Goal: Task Accomplishment & Management: Manage account settings

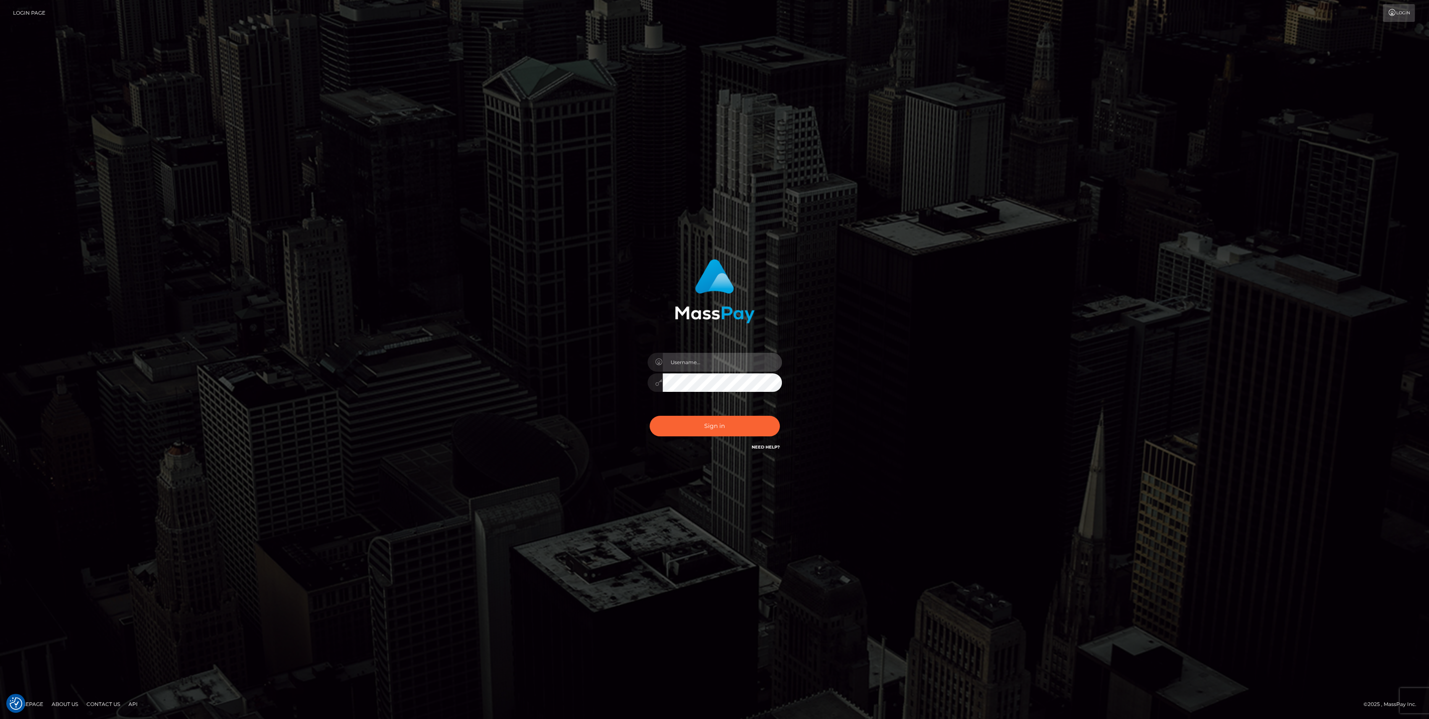
type input "bengreen"
click at [714, 418] on button "Sign in" at bounding box center [715, 426] width 130 height 21
type input "bengreen"
click at [689, 425] on button "Sign in" at bounding box center [715, 426] width 130 height 21
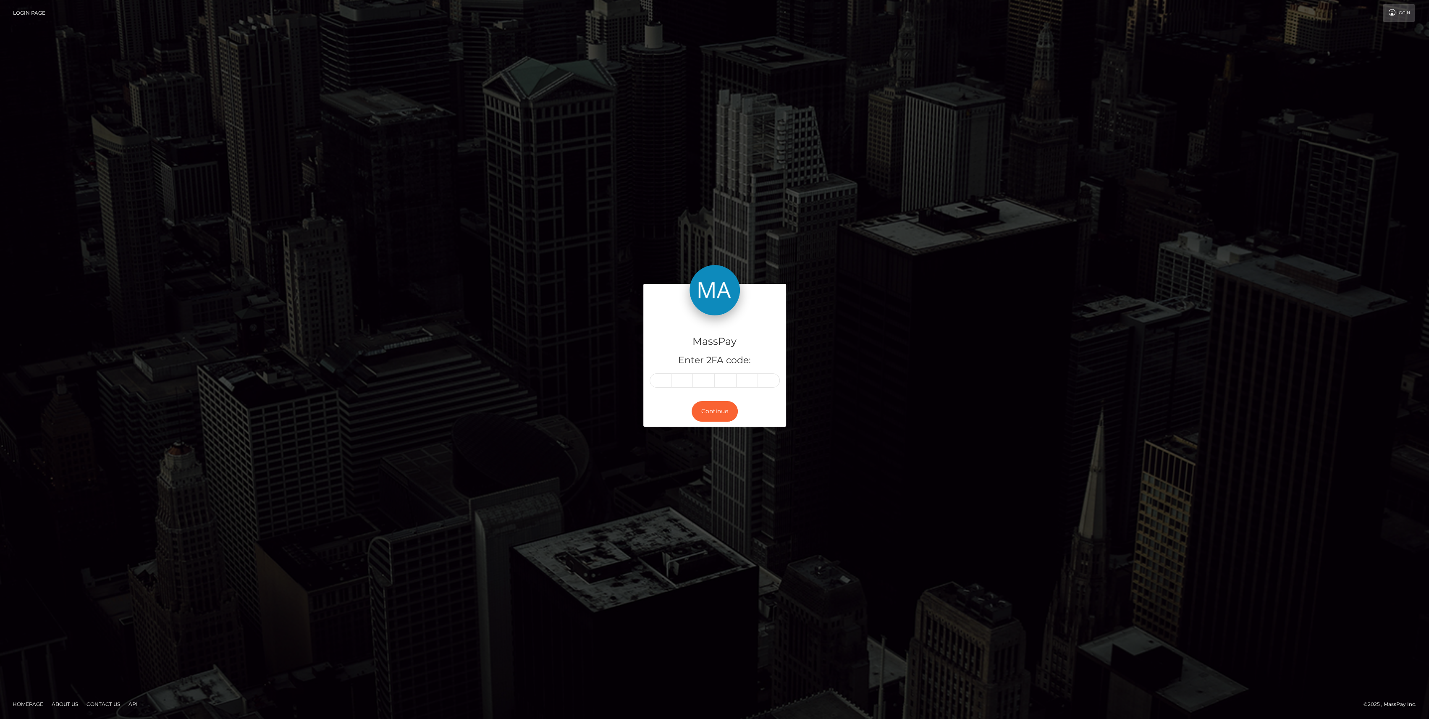
type input "0"
type input "4"
type input "7"
type input "0"
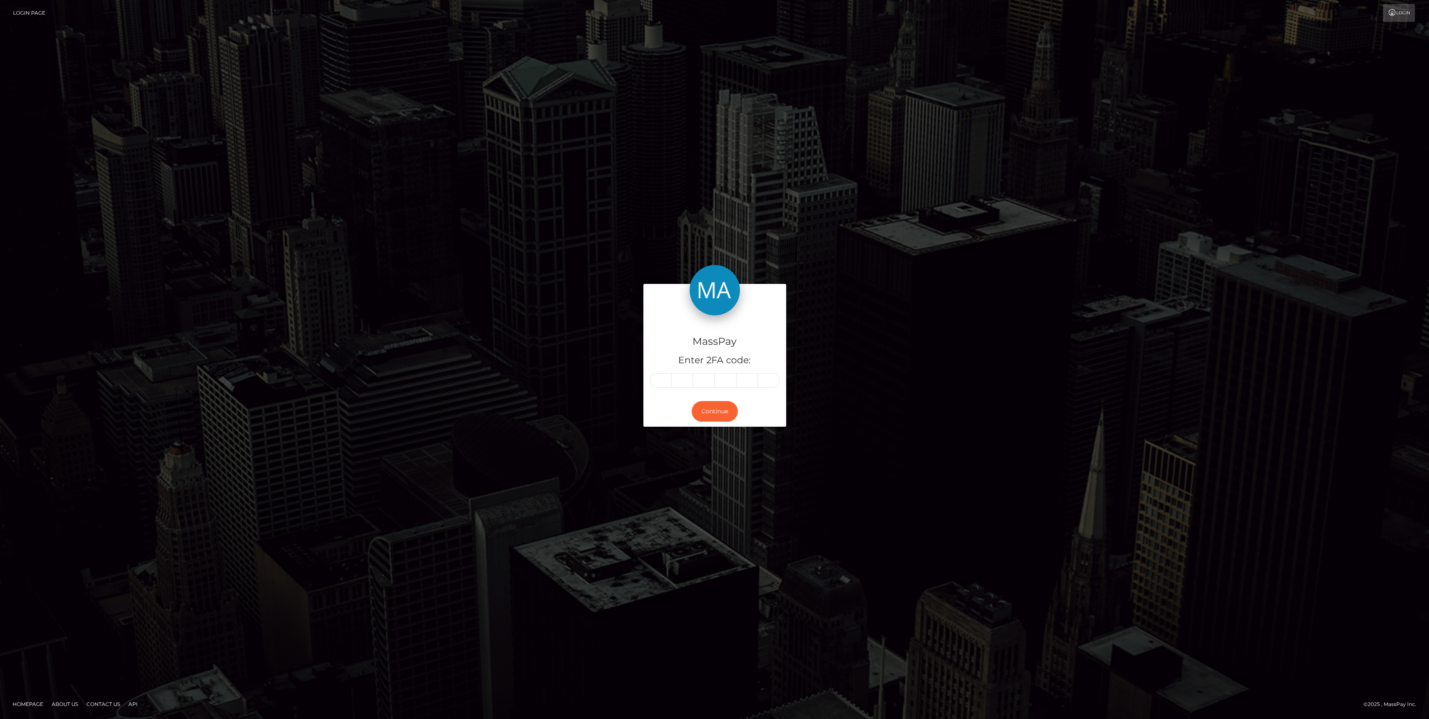
type input "6"
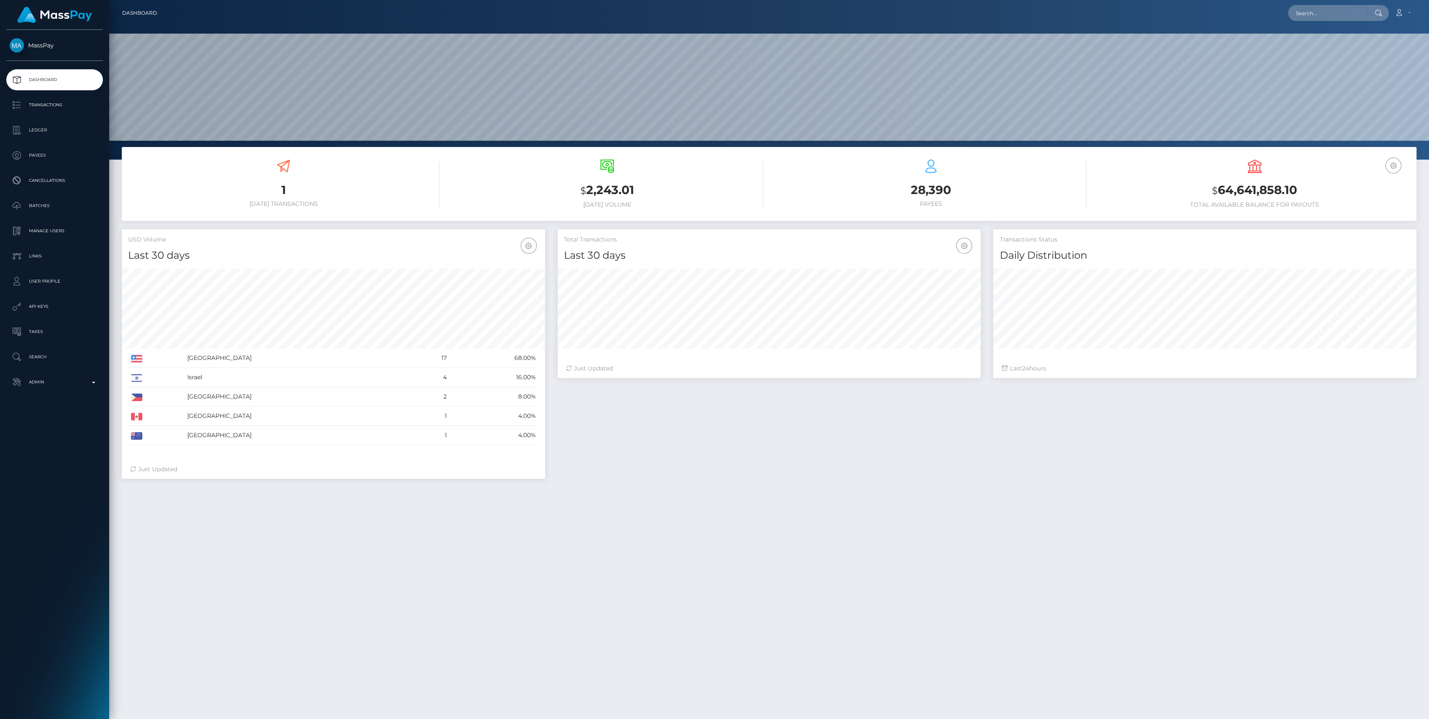
scroll to position [148, 423]
click at [81, 381] on p "Admin" at bounding box center [55, 382] width 90 height 13
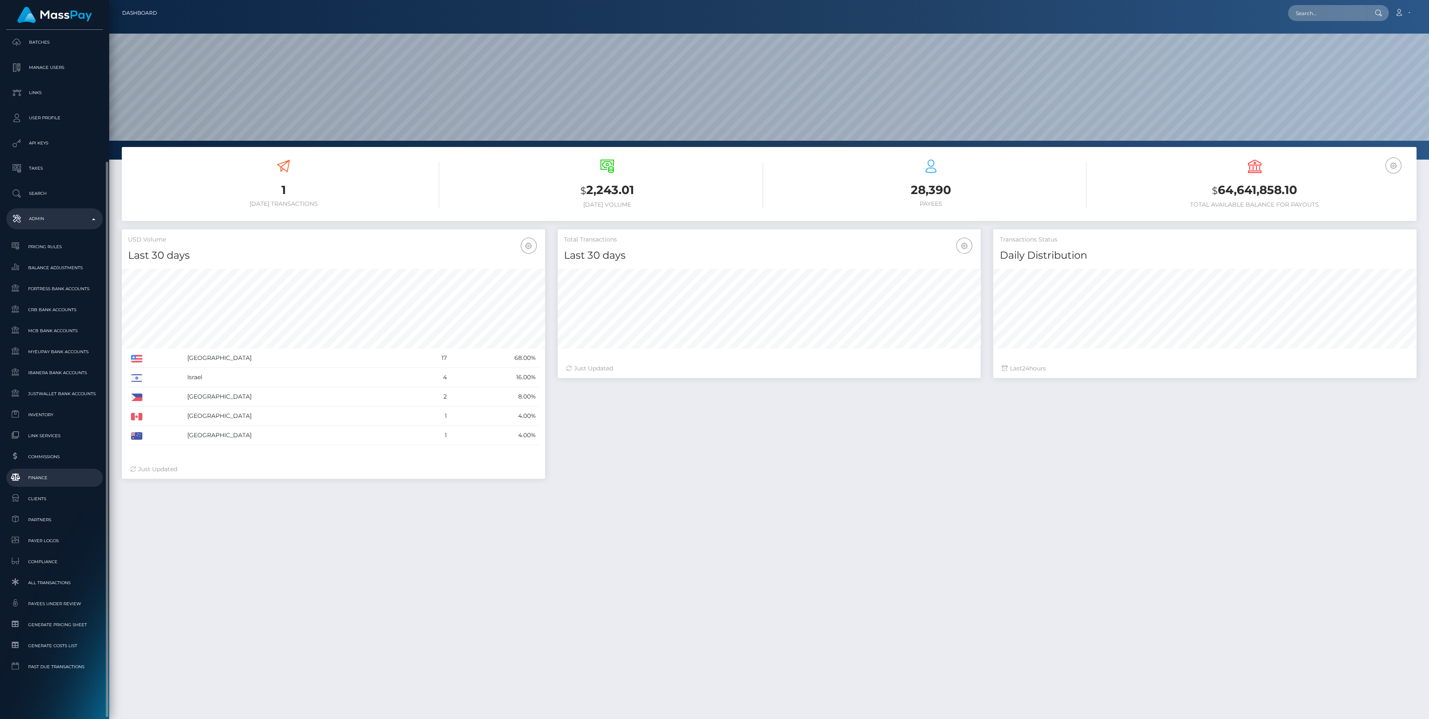
click at [73, 476] on span "Finance" at bounding box center [55, 478] width 90 height 10
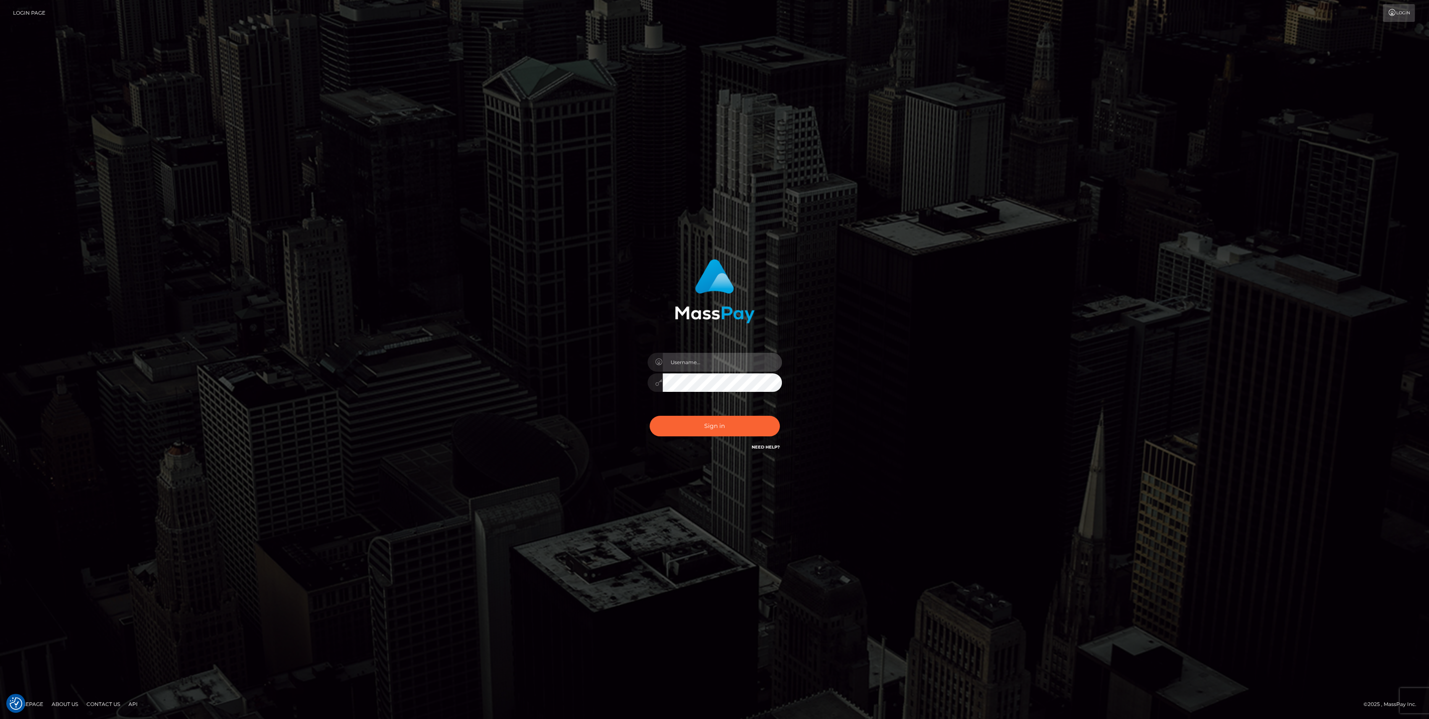
type input "bengreen"
click at [755, 419] on button "Sign in" at bounding box center [715, 426] width 130 height 21
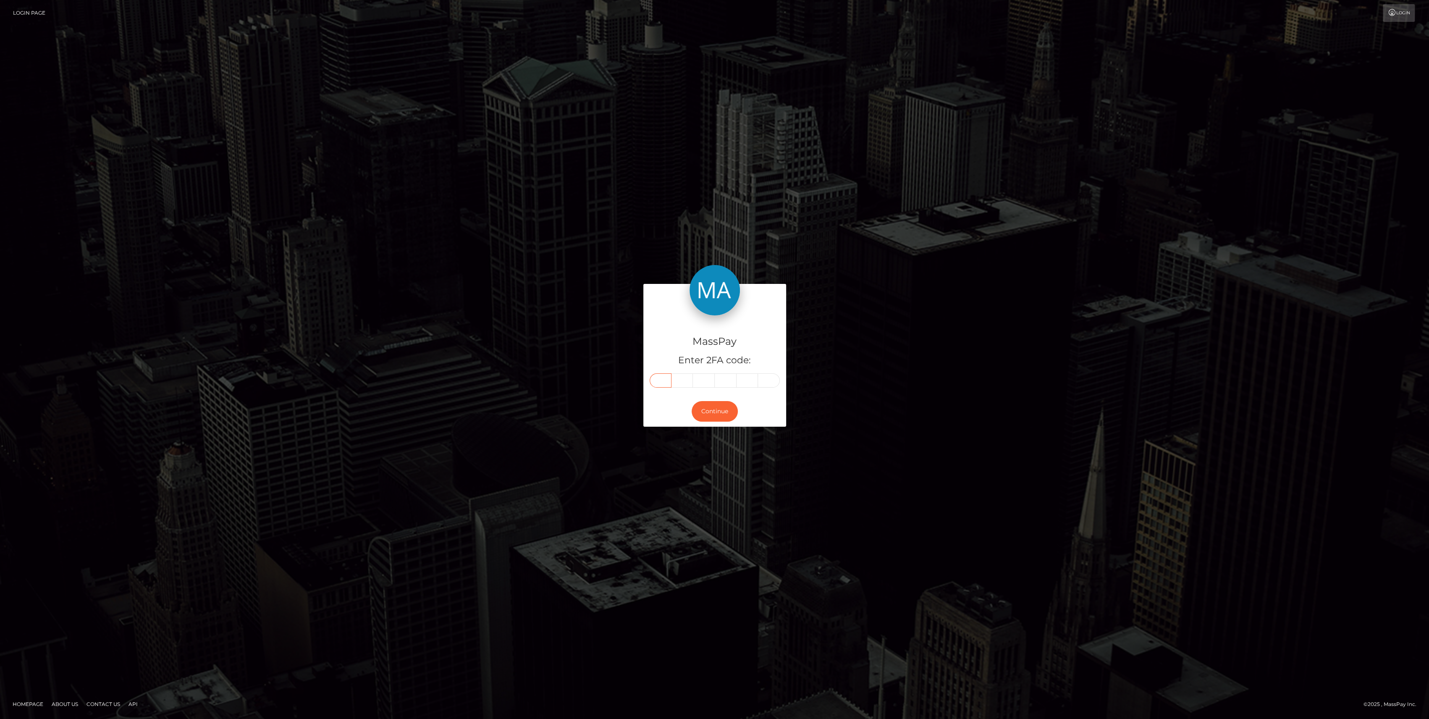
paste input "8"
type input "8"
type input "0"
type input "5"
type input "9"
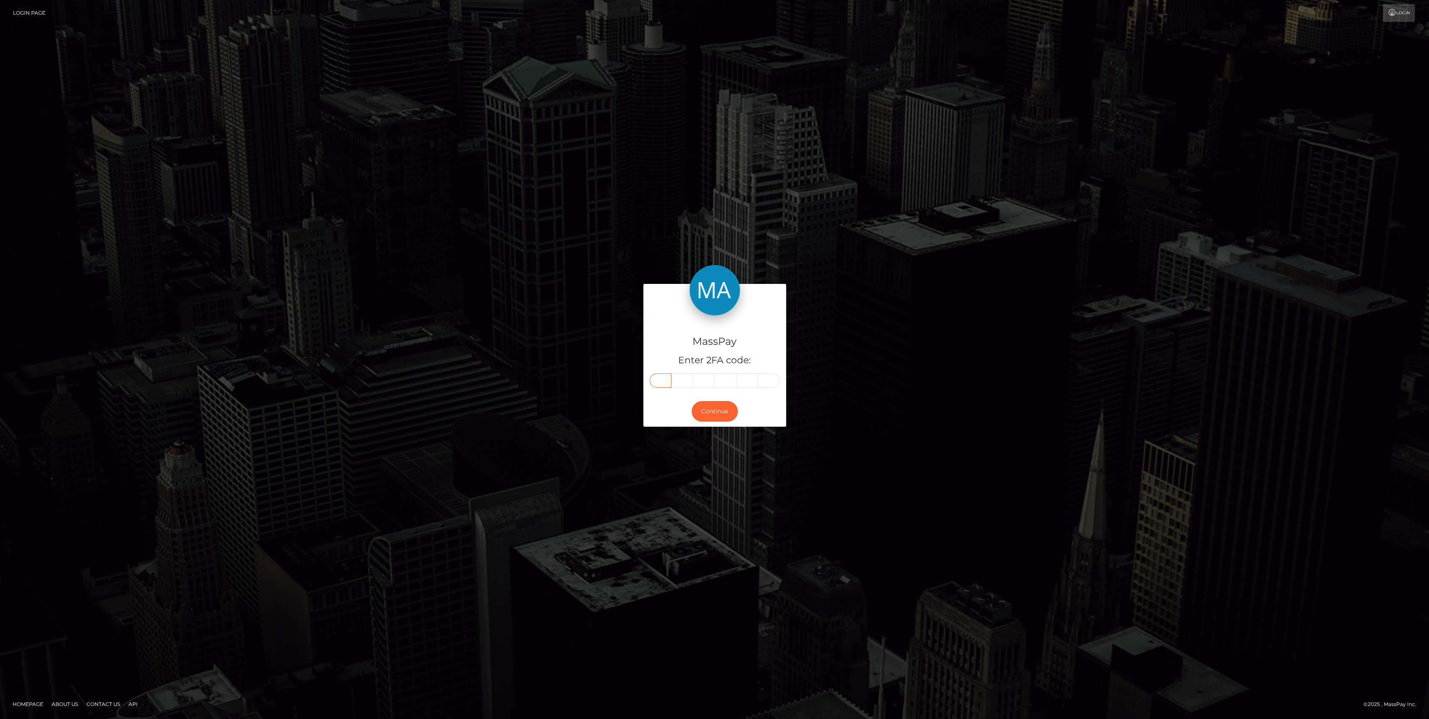
type input "4"
type input "5"
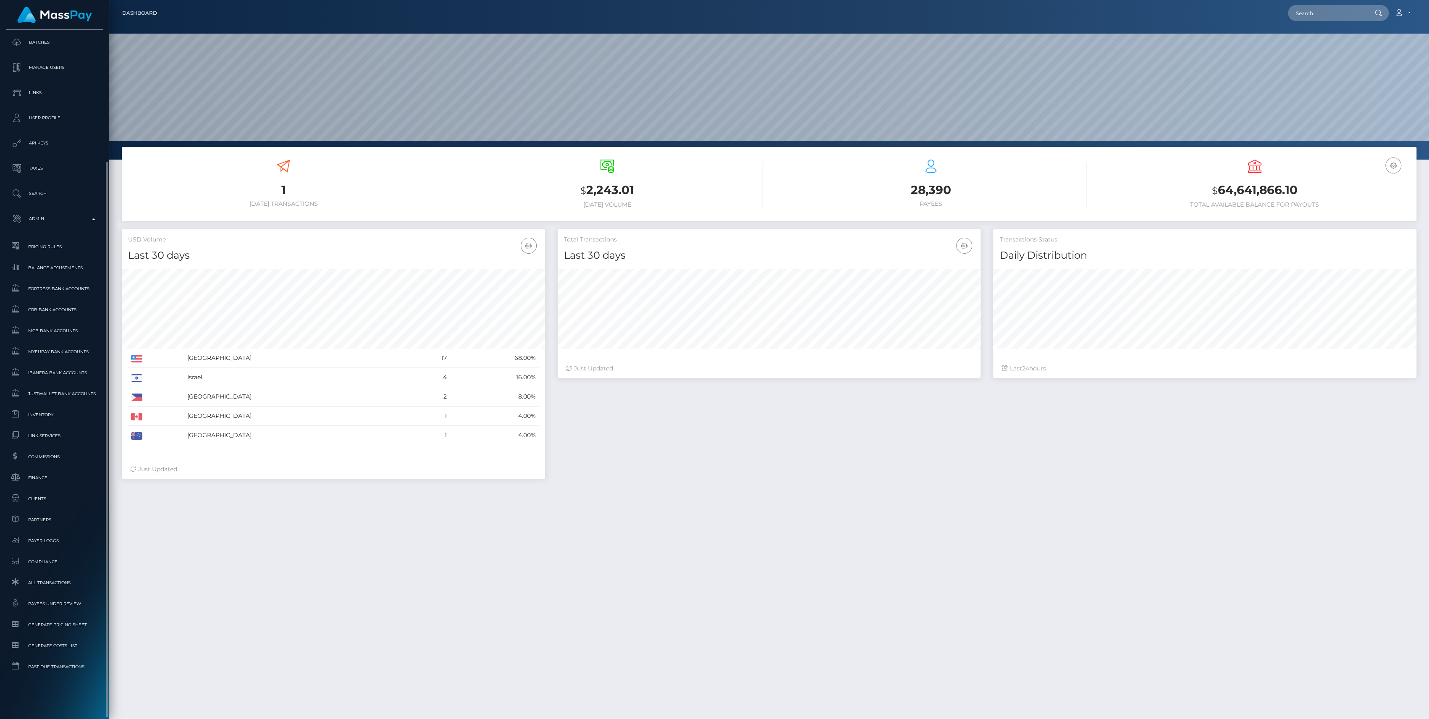
scroll to position [148, 423]
click at [40, 478] on span "Finance" at bounding box center [55, 478] width 90 height 10
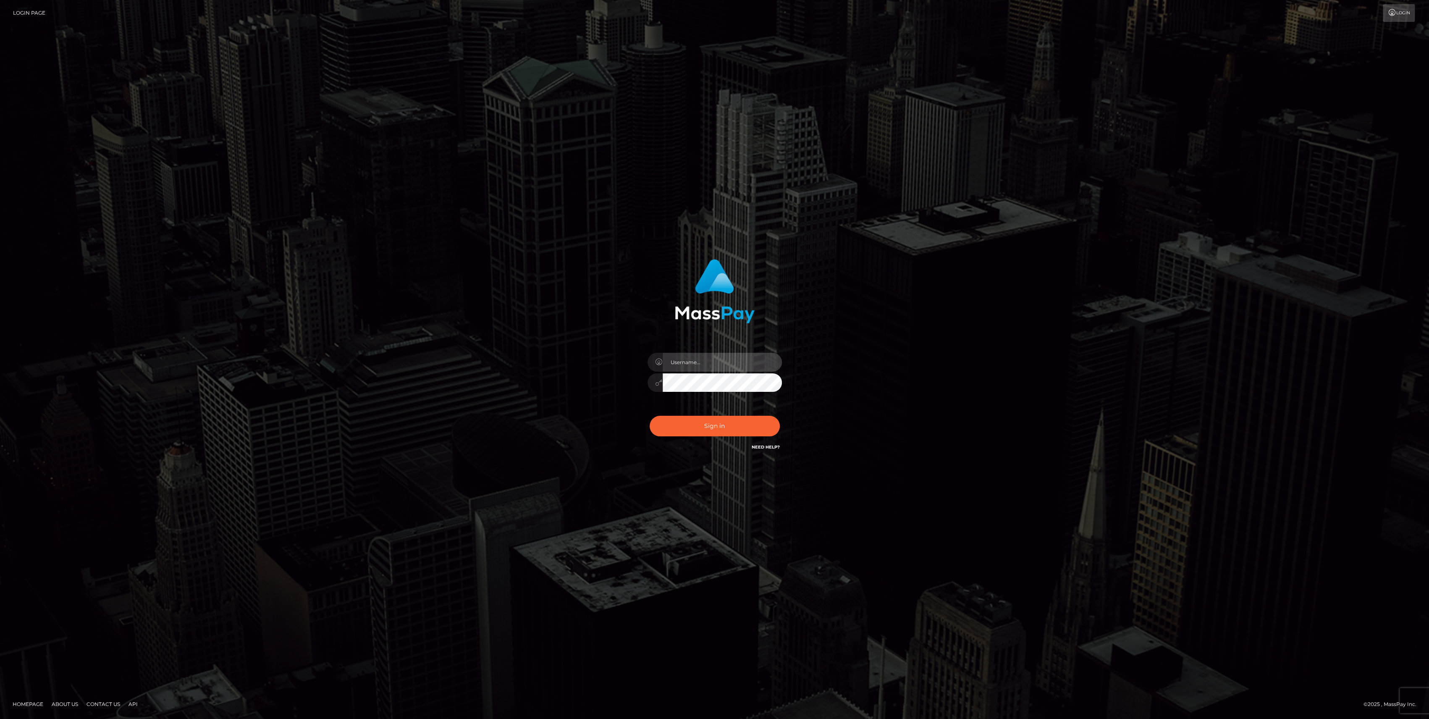
type input "bengreen"
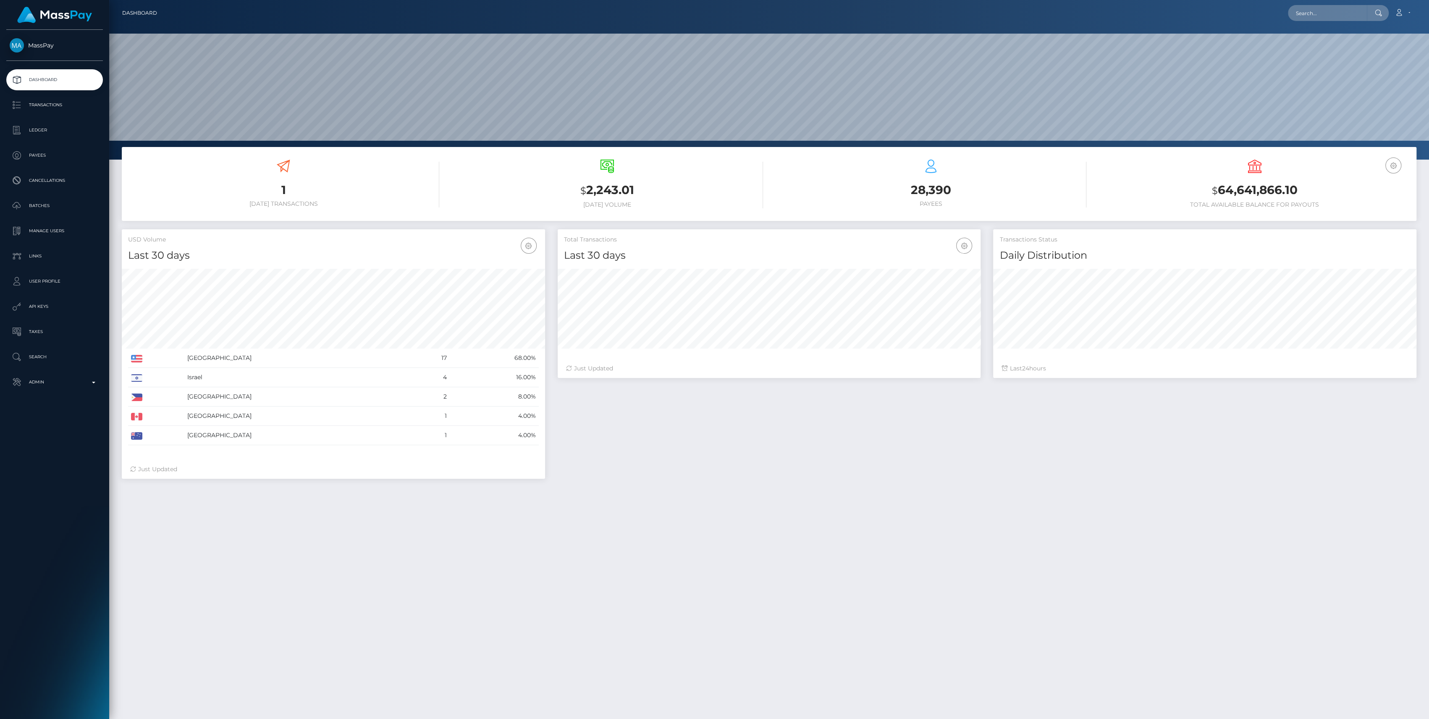
scroll to position [148, 423]
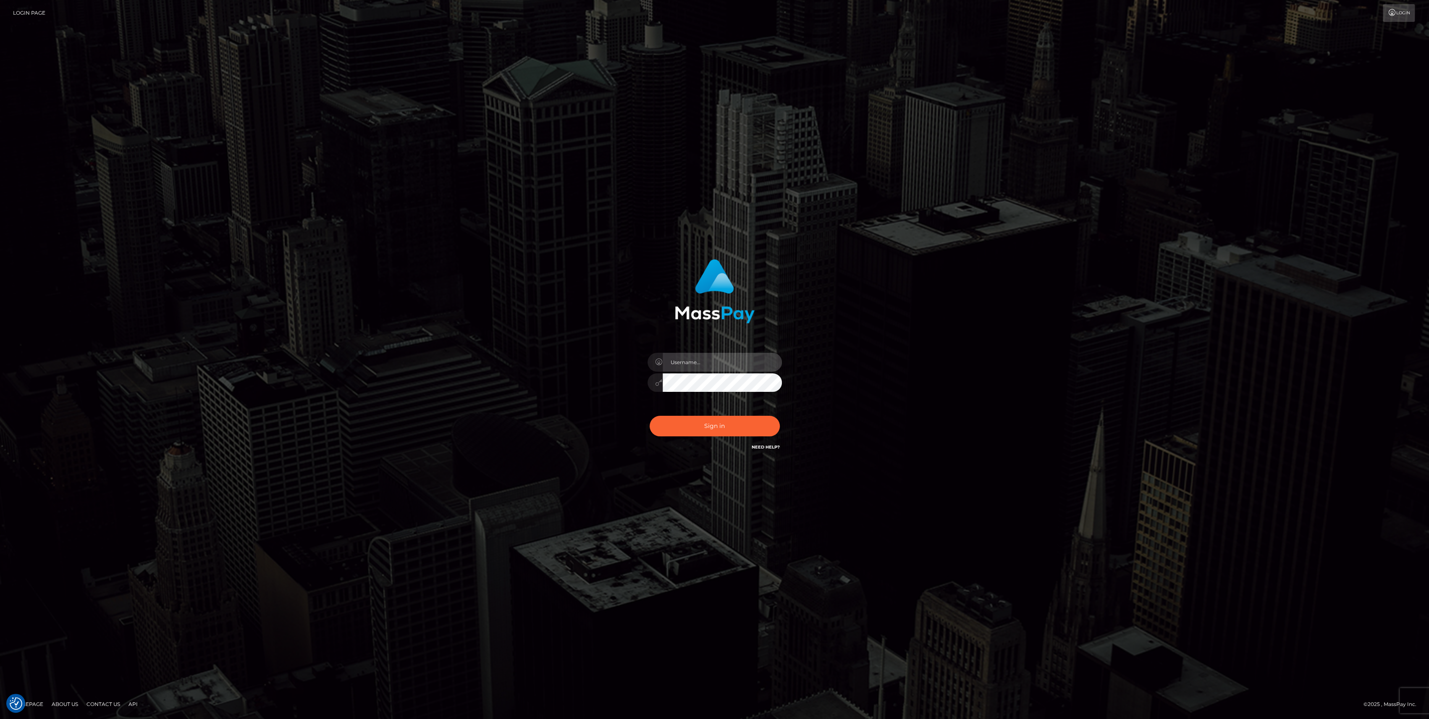
type input "bengreen"
click at [665, 433] on button "Sign in" at bounding box center [715, 426] width 130 height 21
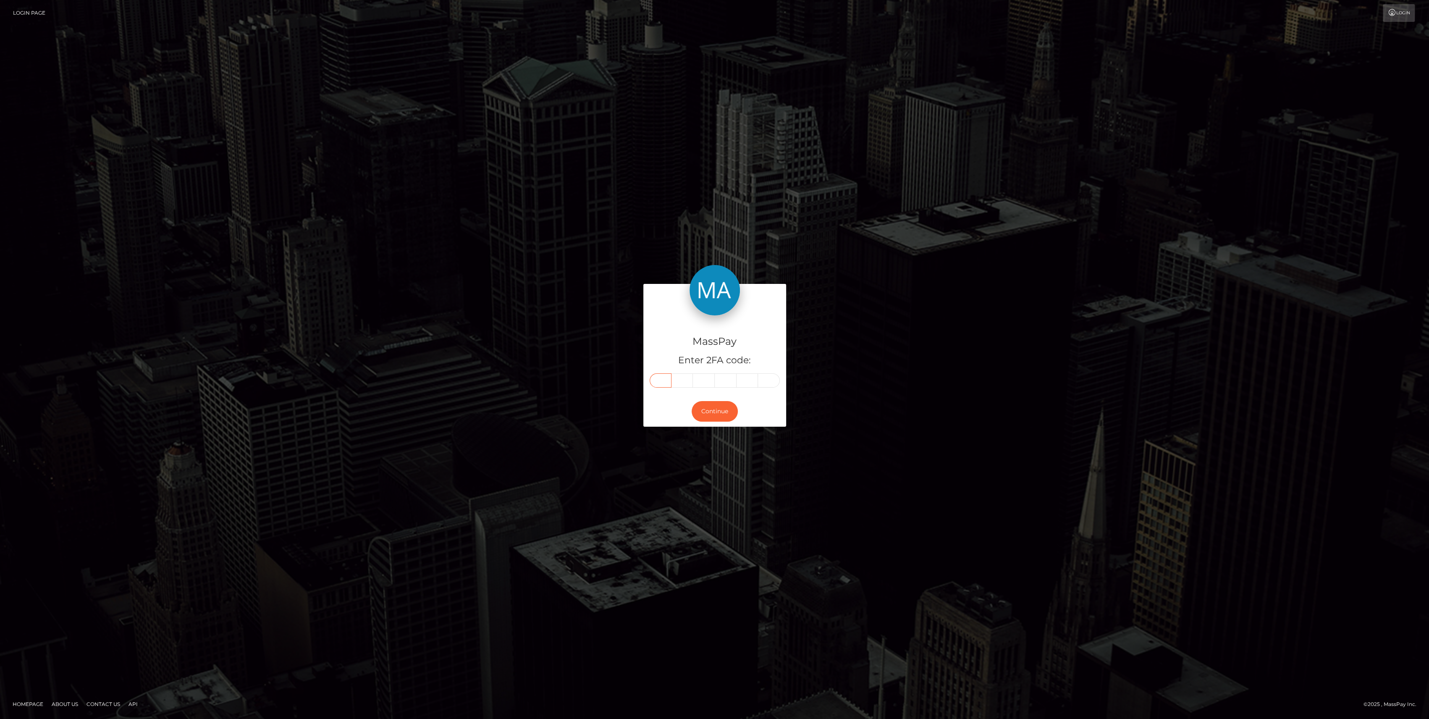
click at [660, 387] on input "text" at bounding box center [661, 380] width 22 height 14
paste input "1"
type input "1"
type input "7"
type input "0"
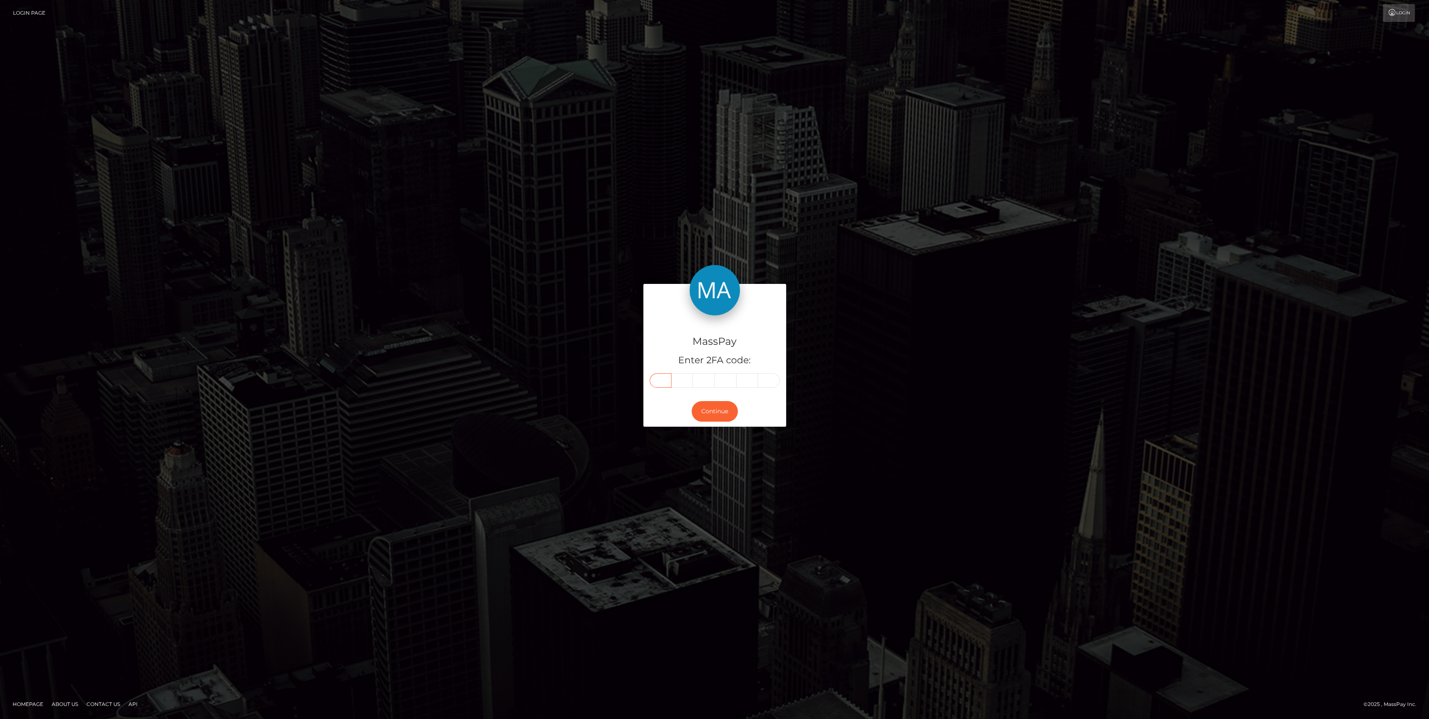
type input "8"
type input "7"
type input "6"
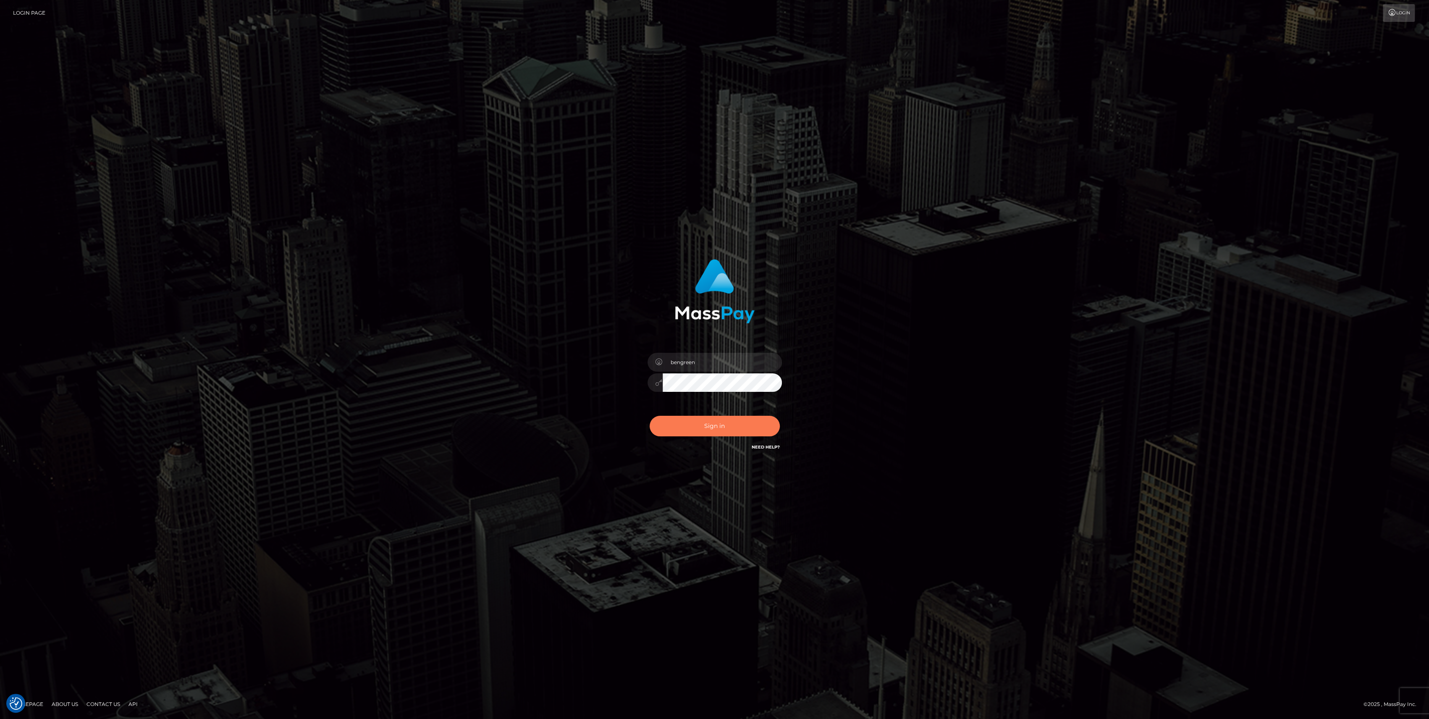
click at [710, 419] on button "Sign in" at bounding box center [715, 426] width 130 height 21
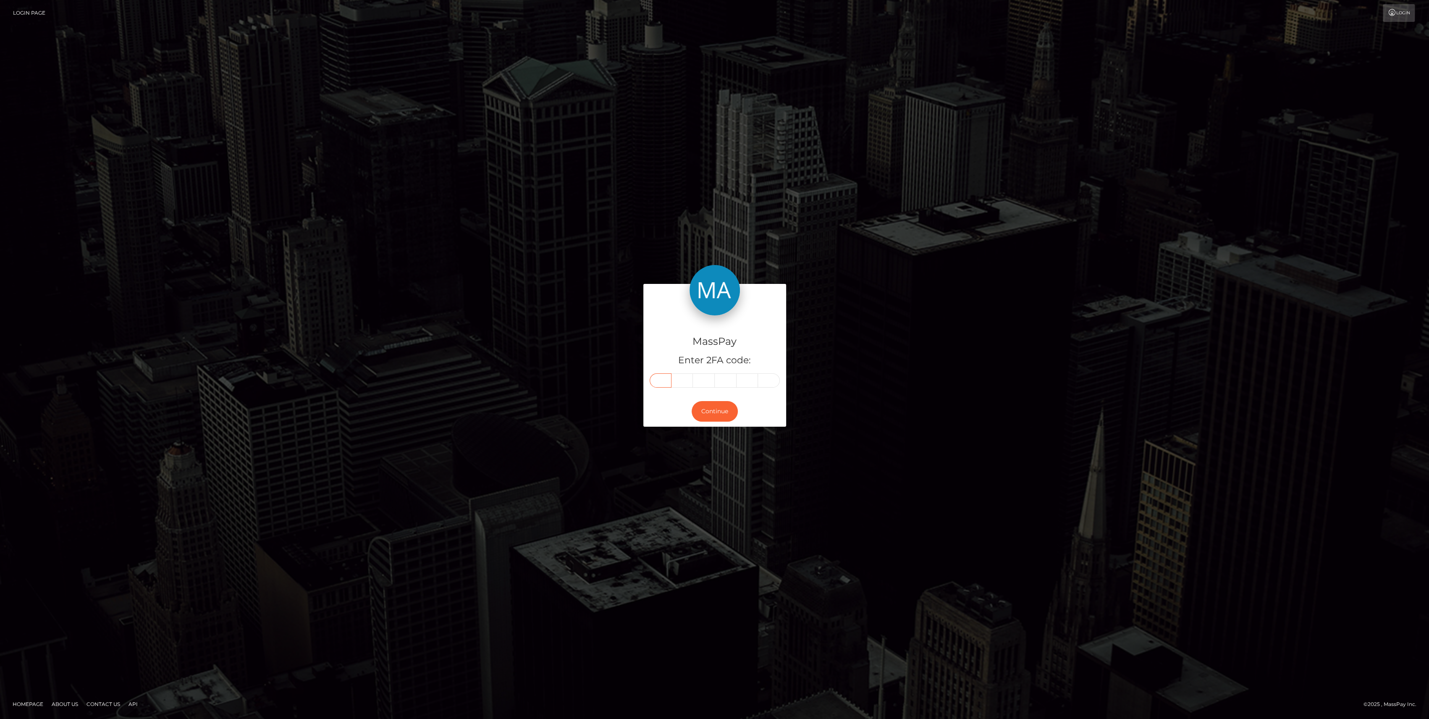
paste input "1"
type input "1"
type input "7"
type input "0"
type input "8"
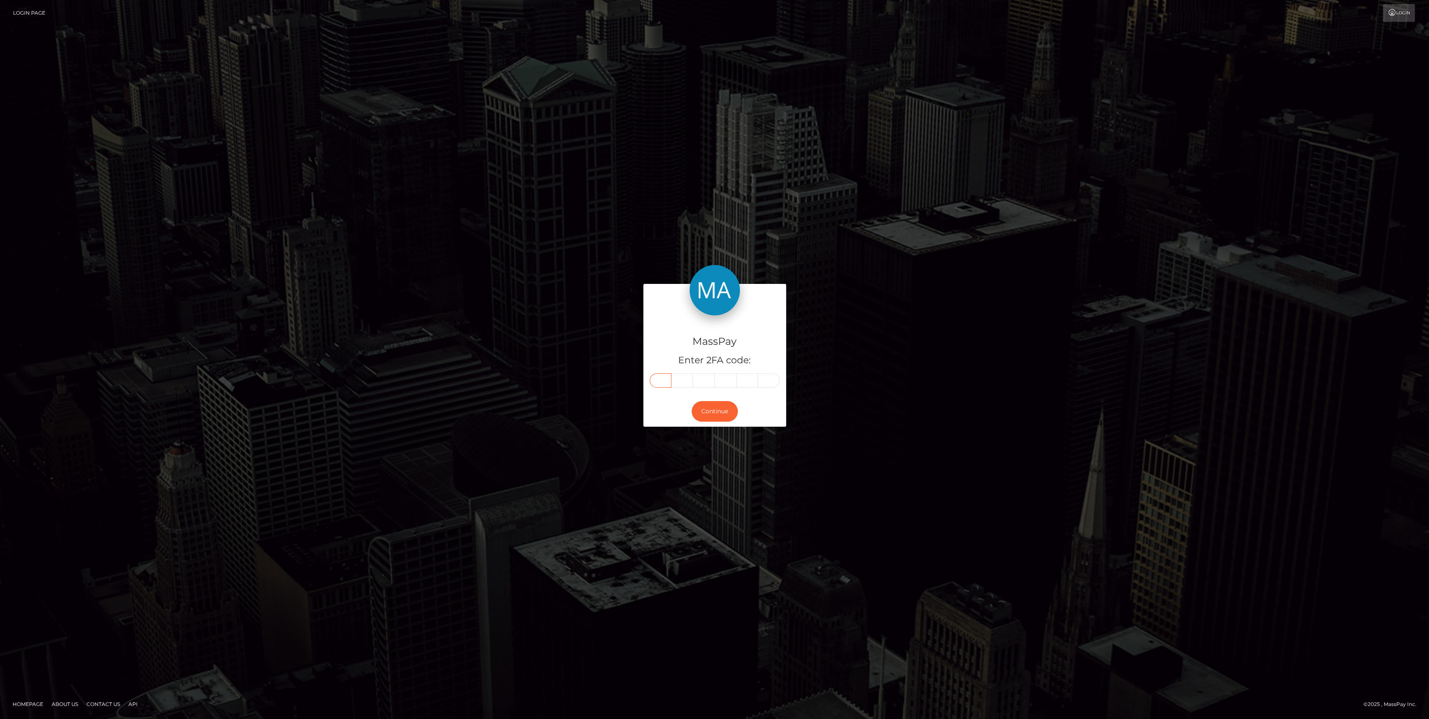
type input "7"
type input "6"
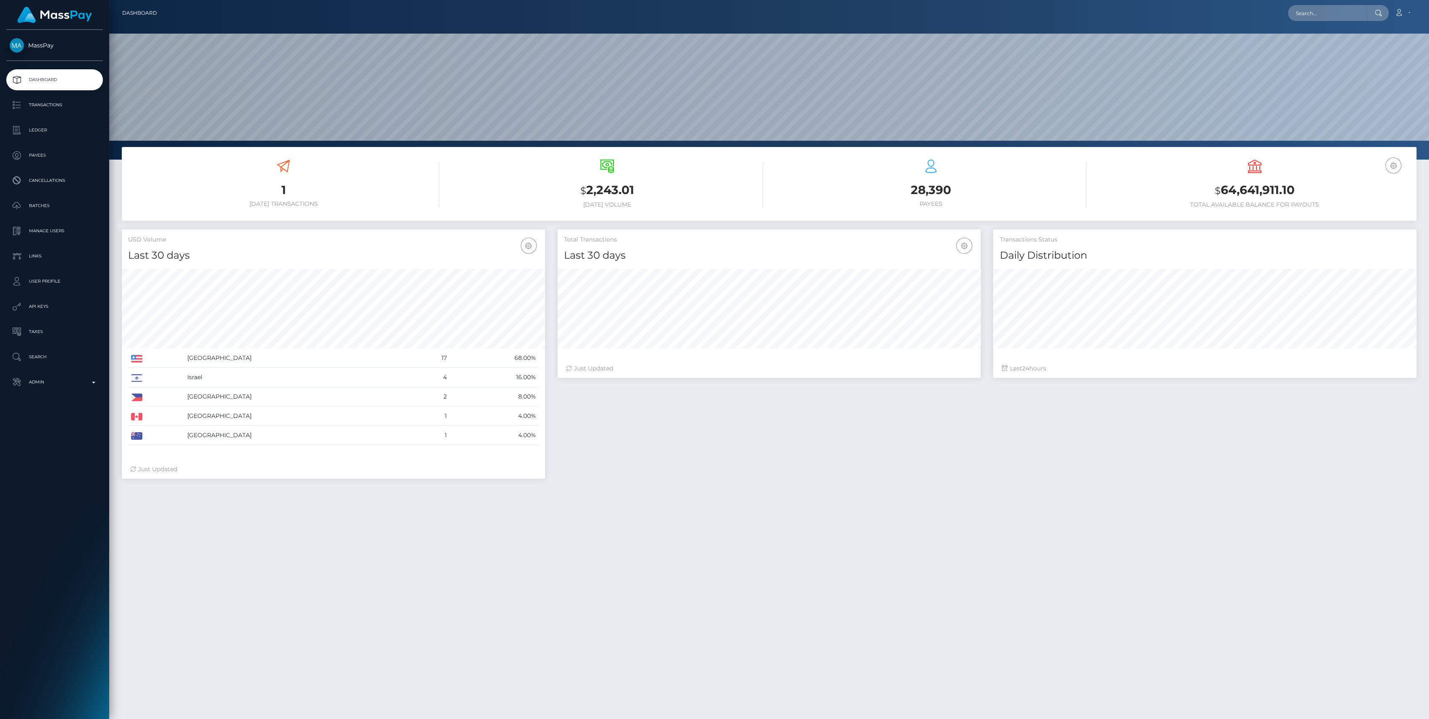
scroll to position [148, 423]
click at [74, 389] on link "Admin" at bounding box center [54, 382] width 97 height 21
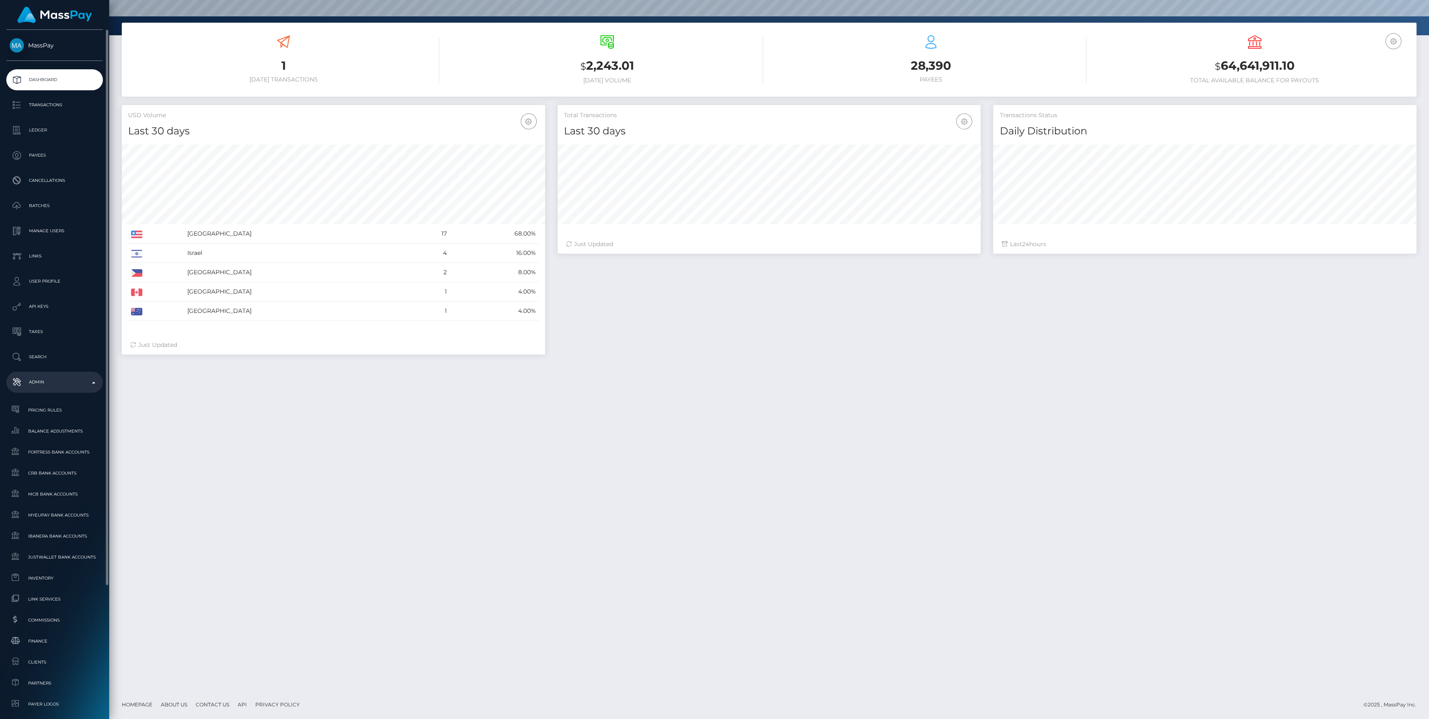
scroll to position [163, 0]
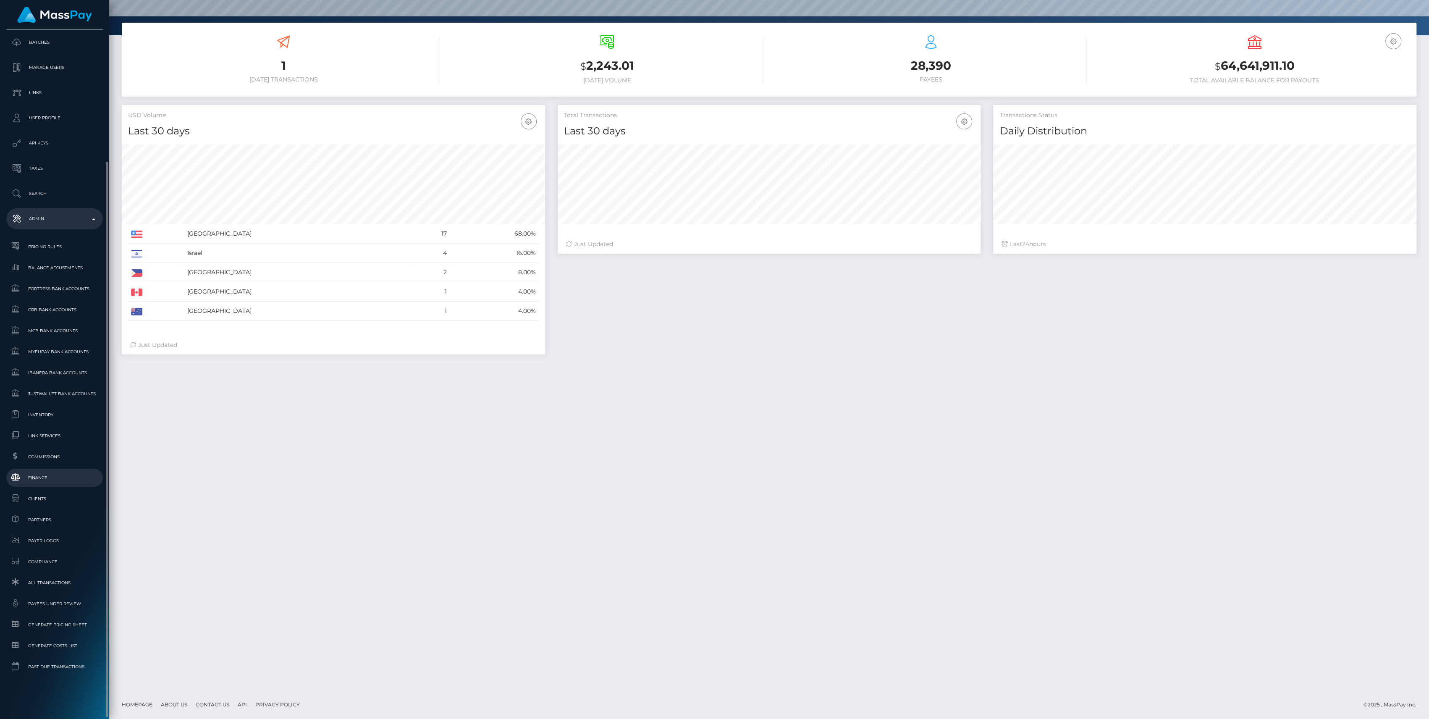
click at [54, 484] on link "Finance" at bounding box center [54, 478] width 97 height 18
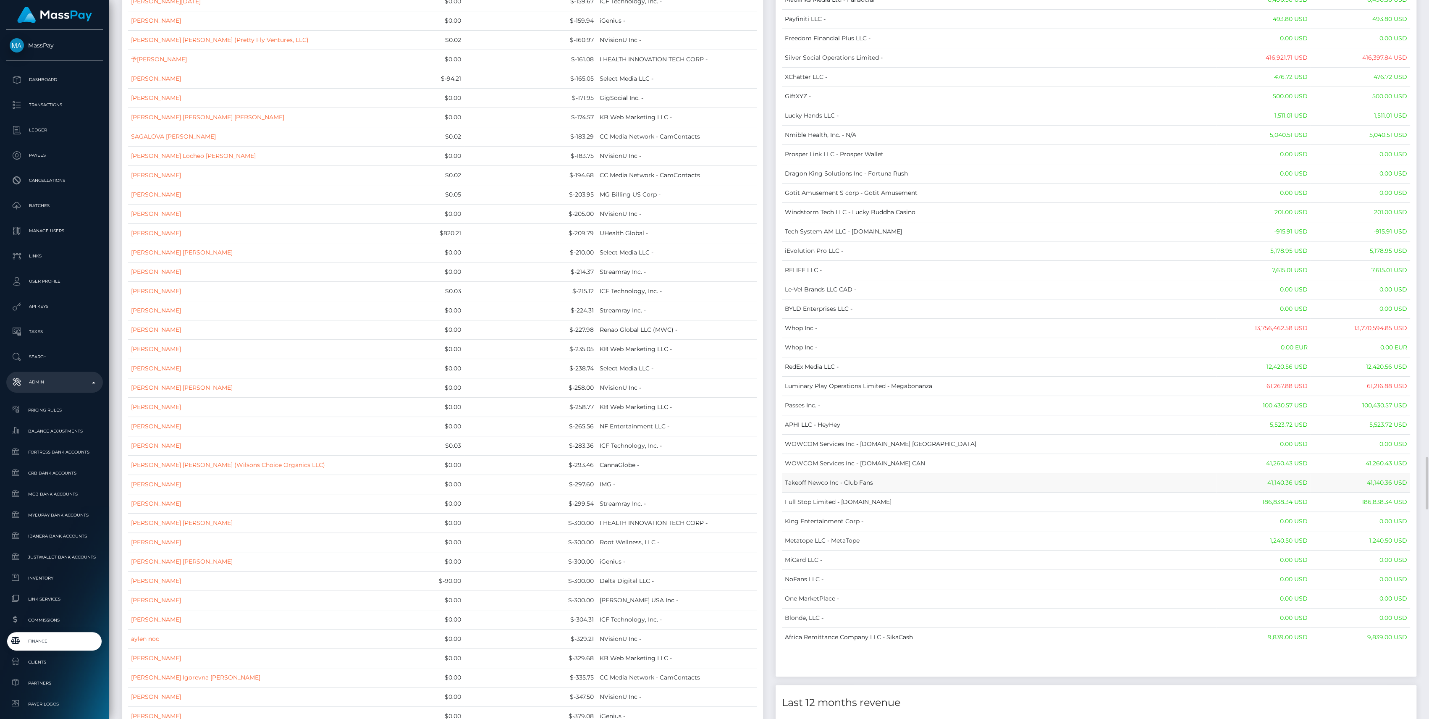
scroll to position [6294, 0]
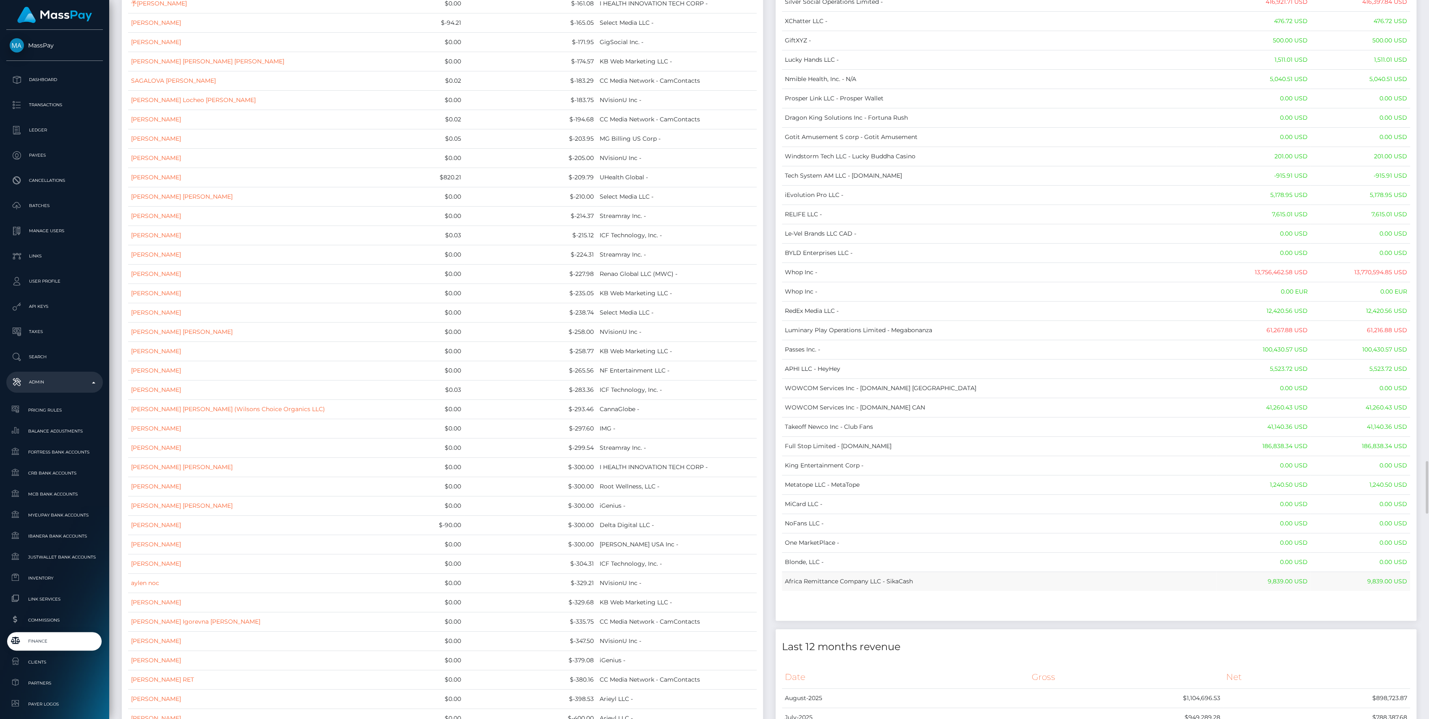
drag, startPoint x: 785, startPoint y: 93, endPoint x: 1404, endPoint y: 563, distance: 776.9
copy table "Name Wallet Balance Ledger Balance RNetwork LLC - 33,033.21 USD 1,542.77 USD Ma…"
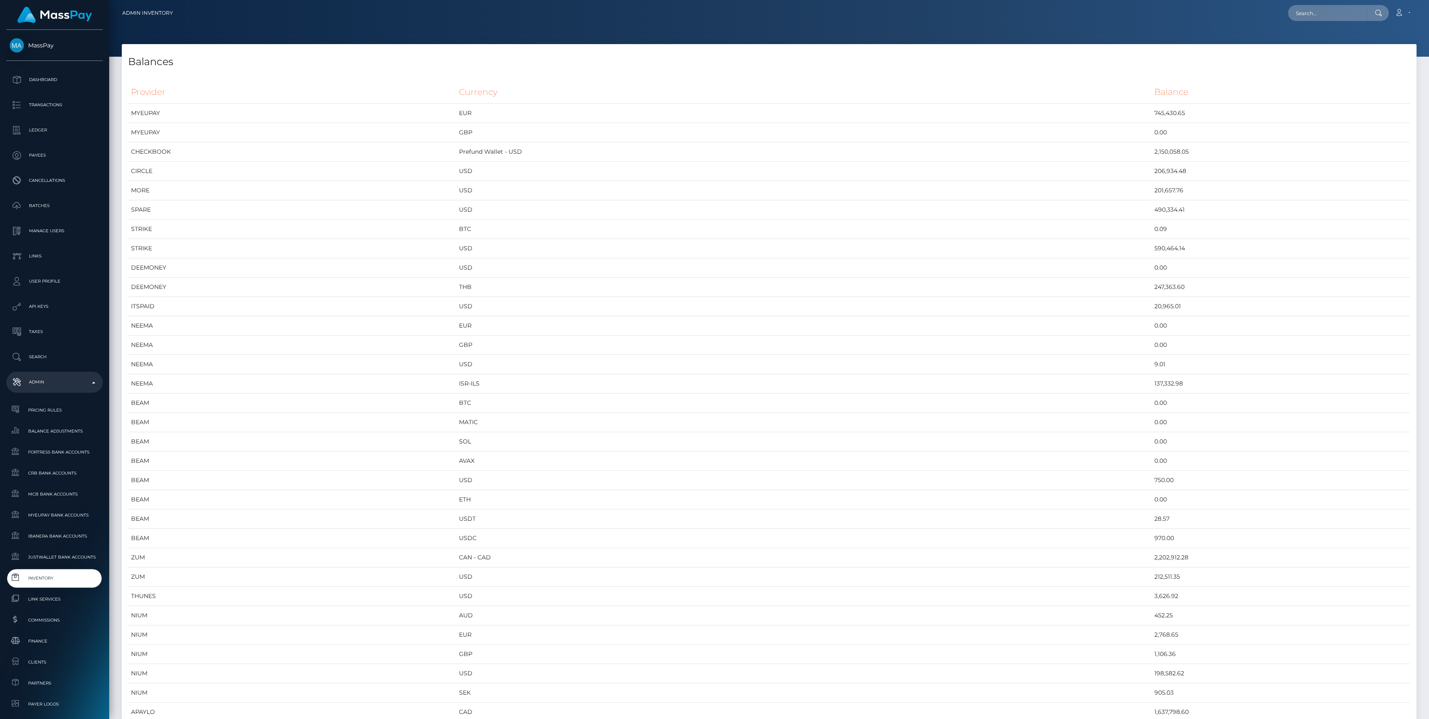
scroll to position [4110, 1294]
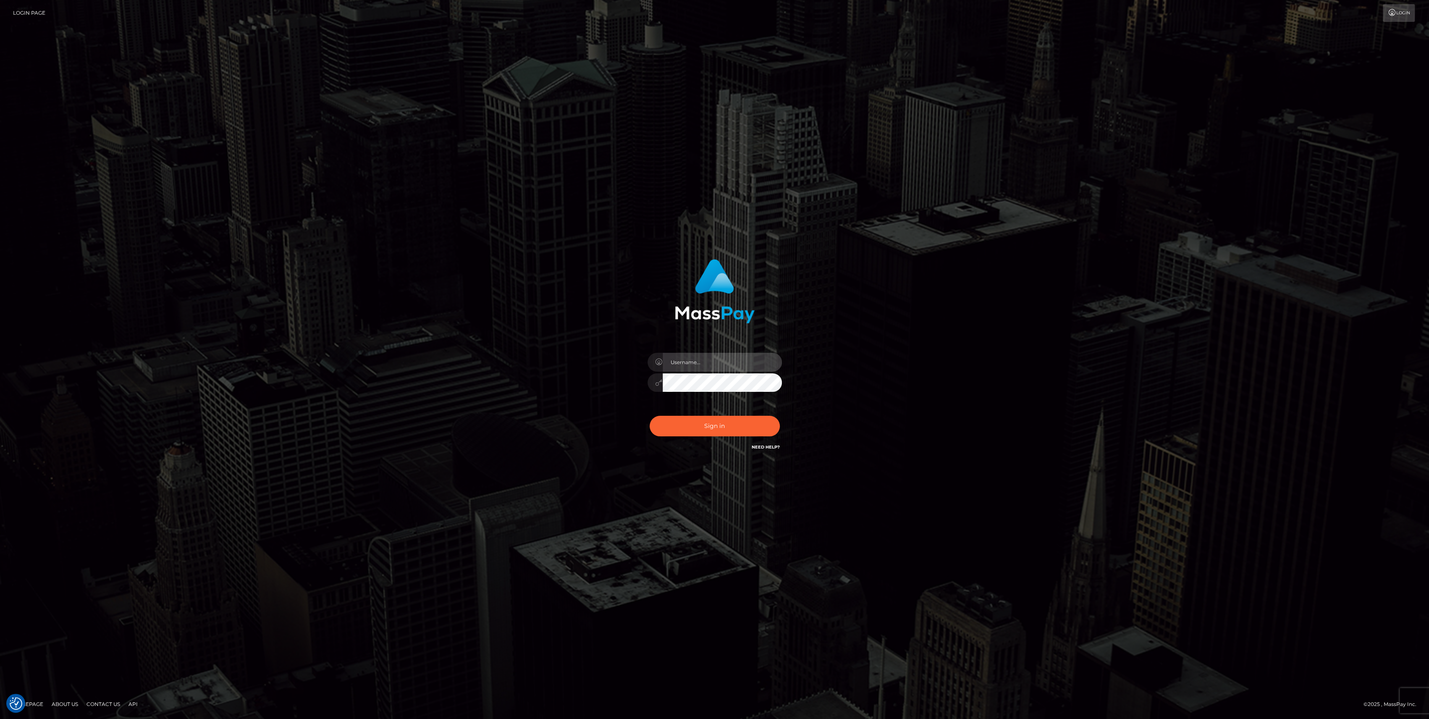
type input "bengreen"
click at [722, 438] on div "Sign in Need Help?" at bounding box center [714, 429] width 147 height 37
click at [717, 427] on div "0cAFcWeA6DkK3jrh3EJiaqO0brn-0nhgS8Er_7eEuY2x9OjHpS3lKa_DF-e-oxriOSiFpC9NaHimRAu…" at bounding box center [714, 429] width 147 height 37
type input "bengreen"
click at [721, 436] on div "Sign in Need Help?" at bounding box center [714, 429] width 147 height 37
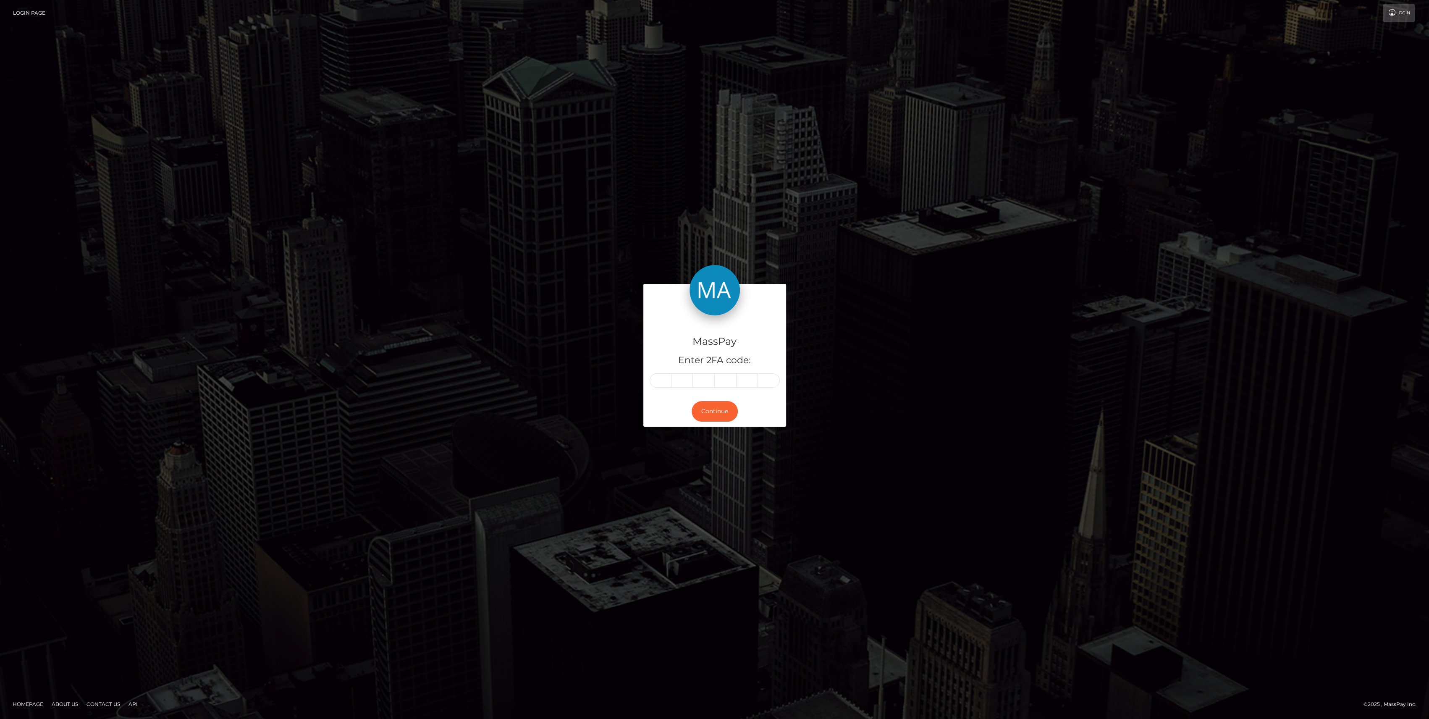
click at [666, 389] on div "MassPay Enter 2FA code:" at bounding box center [714, 355] width 143 height 81
paste input "8"
type input "8"
type input "1"
type input "9"
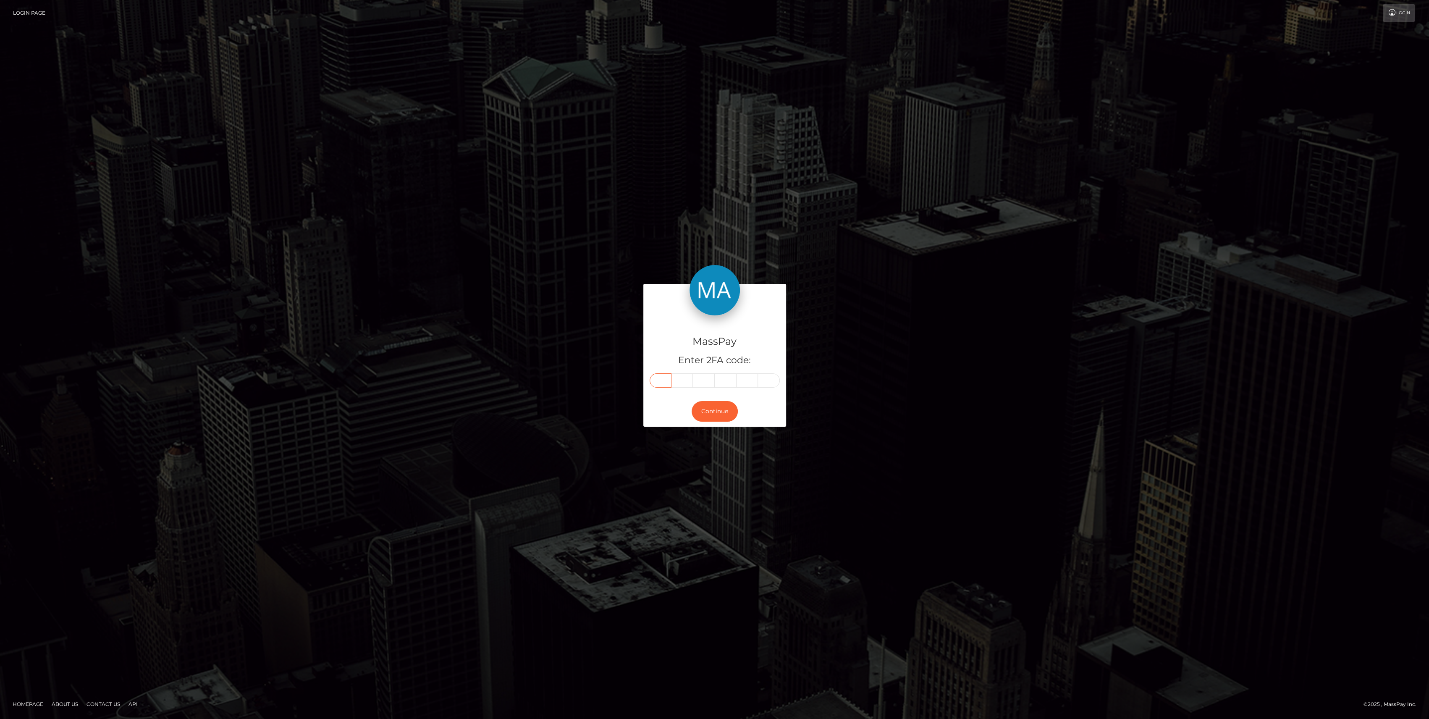
type input "2"
type input "1"
type input "2"
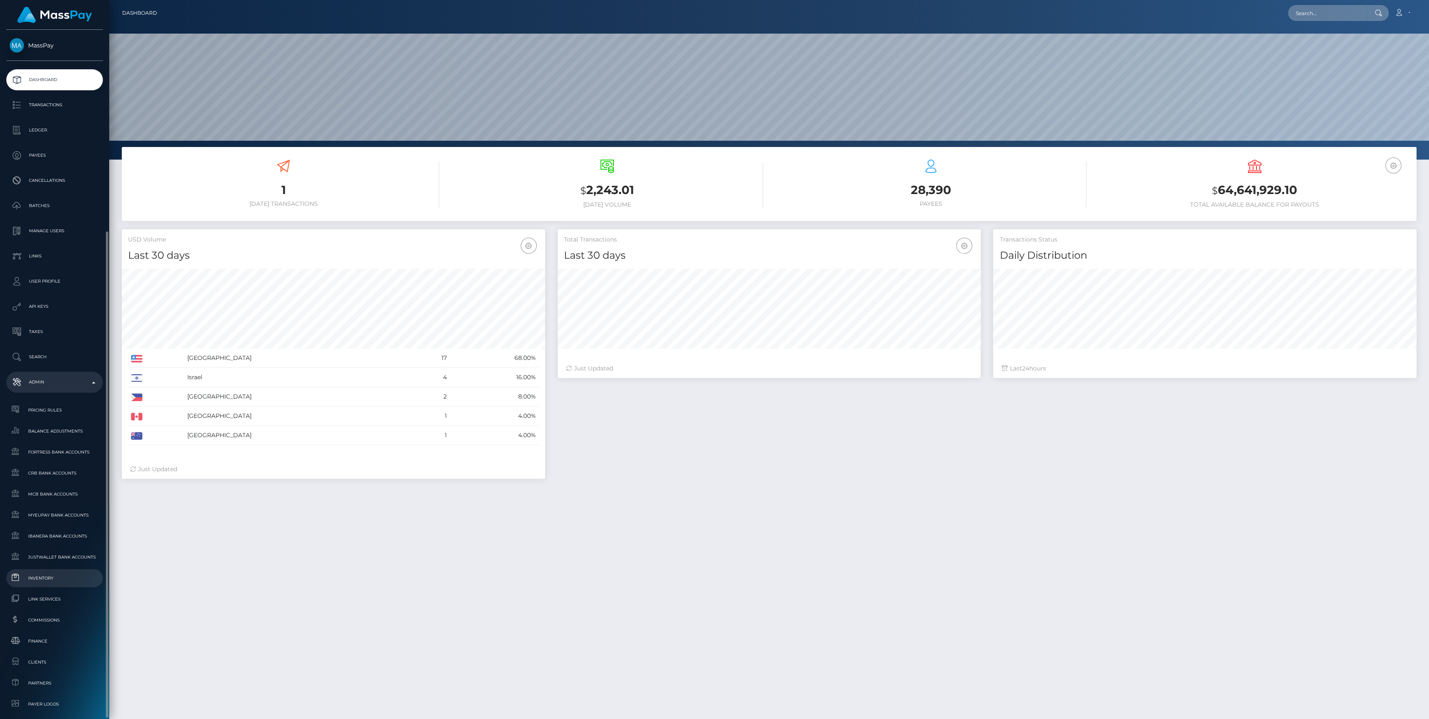
scroll to position [148, 423]
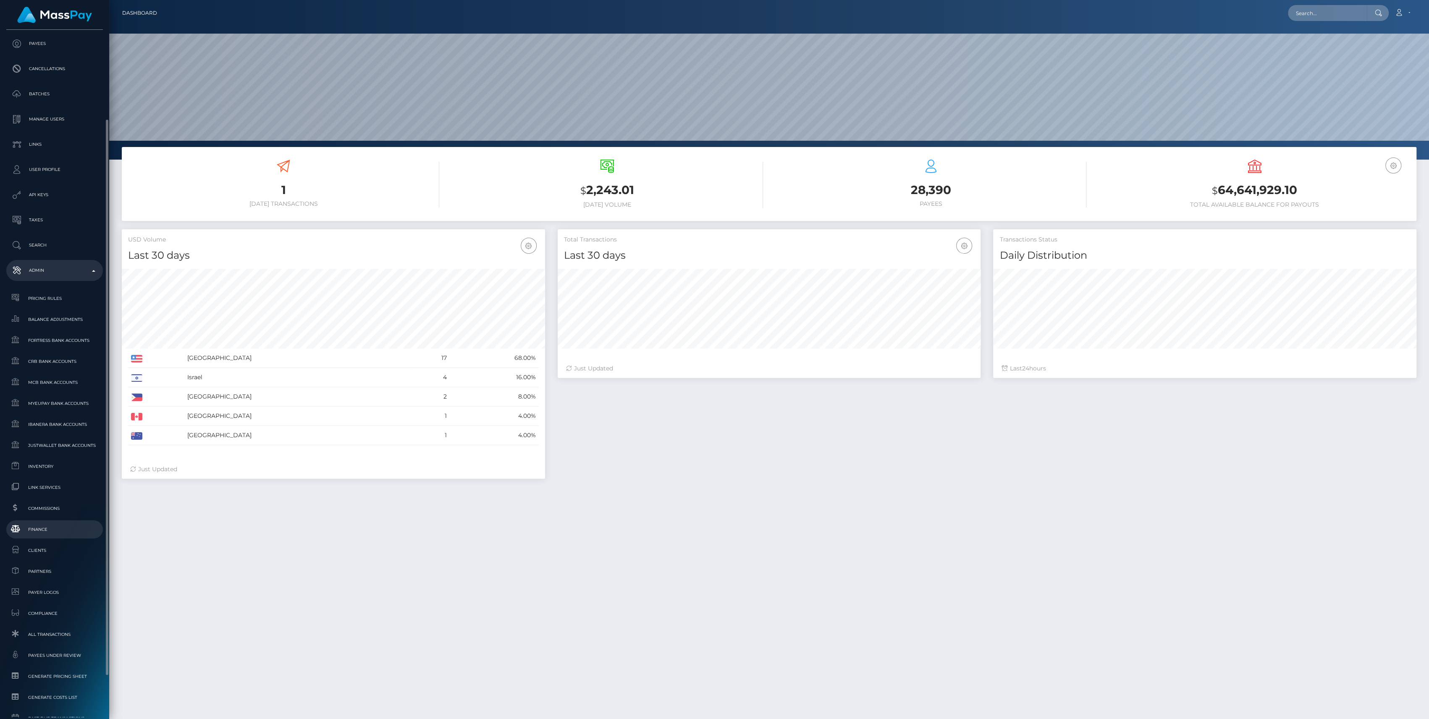
click at [40, 538] on link "Finance" at bounding box center [54, 529] width 97 height 18
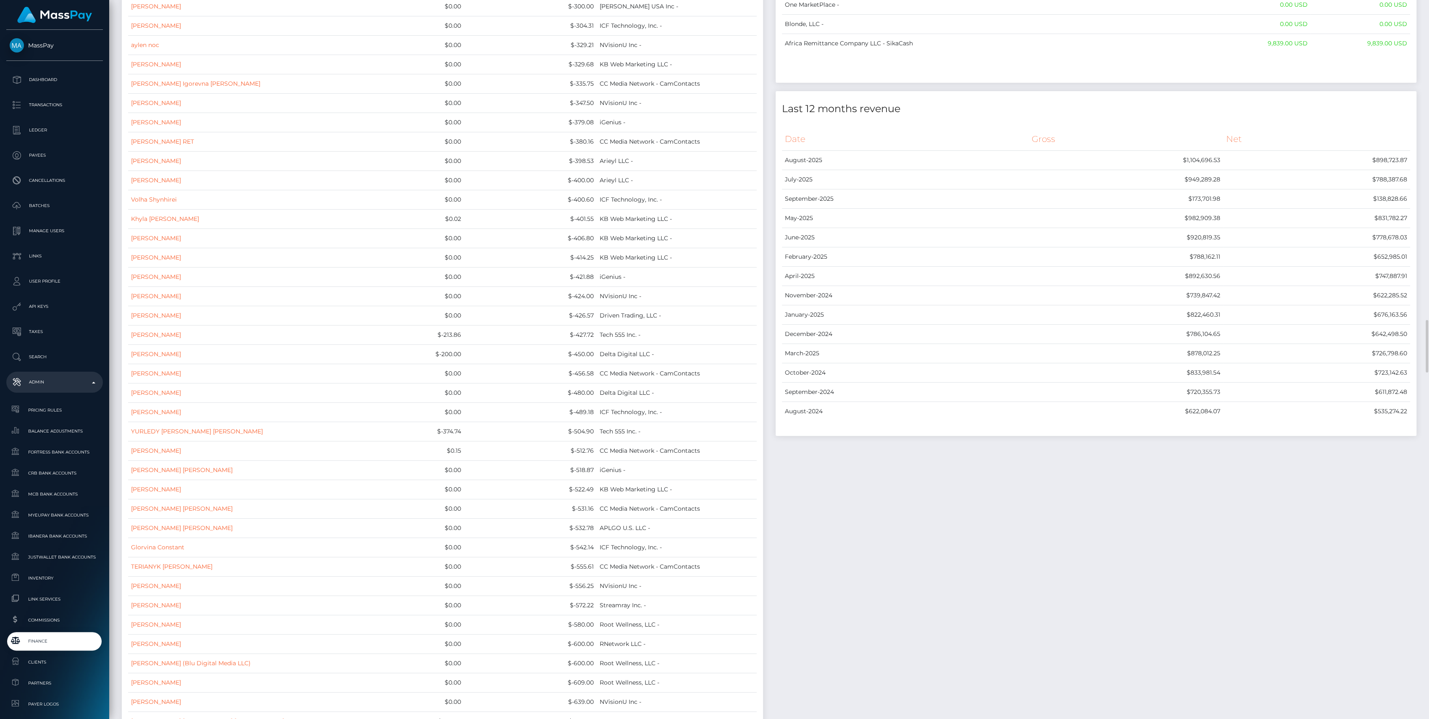
scroll to position [6608, 0]
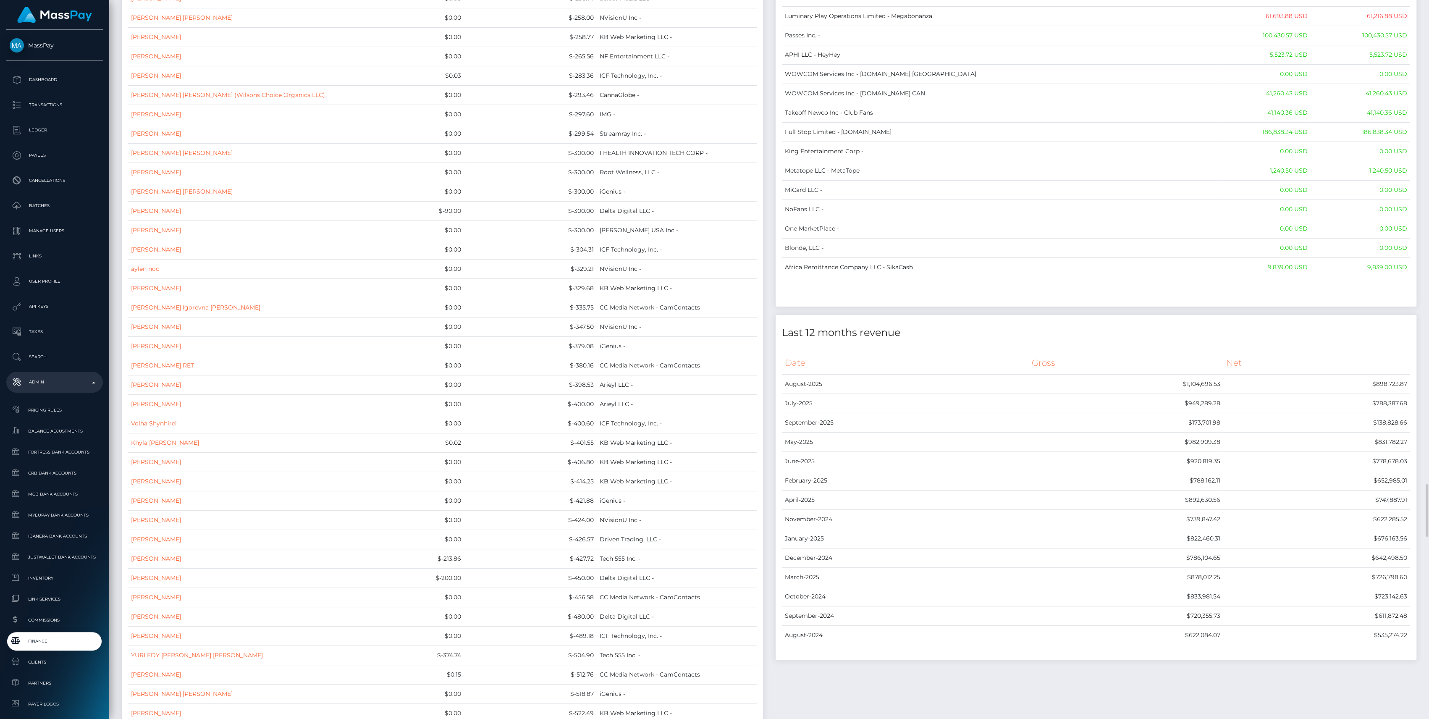
drag, startPoint x: 786, startPoint y: 91, endPoint x: 1417, endPoint y: 251, distance: 650.5
copy div "Name Wallet Balance Ledger Balance RNetwork LLC - 33,033.21 USD 1,542.77 USD Ma…"
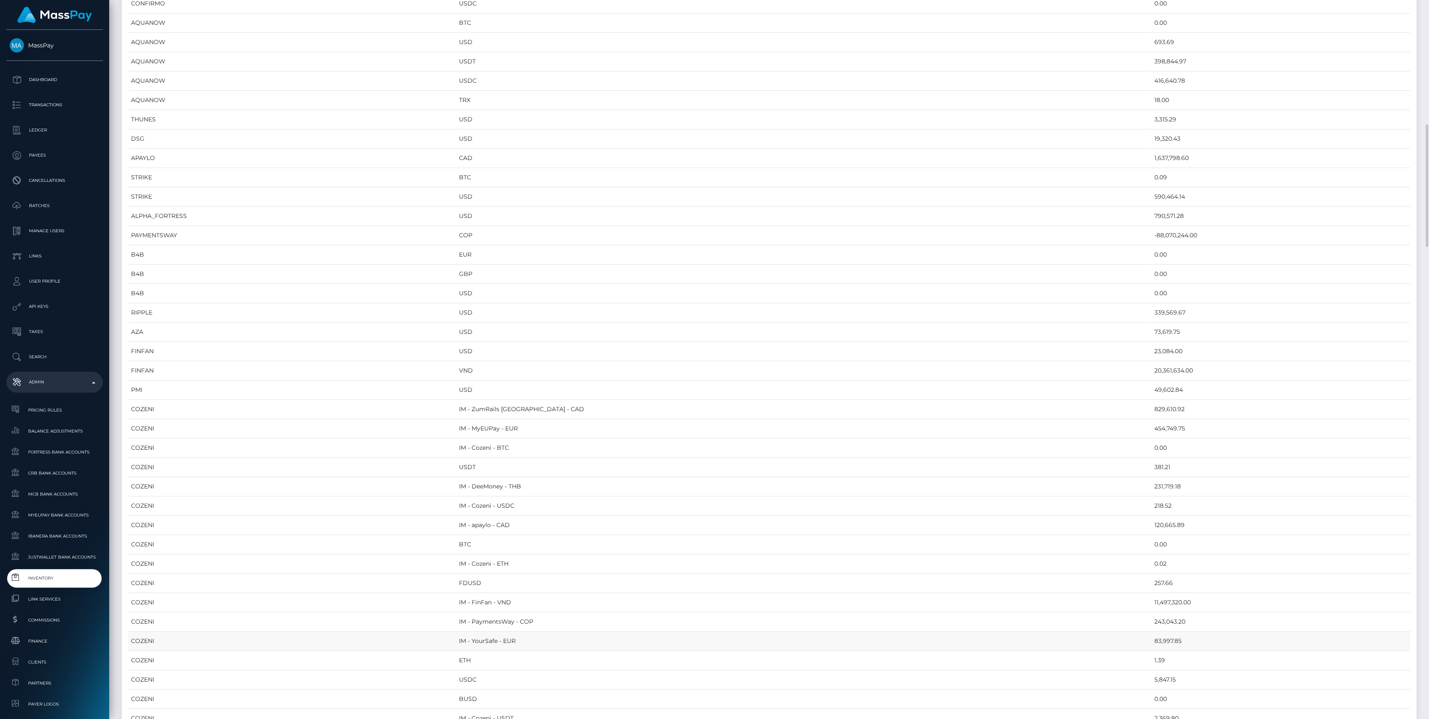
scroll to position [1008, 0]
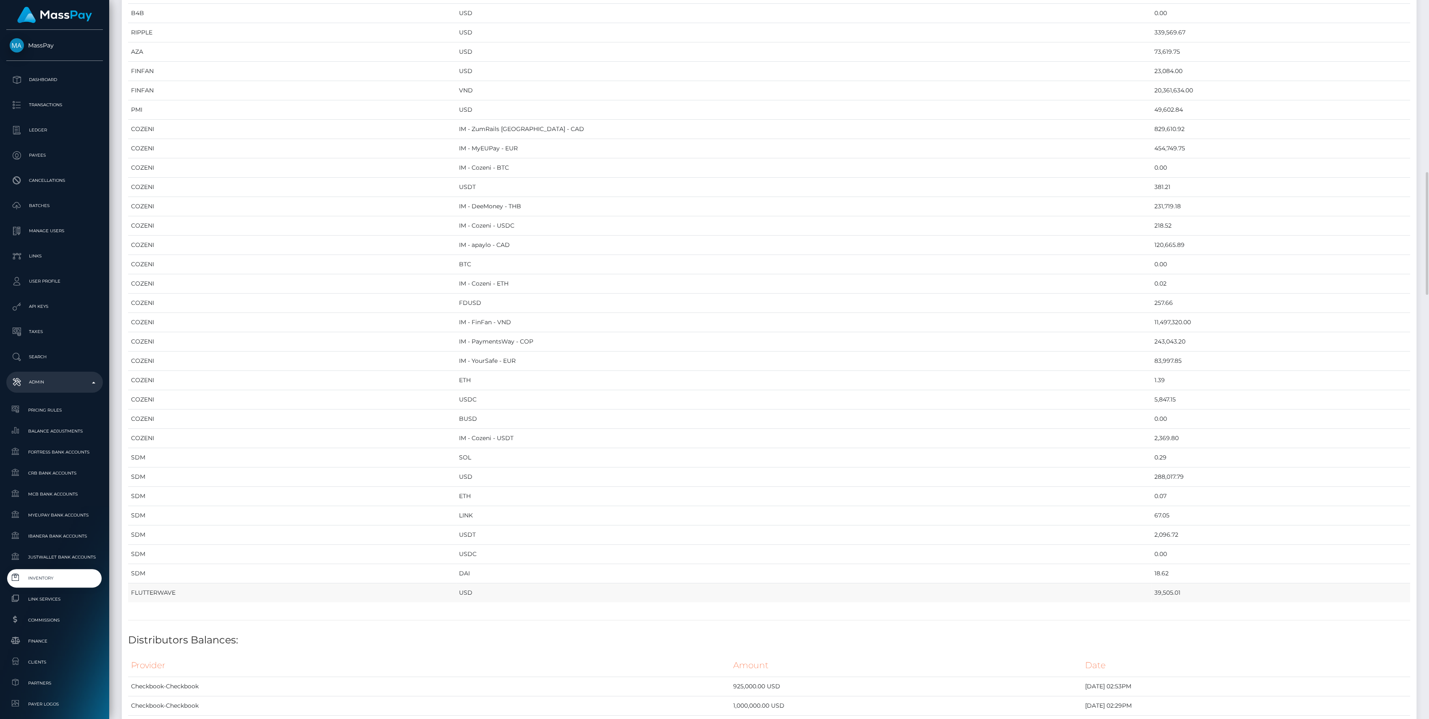
drag, startPoint x: 133, startPoint y: 92, endPoint x: 1130, endPoint y: 595, distance: 1116.6
copy table "Provider Currency Balance MYEUPAY EUR 745,430.65 MYEUPAY GBP 0.00 CHECKBOOK Pre…"
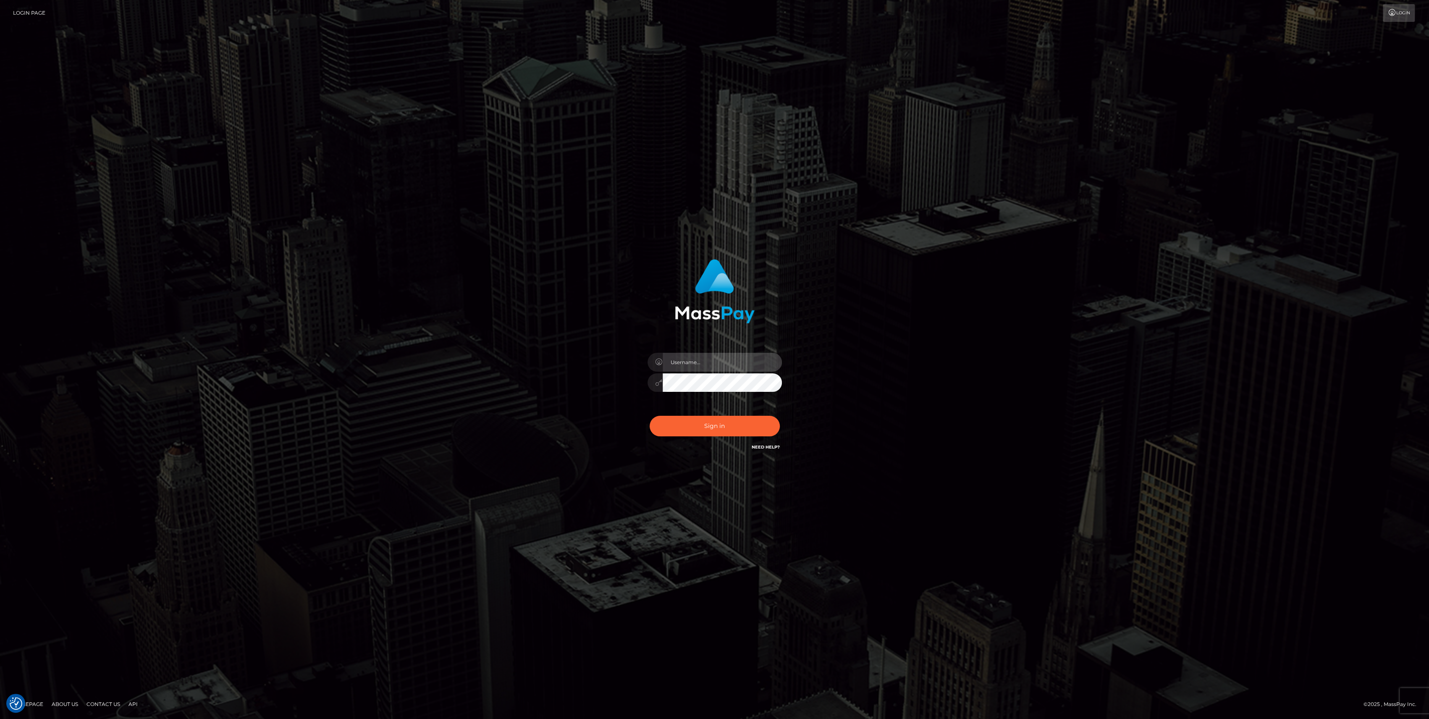
type input "bengreen"
click at [724, 427] on button "Sign in" at bounding box center [715, 426] width 130 height 21
type input "bengreen"
click at [724, 427] on button "Sign in" at bounding box center [715, 426] width 130 height 21
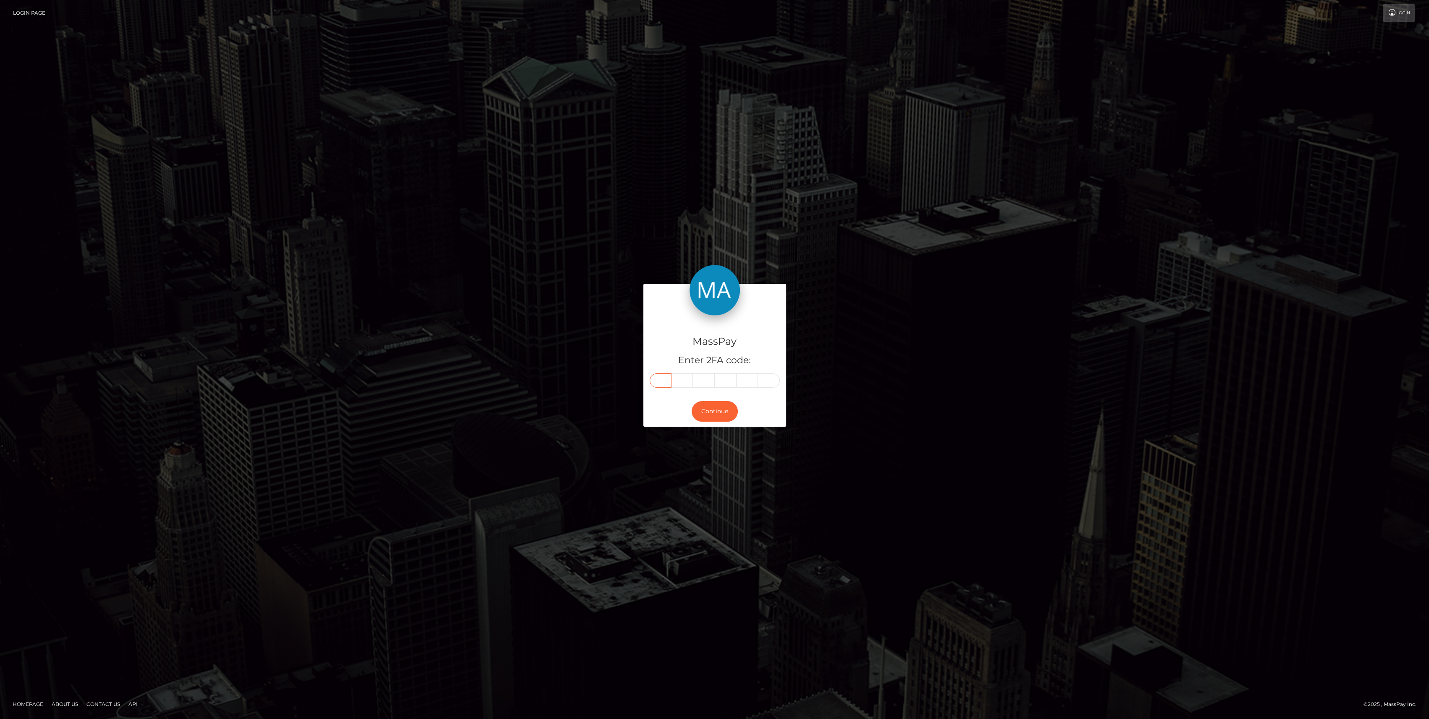
drag, startPoint x: 664, startPoint y: 373, endPoint x: 656, endPoint y: 385, distance: 15.1
click at [656, 385] on input "text" at bounding box center [661, 380] width 22 height 14
paste input "2"
type input "2"
type input "1"
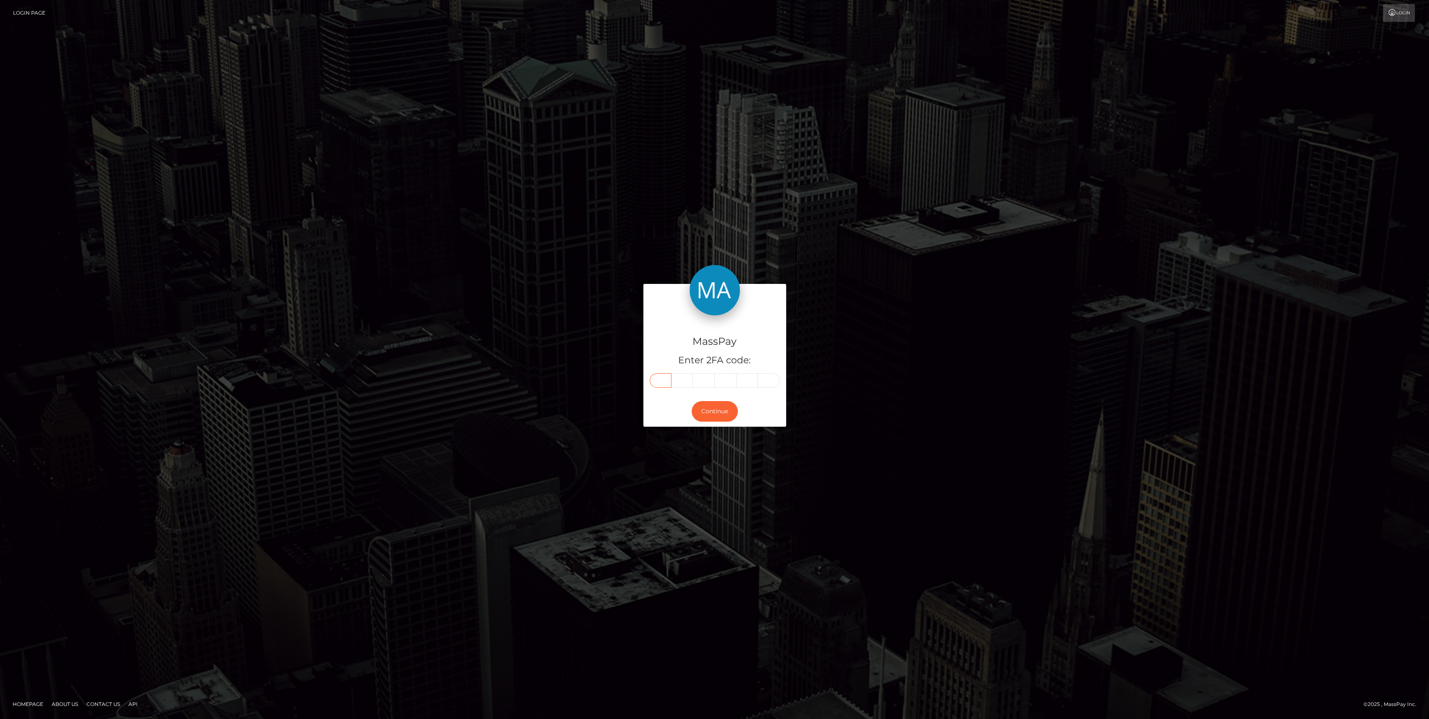
type input "7"
type input "0"
type input "6"
type input "0"
click at [701, 414] on button "Continue" at bounding box center [715, 411] width 46 height 21
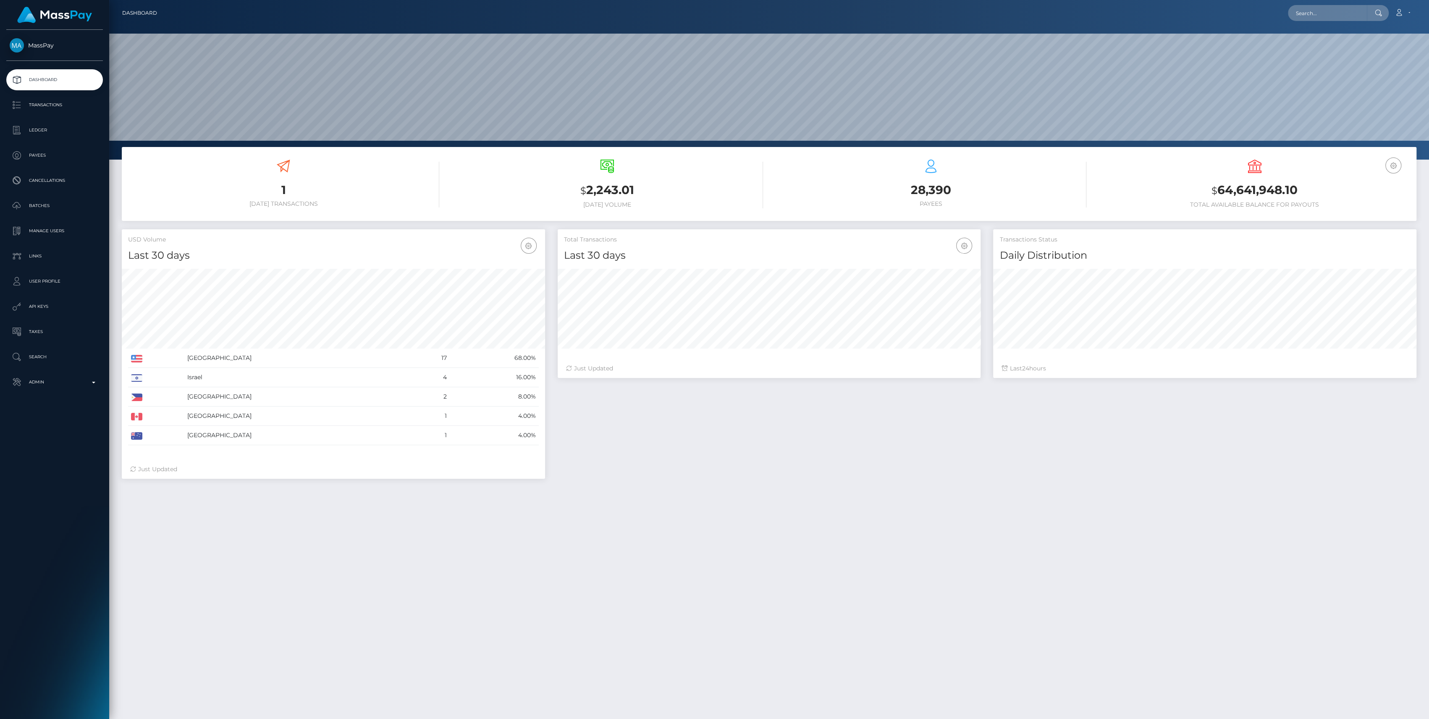
scroll to position [148, 423]
click at [71, 383] on p "Admin" at bounding box center [55, 382] width 90 height 13
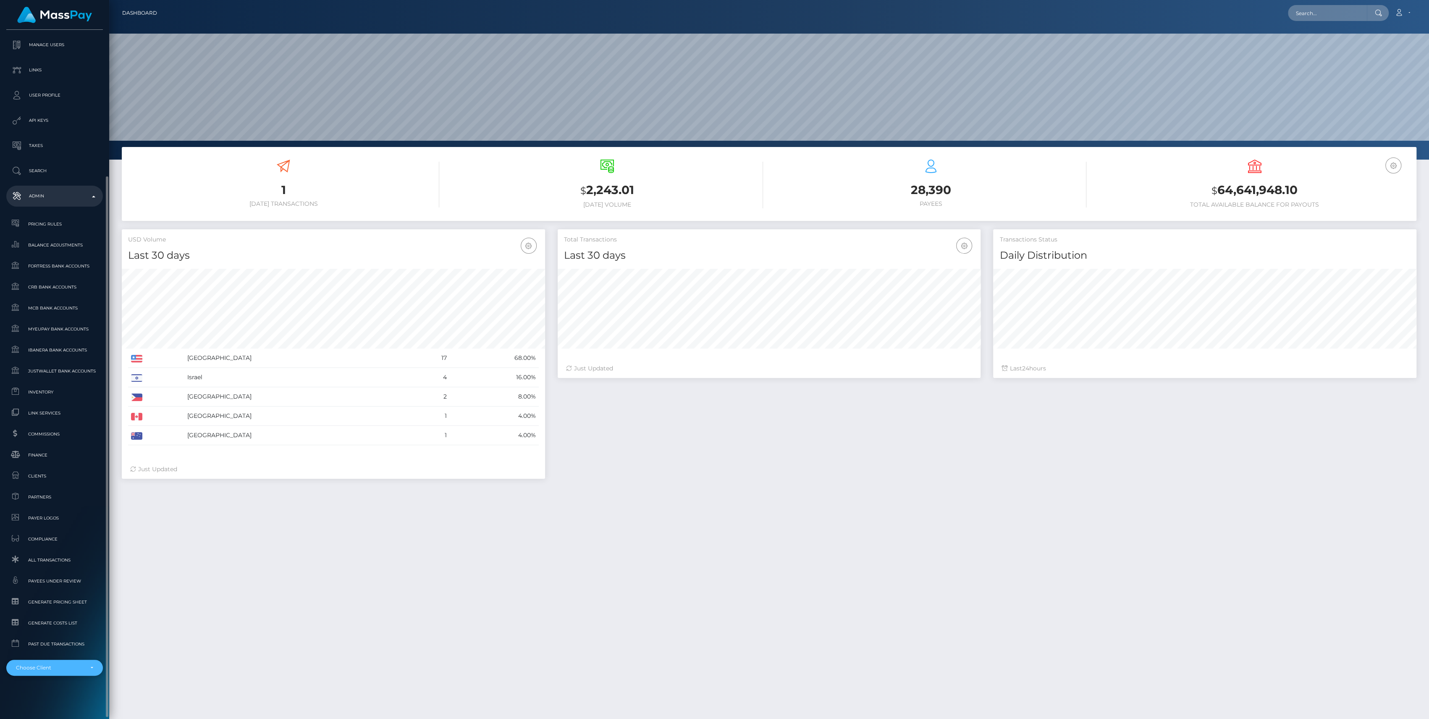
click at [62, 668] on div "Choose Client" at bounding box center [50, 667] width 68 height 7
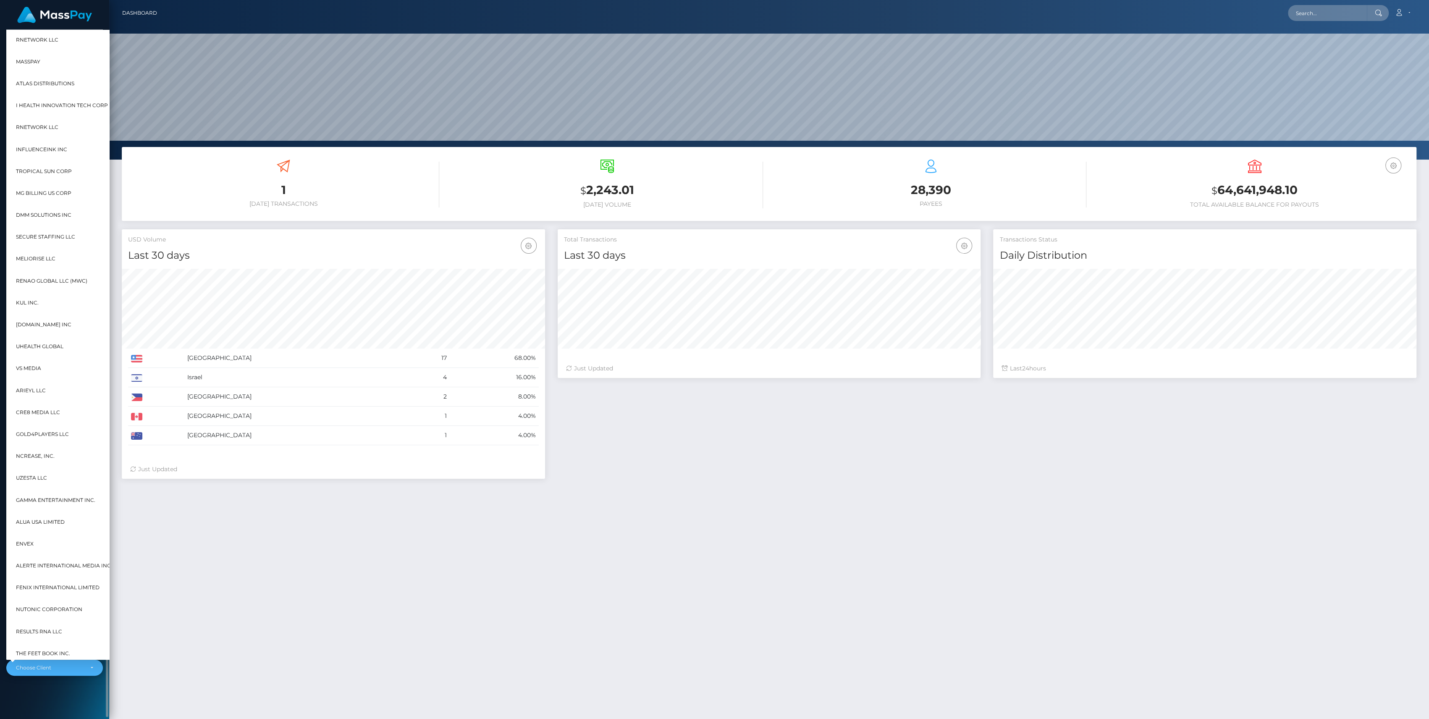
scroll to position [148, 423]
click at [83, 692] on div "MassPay Dashboard Transactions Ledger Payees Cancellations" at bounding box center [54, 374] width 109 height 688
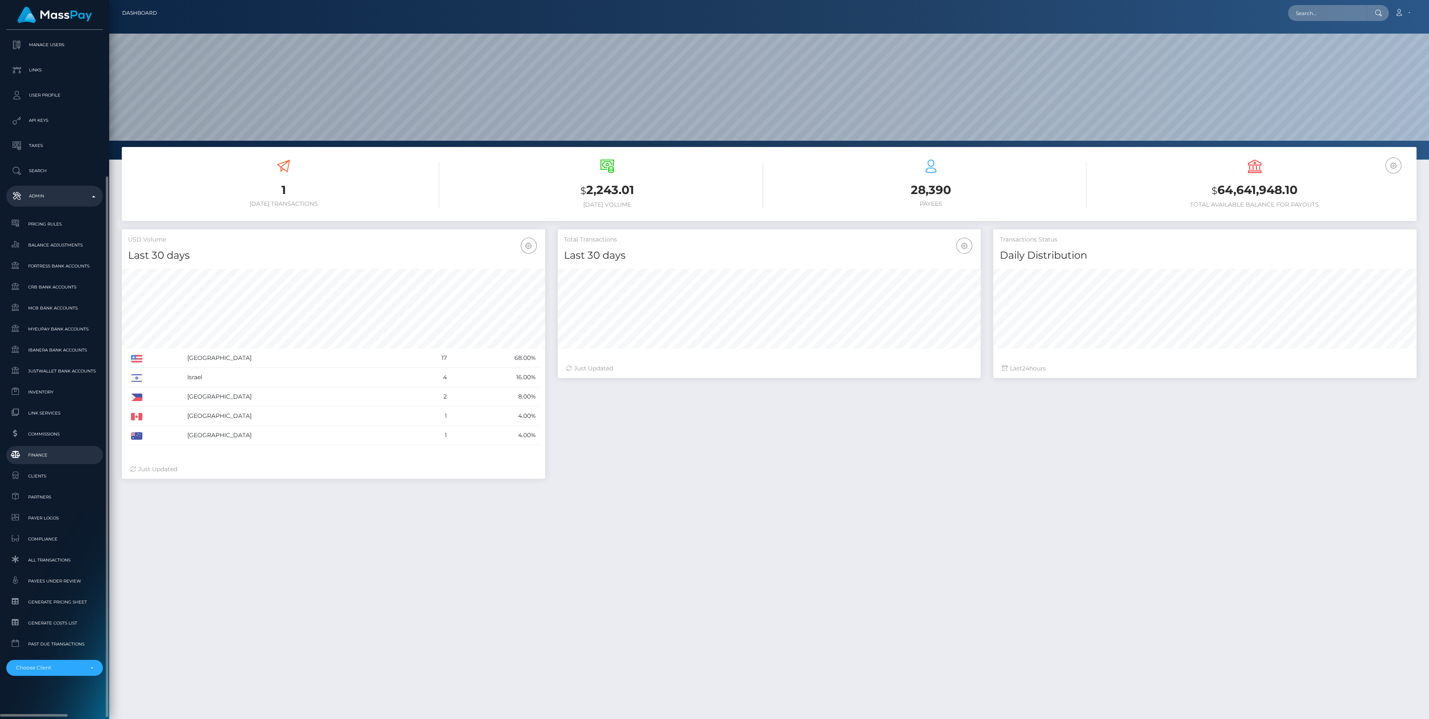
click at [57, 456] on span "Finance" at bounding box center [55, 455] width 90 height 10
drag, startPoint x: 40, startPoint y: 394, endPoint x: 38, endPoint y: 400, distance: 6.0
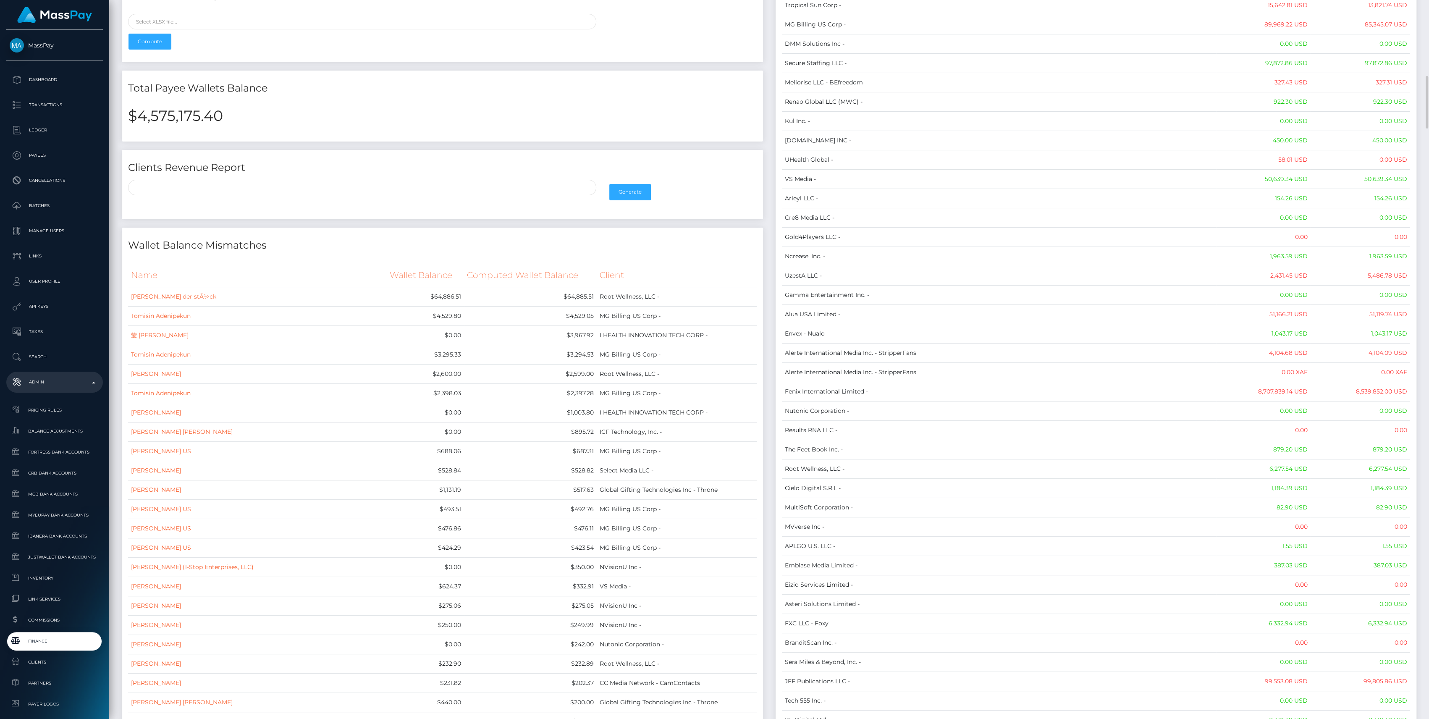
scroll to position [392, 0]
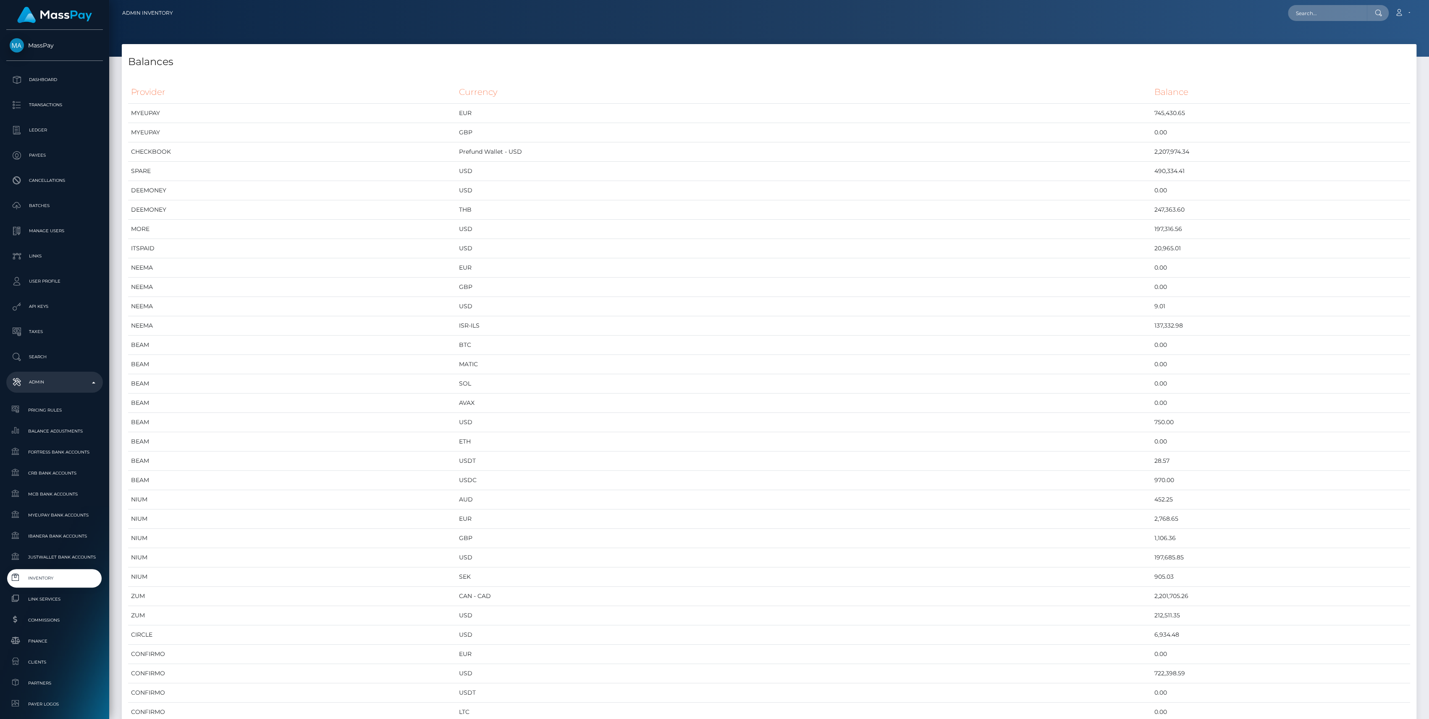
scroll to position [4110, 1294]
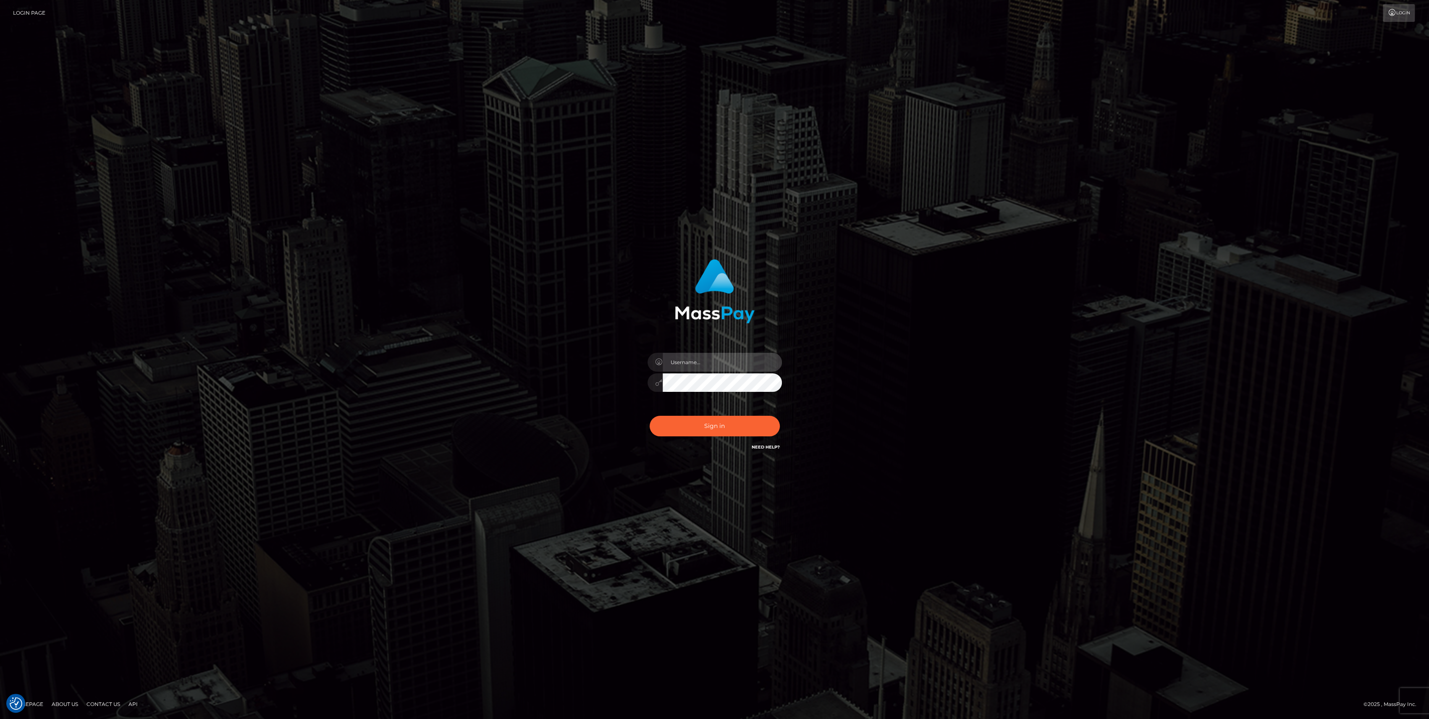
type input "bengreen"
click at [701, 452] on div "bengreen Sign in" at bounding box center [714, 355] width 220 height 205
click at [712, 430] on button "Sign in" at bounding box center [715, 426] width 130 height 21
type input "bengreen"
click at [720, 437] on div "Sign in Need Help?" at bounding box center [714, 429] width 147 height 37
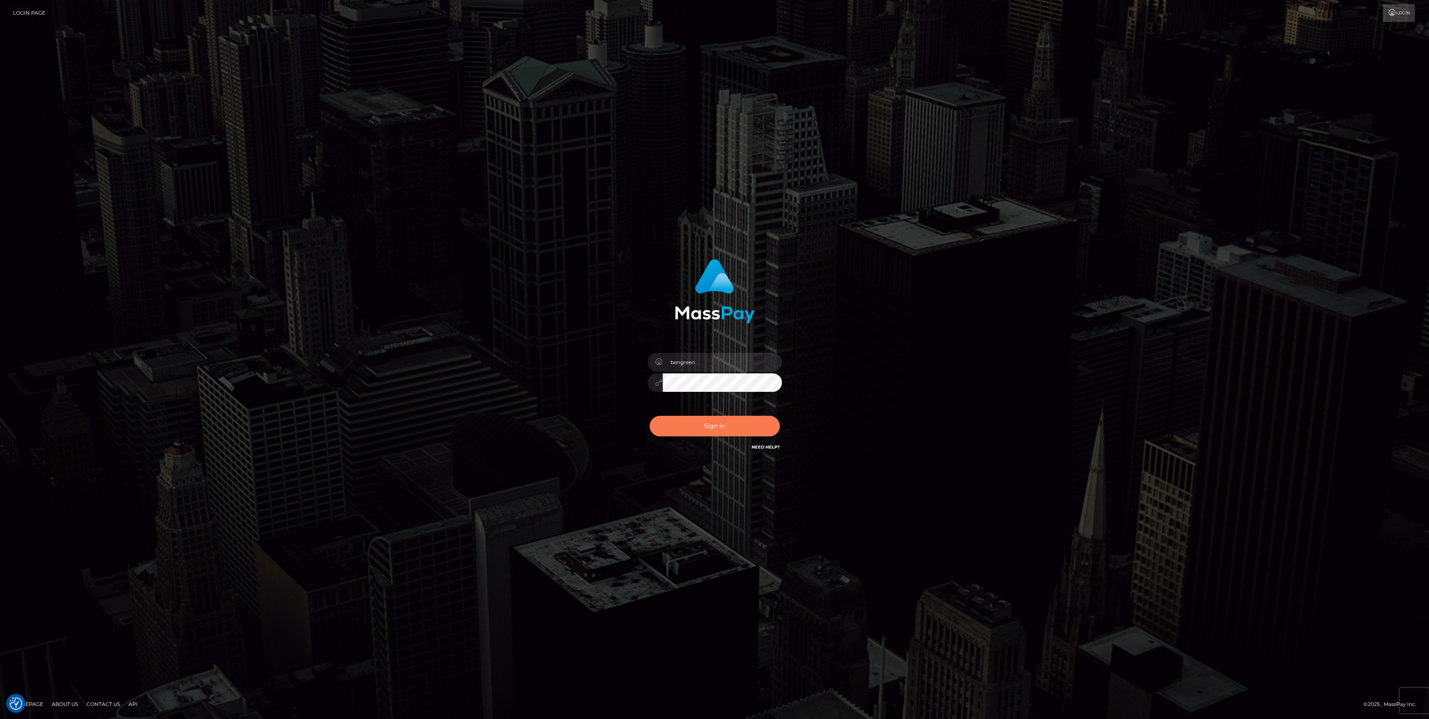
click at [721, 430] on button "Sign in" at bounding box center [715, 426] width 130 height 21
click at [726, 426] on button "Sign in" at bounding box center [715, 426] width 130 height 21
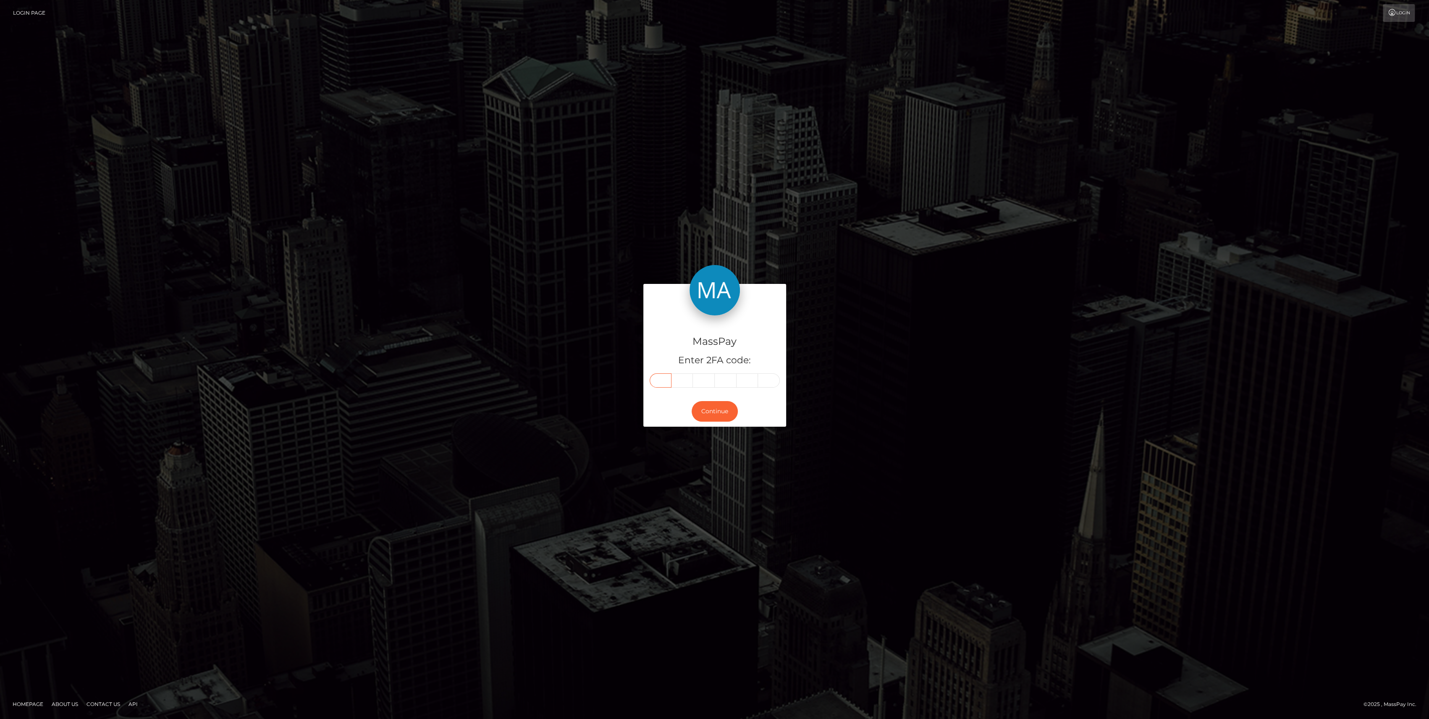
paste input "7"
type input "7"
type input "9"
type input "7"
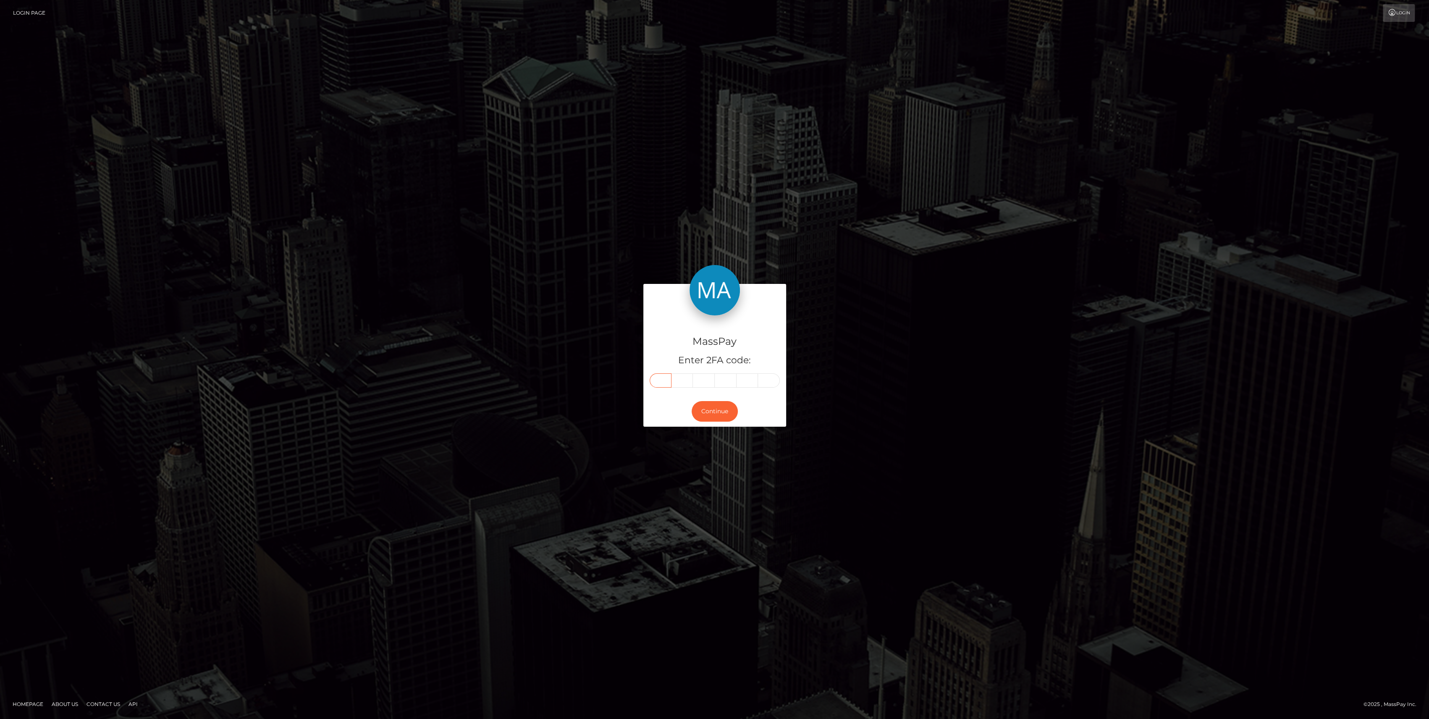
type input "8"
type input "9"
click at [709, 422] on div "Continue" at bounding box center [714, 411] width 143 height 31
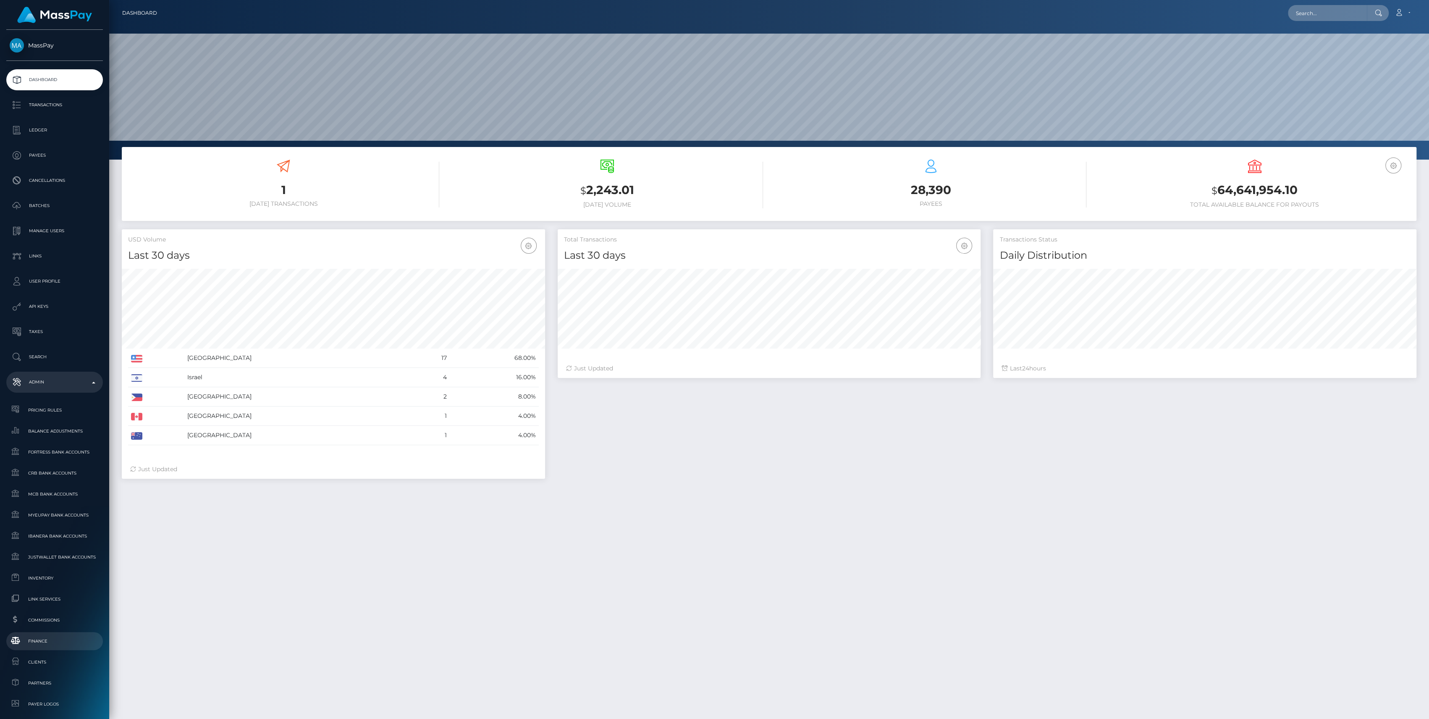
scroll to position [148, 423]
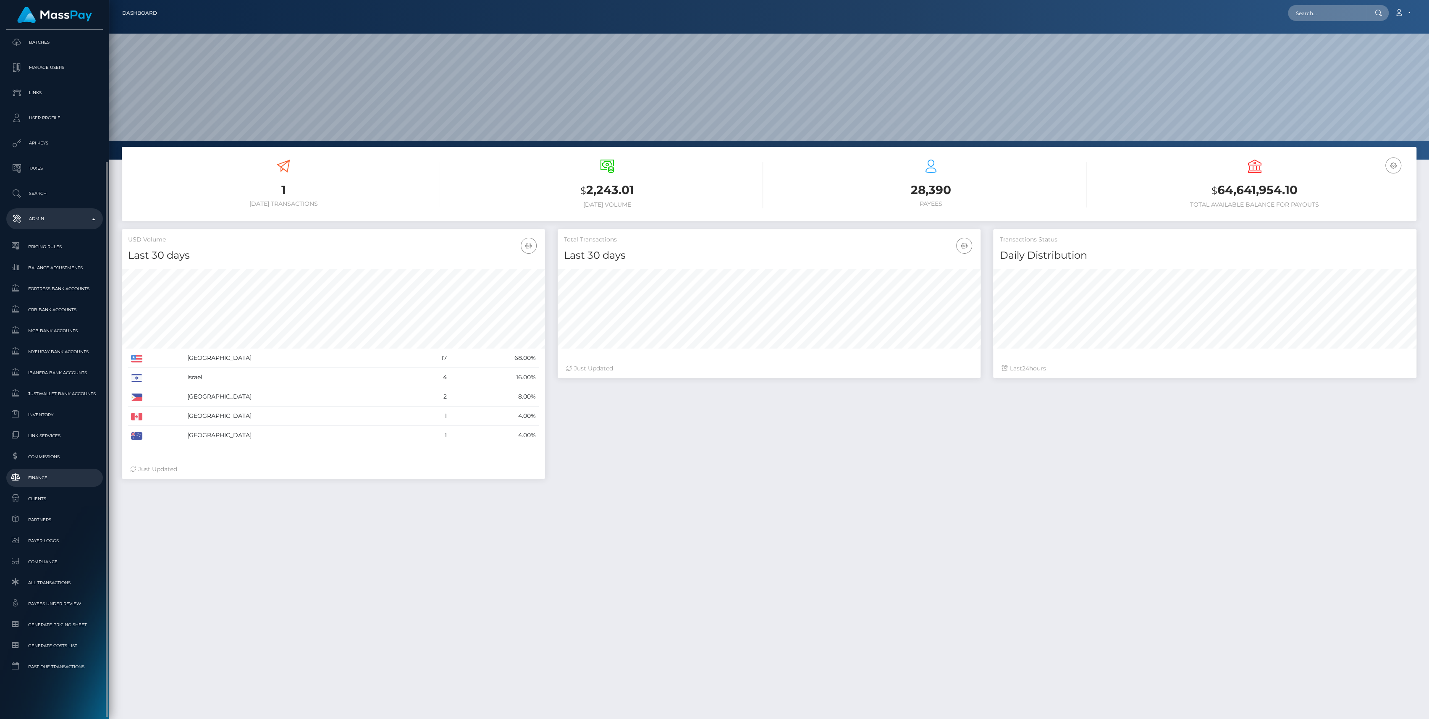
click at [49, 473] on span "Finance" at bounding box center [55, 478] width 90 height 10
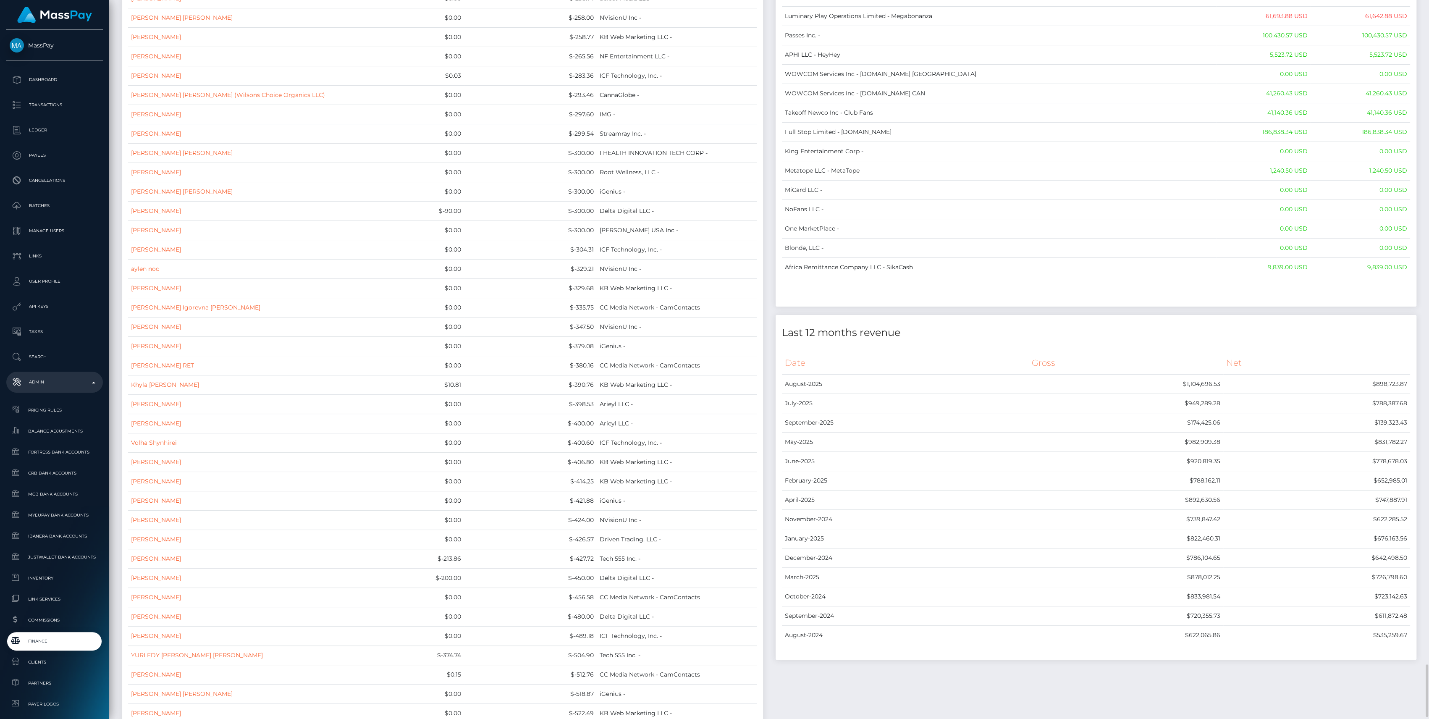
scroll to position [7448, 0]
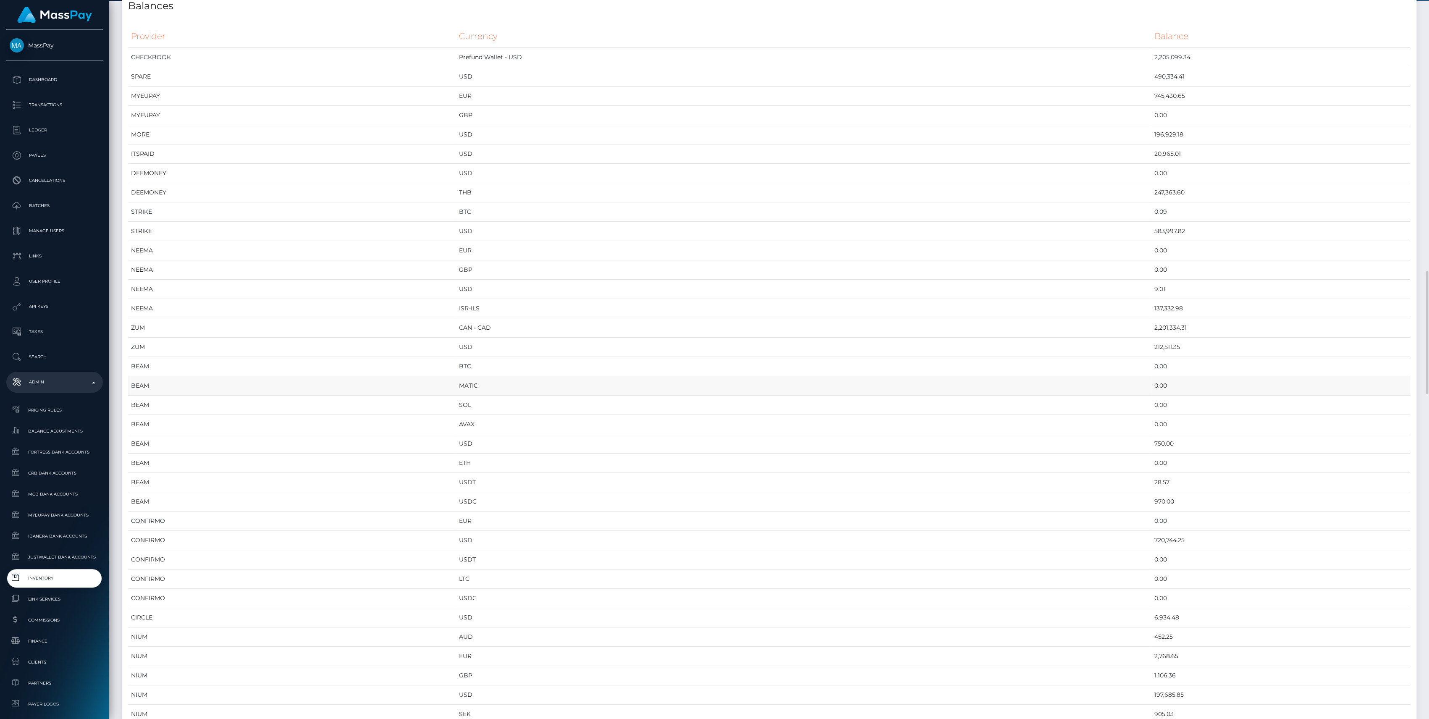
scroll to position [336, 0]
click at [50, 580] on span "Inventory" at bounding box center [55, 578] width 90 height 10
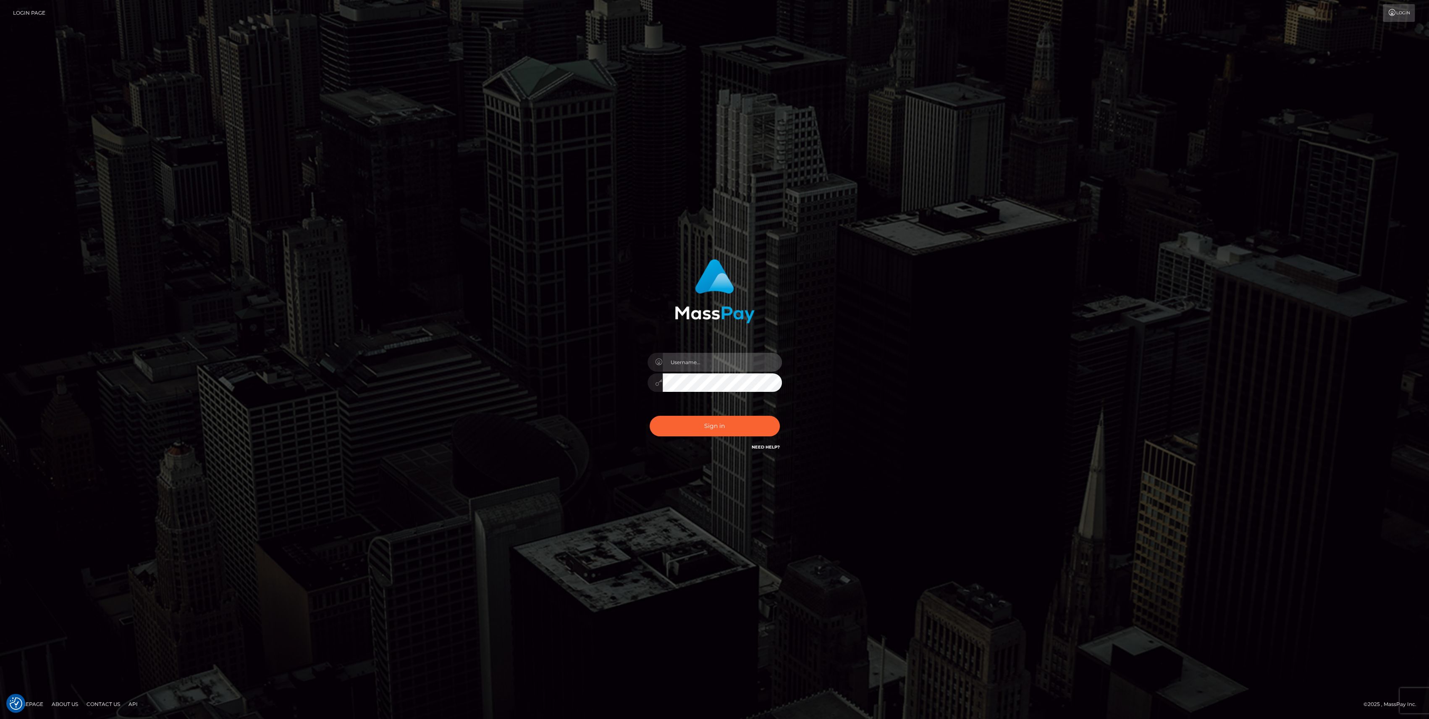
type input "bengreen"
checkbox input "true"
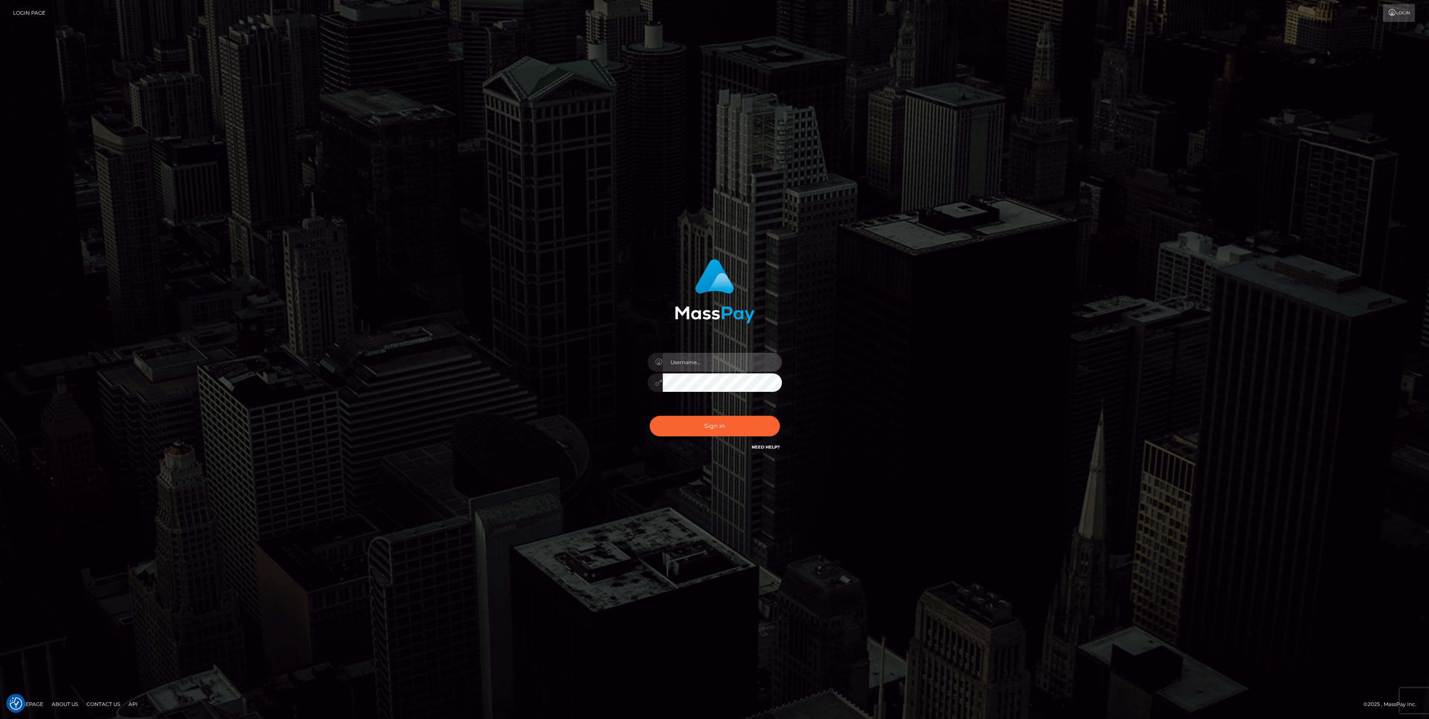
type input "bengreen"
click at [684, 428] on button "Sign in" at bounding box center [715, 426] width 130 height 21
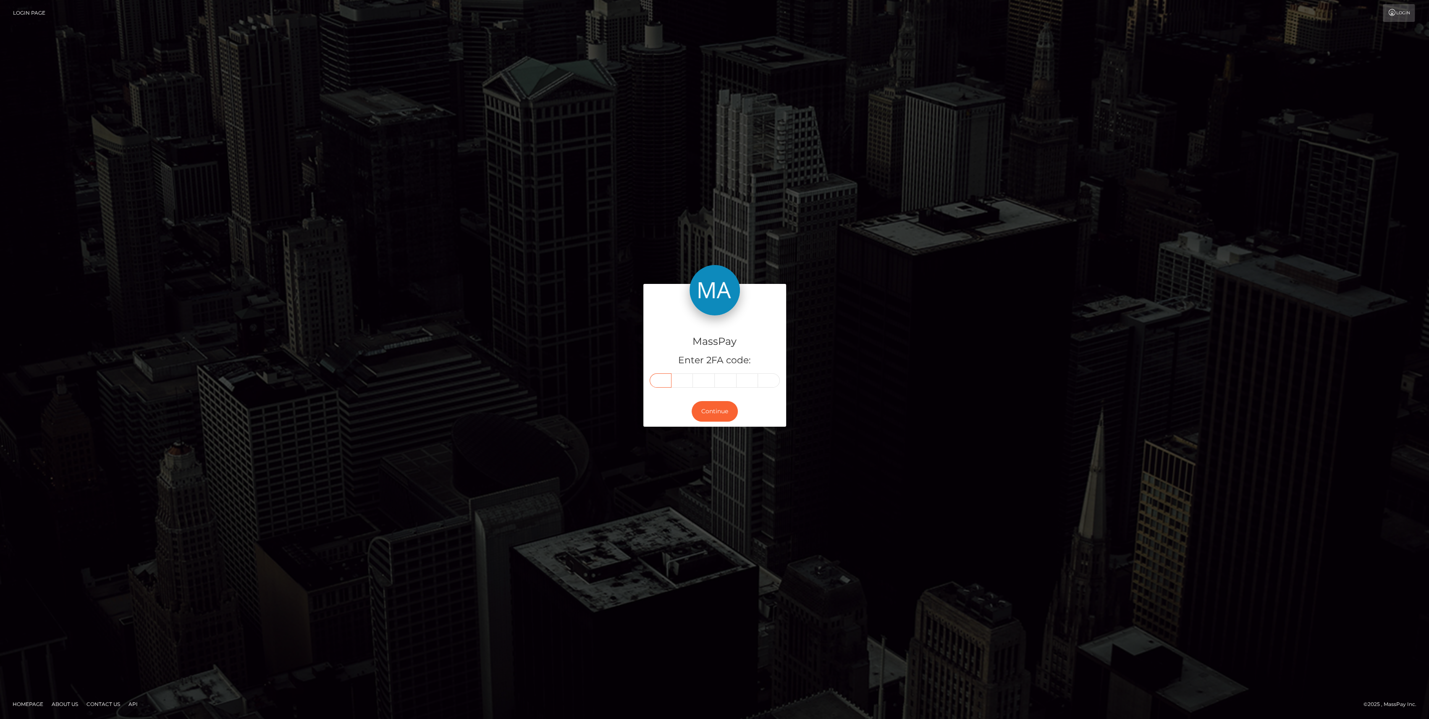
click at [661, 378] on input "text" at bounding box center [661, 380] width 22 height 14
paste input "6"
type input "6"
type input "2"
type input "0"
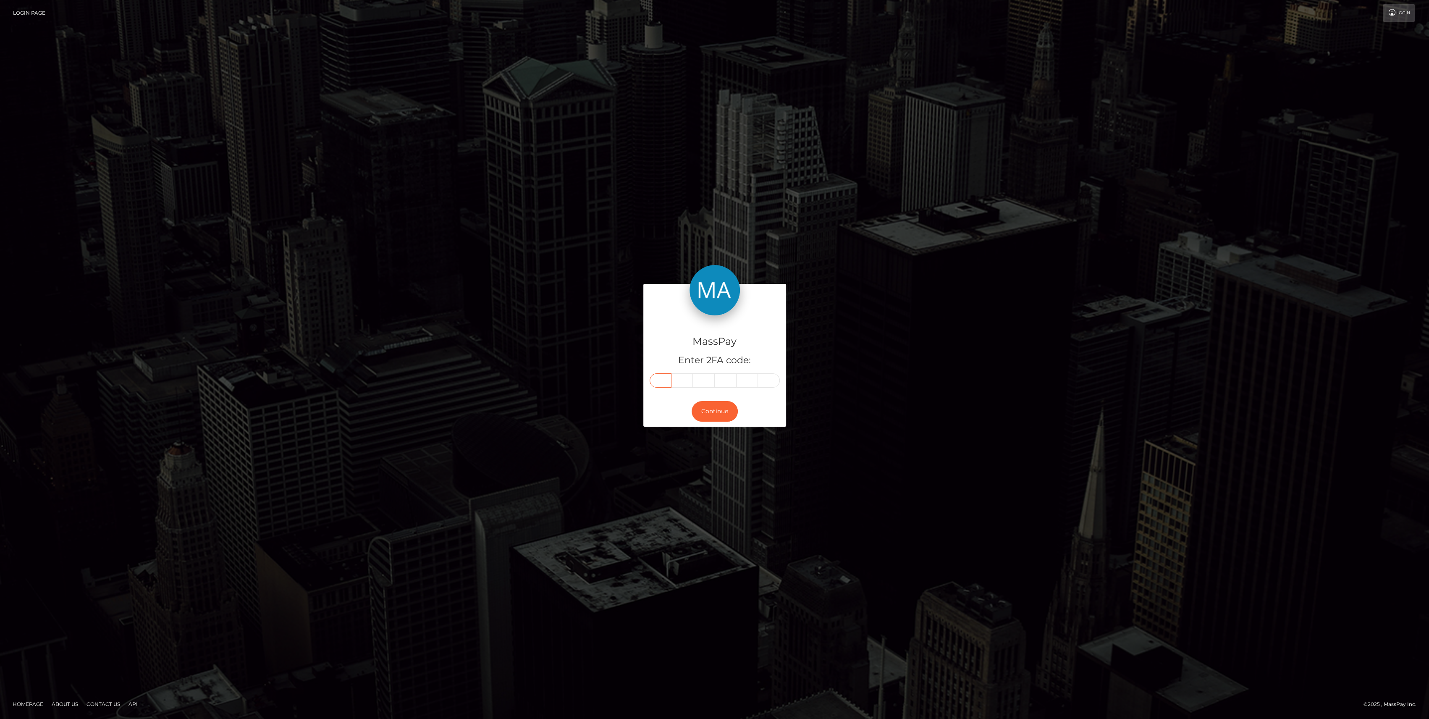
type input "1"
type input "5"
type input "8"
click at [716, 407] on button "Continue" at bounding box center [715, 411] width 46 height 21
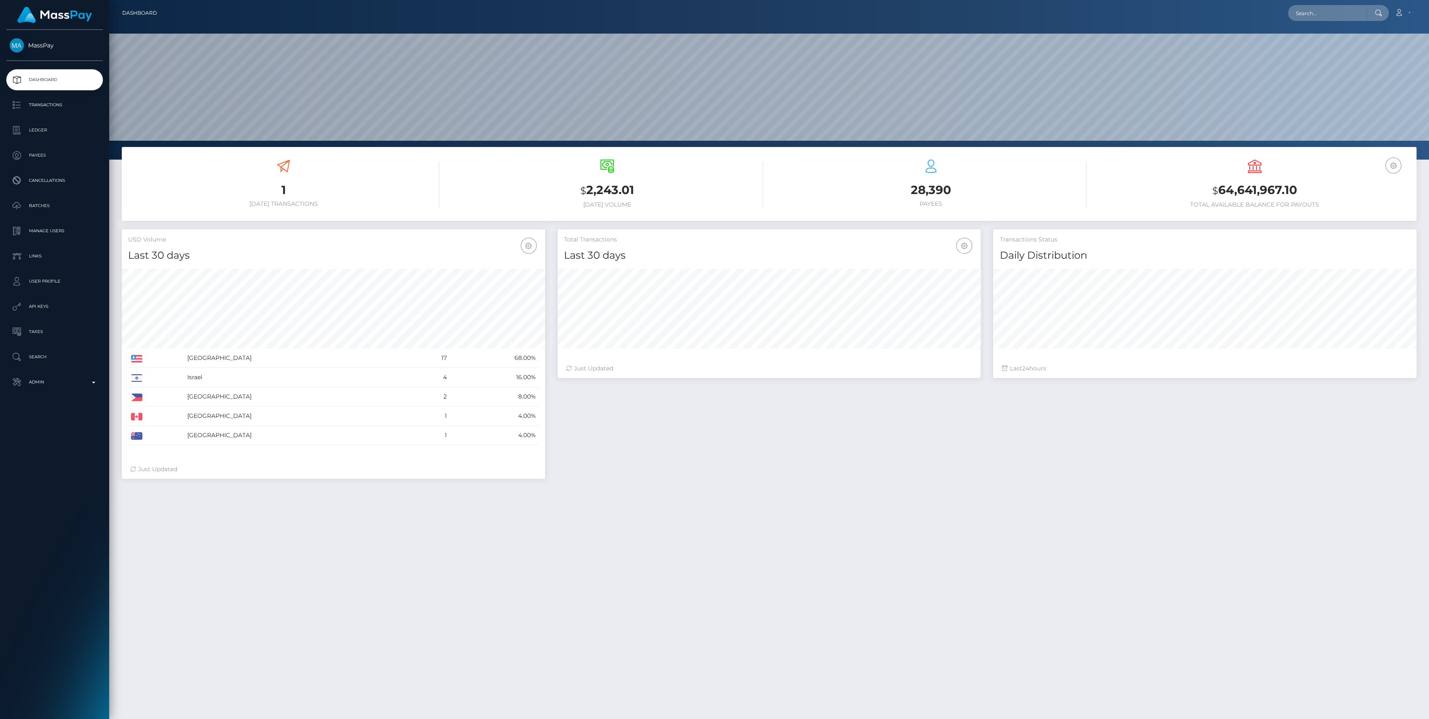
scroll to position [148, 423]
click at [30, 388] on link "Admin" at bounding box center [54, 382] width 97 height 21
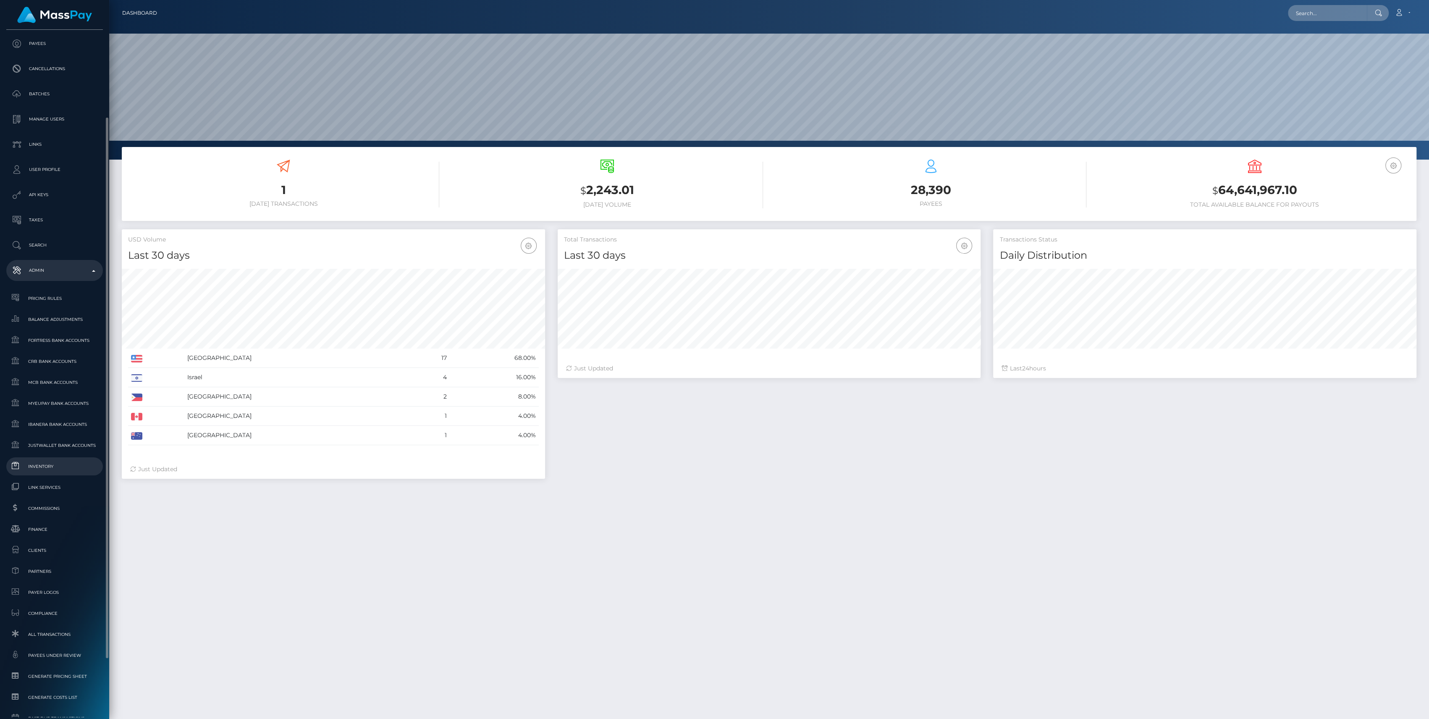
click at [53, 465] on span "Inventory" at bounding box center [55, 467] width 90 height 10
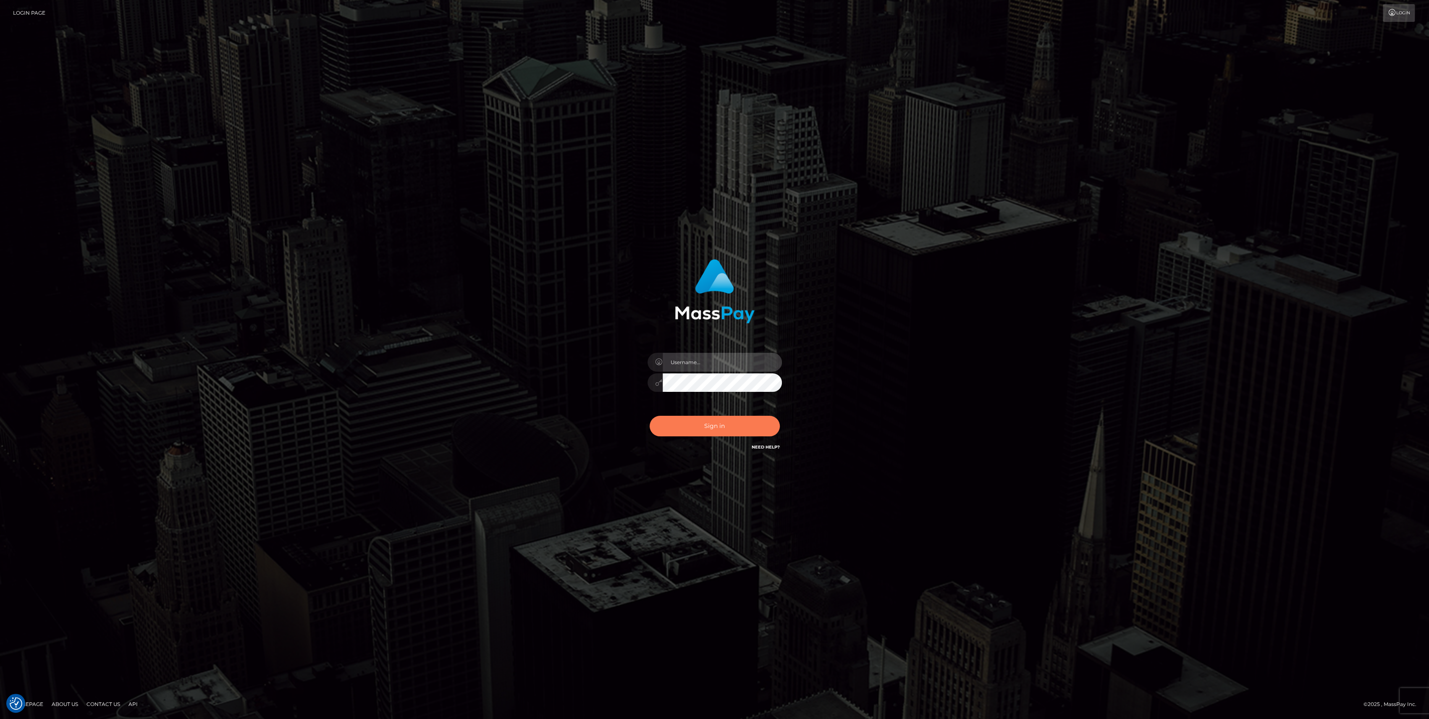
type input "bengreen"
click at [702, 425] on button "Sign in" at bounding box center [715, 426] width 130 height 21
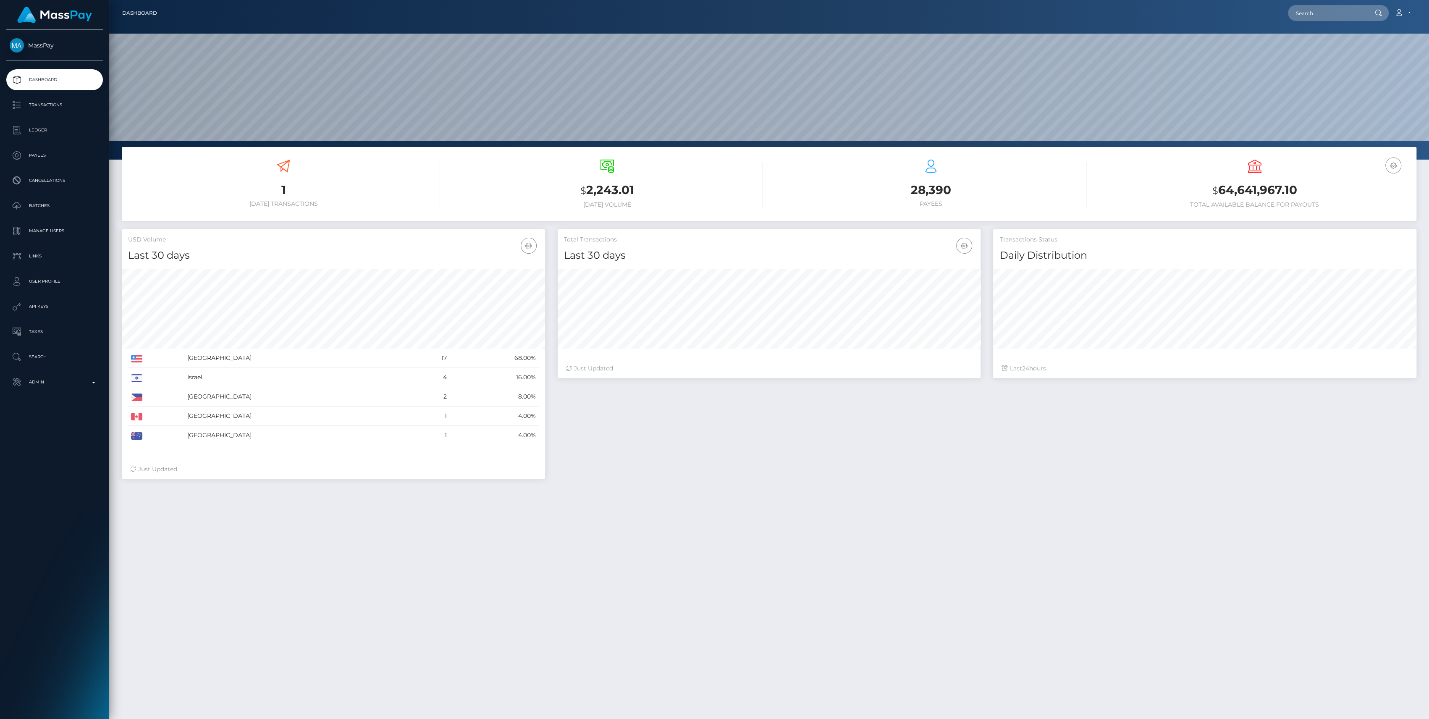
scroll to position [148, 423]
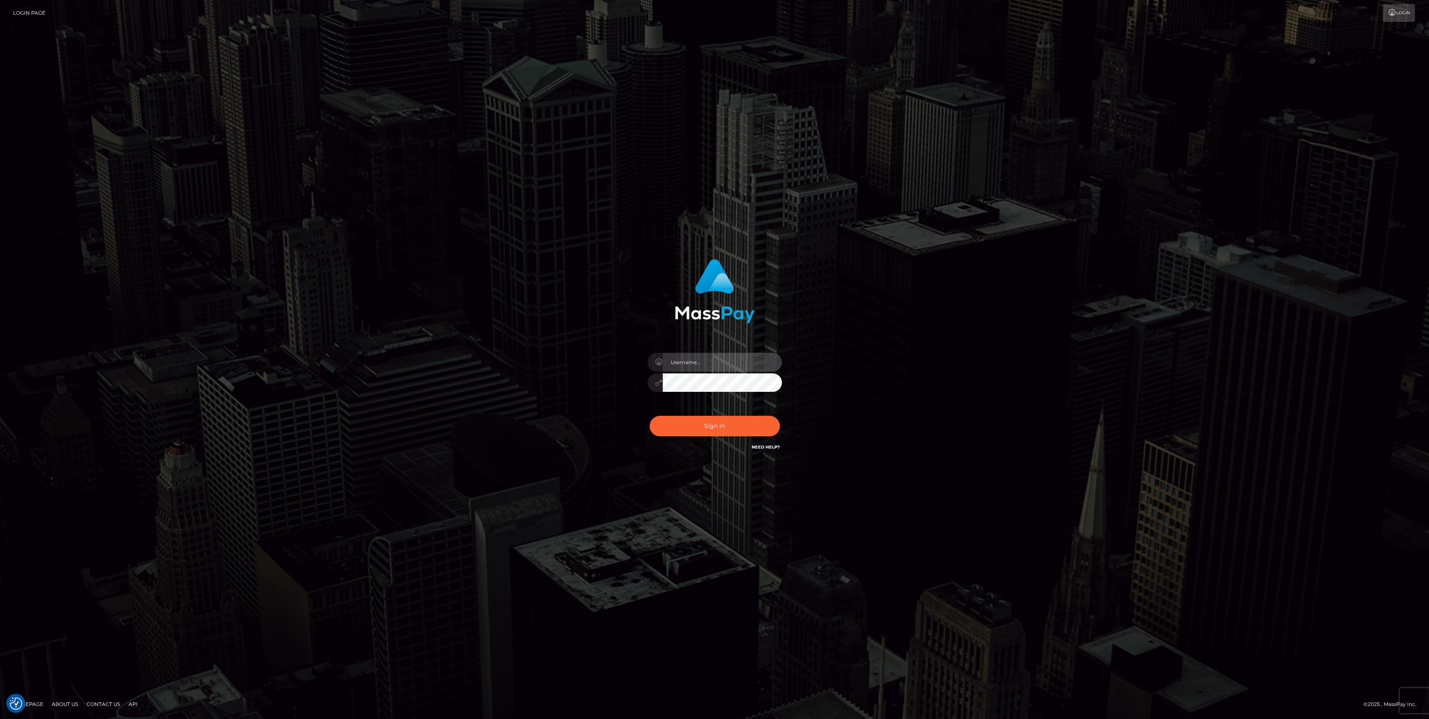
type input "bengreen"
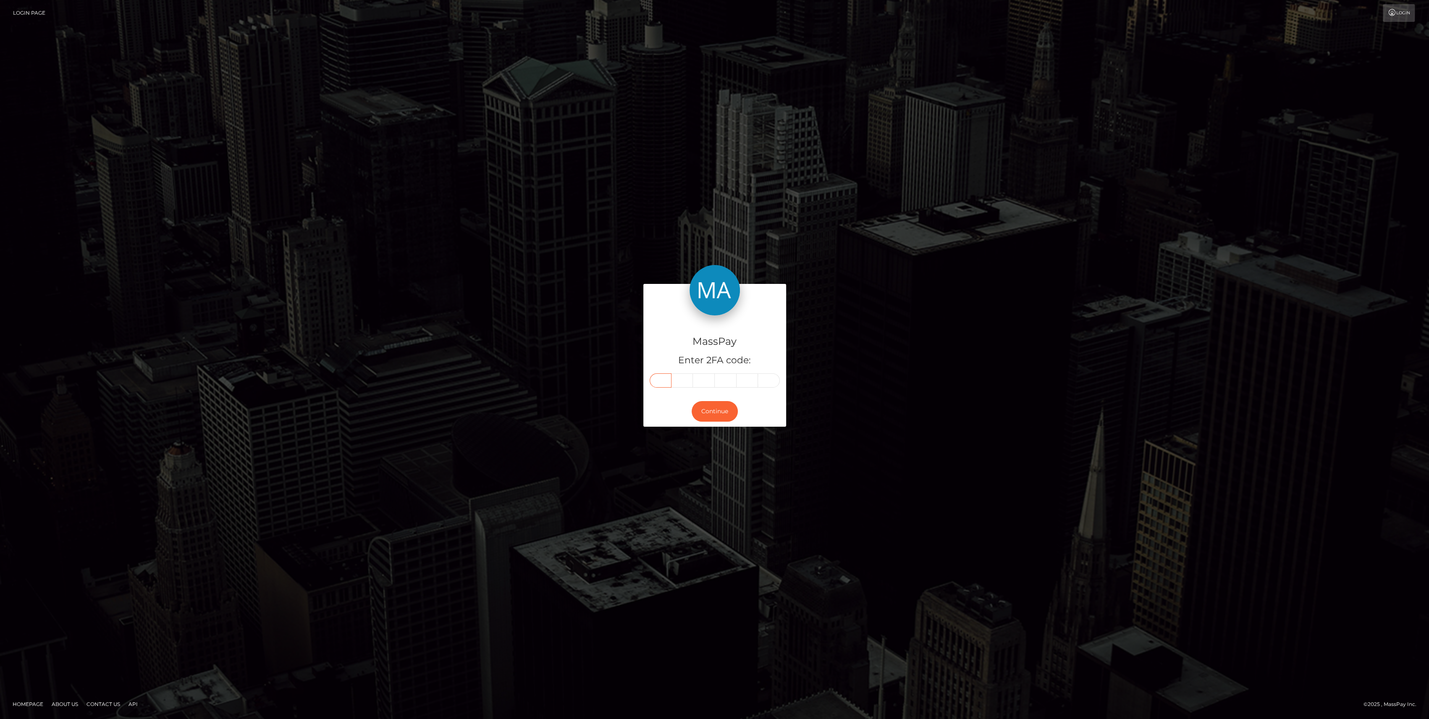
paste input "2"
type input "2"
type input "3"
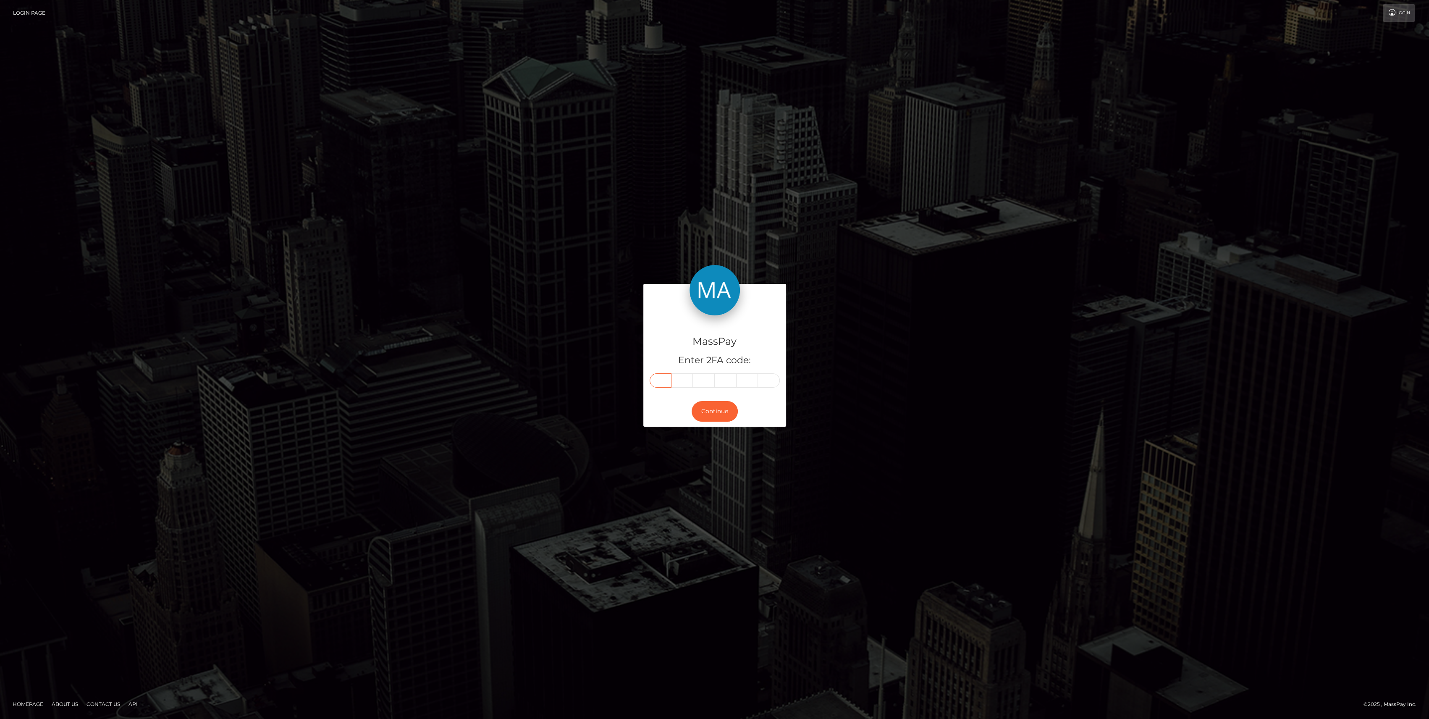
type input "6"
type input "2"
click at [693, 422] on div "Continue" at bounding box center [714, 411] width 143 height 31
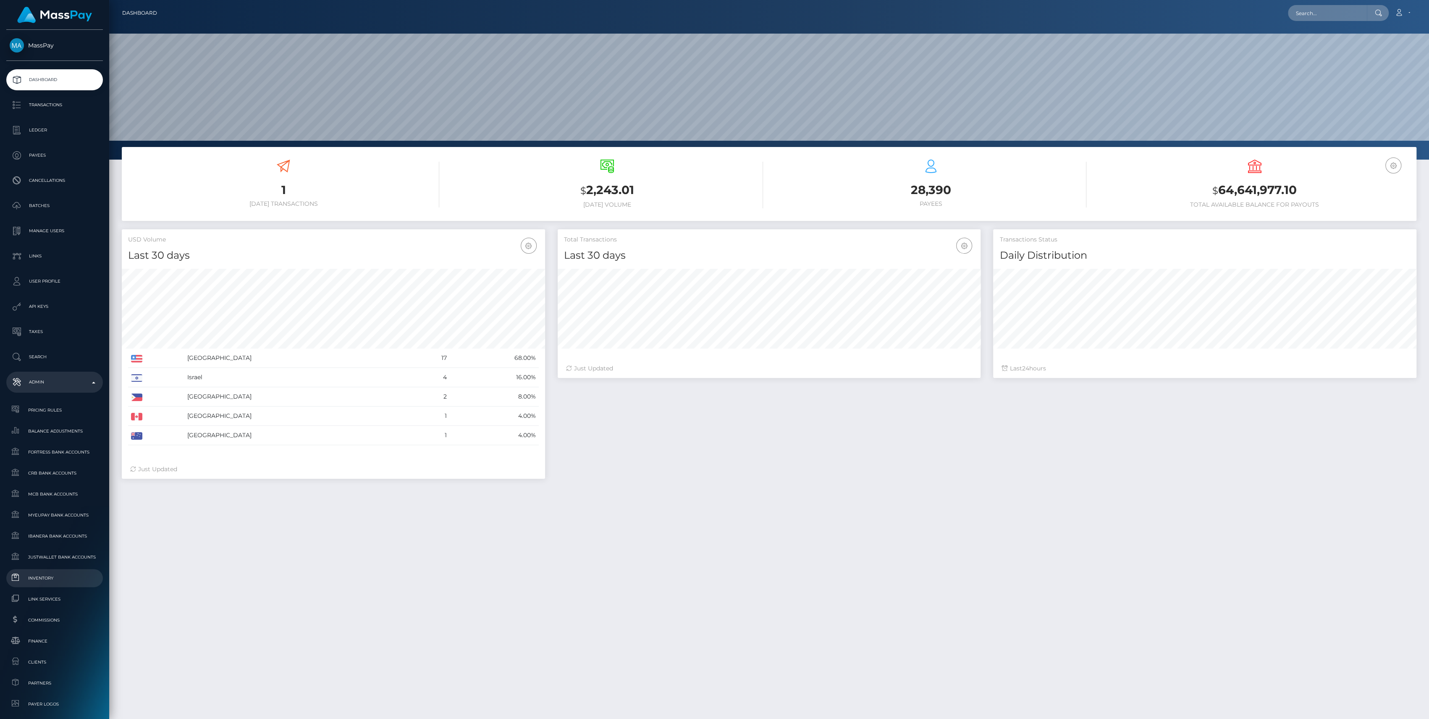
scroll to position [148, 423]
click at [52, 642] on span "Finance" at bounding box center [55, 641] width 90 height 10
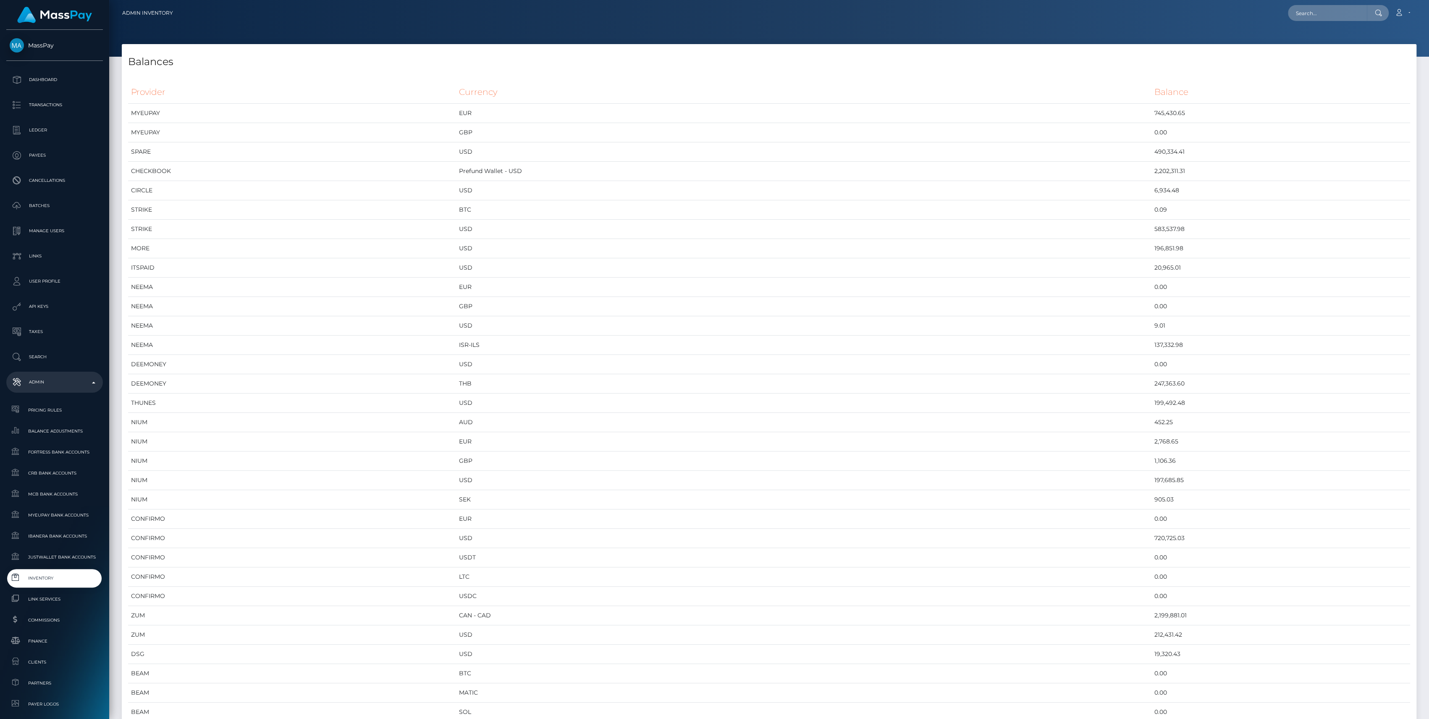
scroll to position [4110, 1294]
click at [852, 400] on td "USD" at bounding box center [804, 403] width 696 height 19
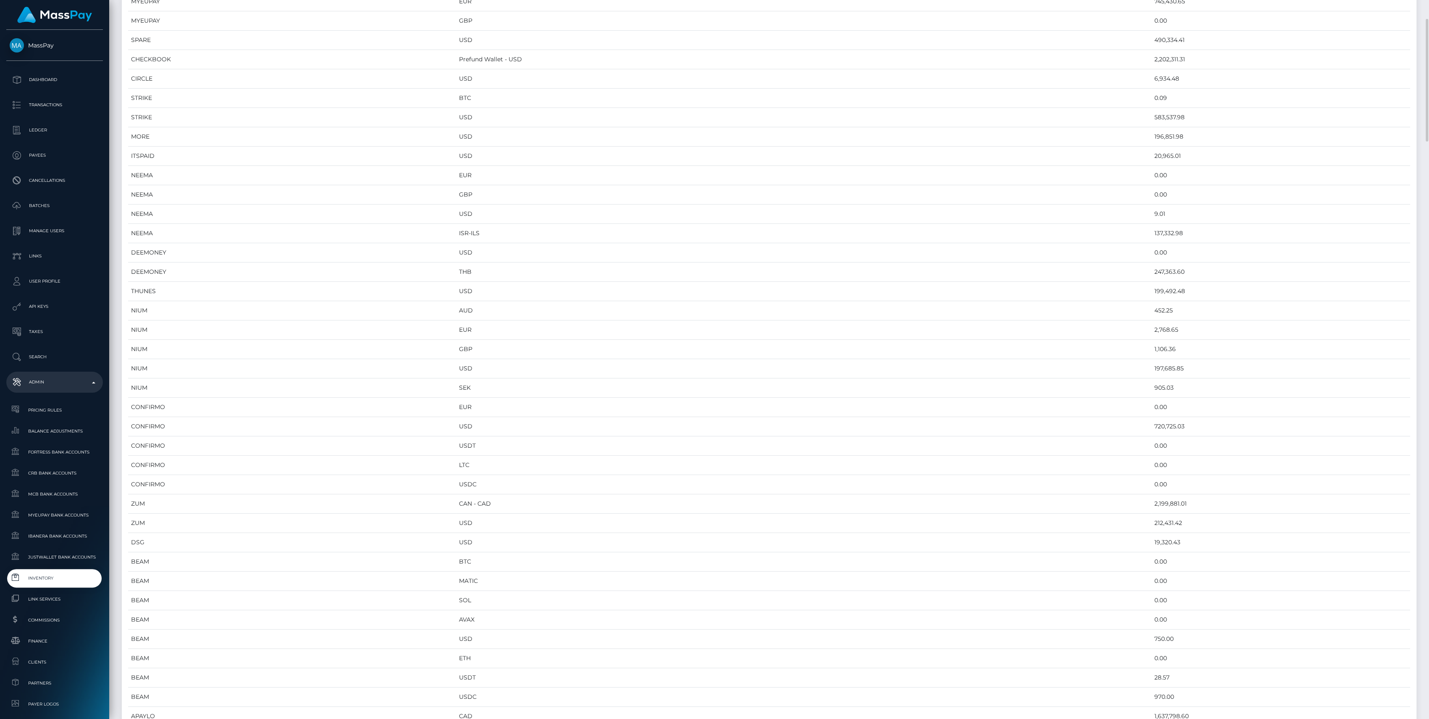
scroll to position [0, 0]
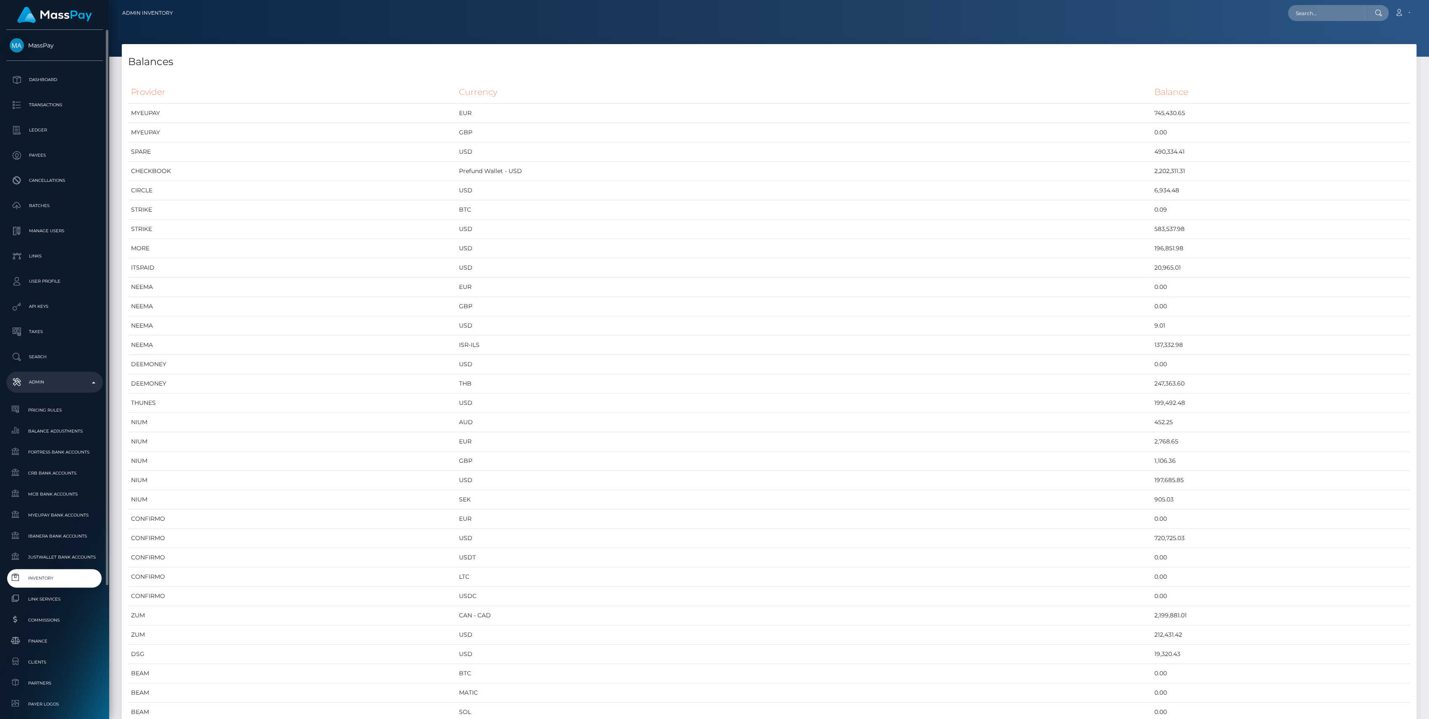
click at [66, 579] on span "Inventory" at bounding box center [55, 578] width 90 height 10
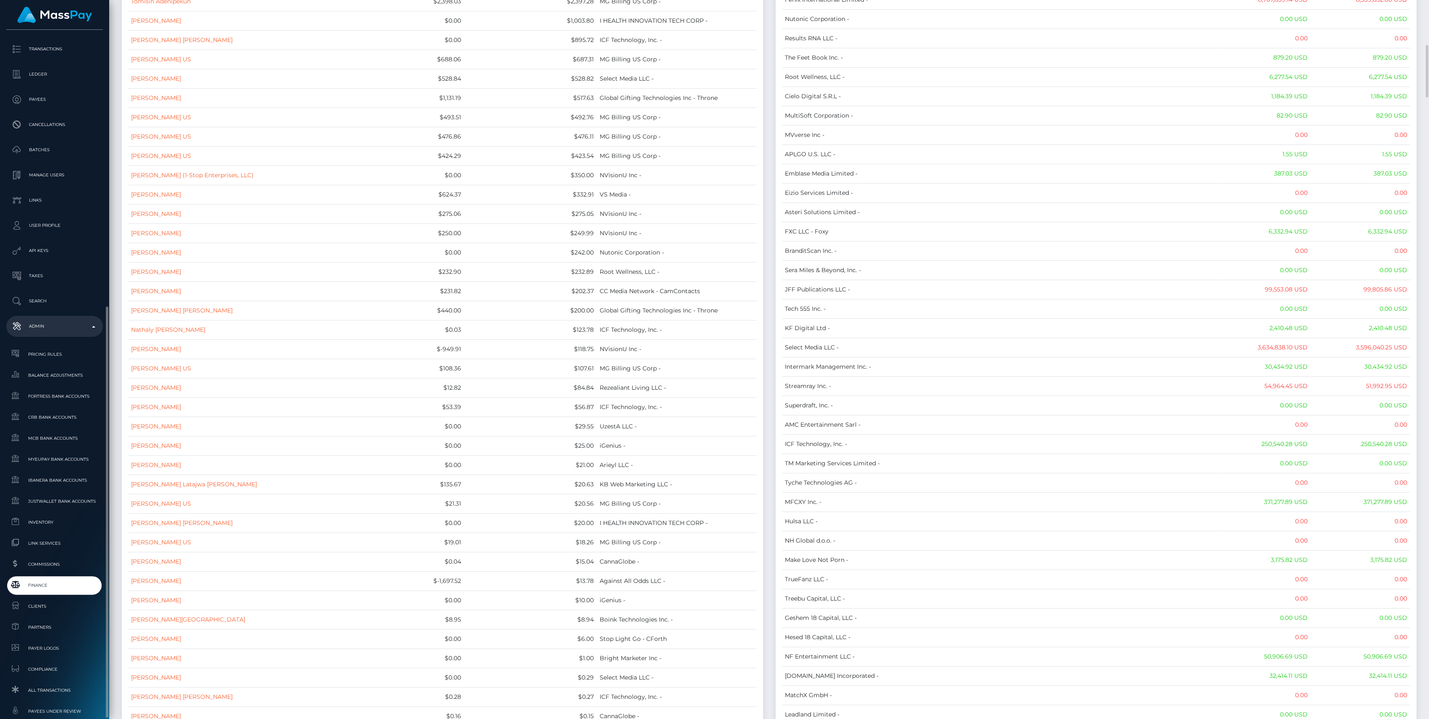
scroll to position [186, 0]
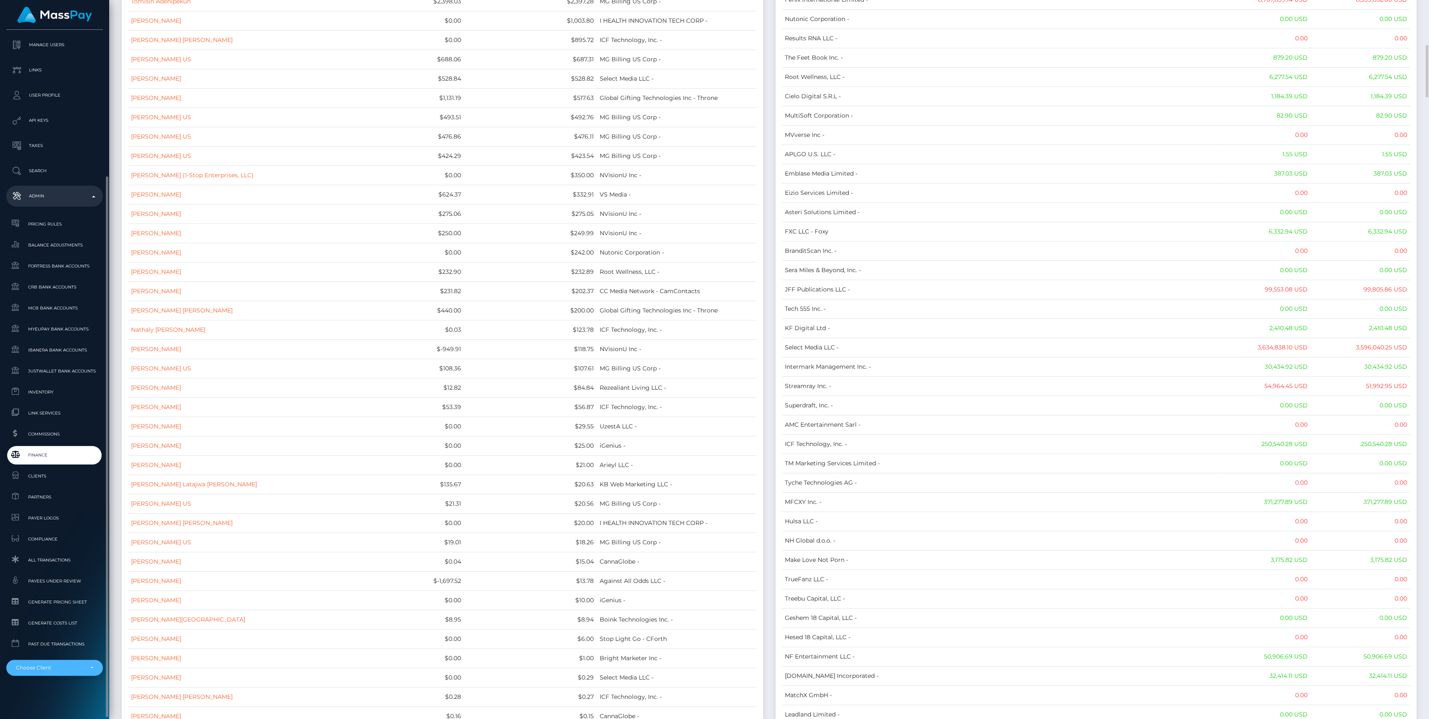
click at [45, 664] on div "Choose Client" at bounding box center [54, 668] width 97 height 16
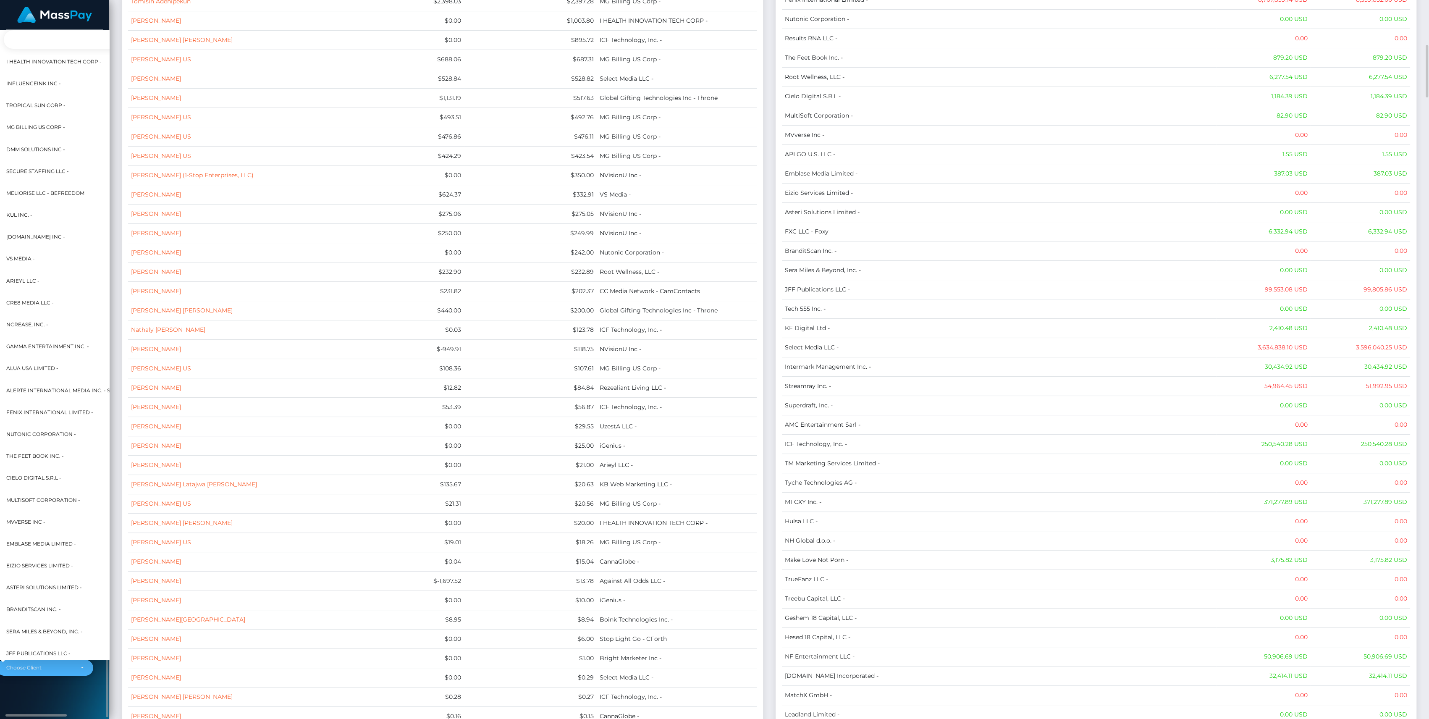
scroll to position [186, 10]
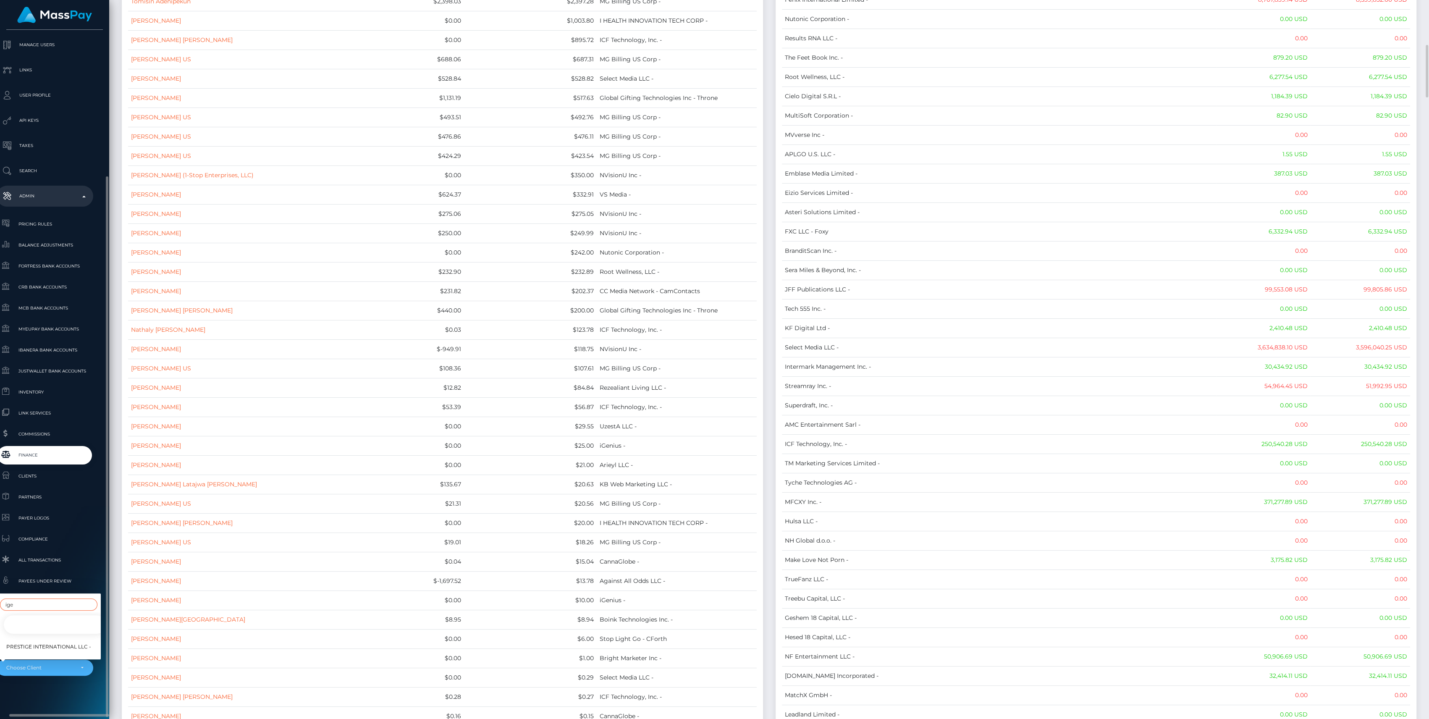
type input "ige"
click at [42, 603] on div "ige" at bounding box center [49, 605] width 104 height 16
click at [49, 677] on div "MassPay Dashboard Transactions Ledger Payees Cancellations" at bounding box center [54, 374] width 109 height 688
click at [47, 673] on div "Choose Client" at bounding box center [45, 668] width 97 height 16
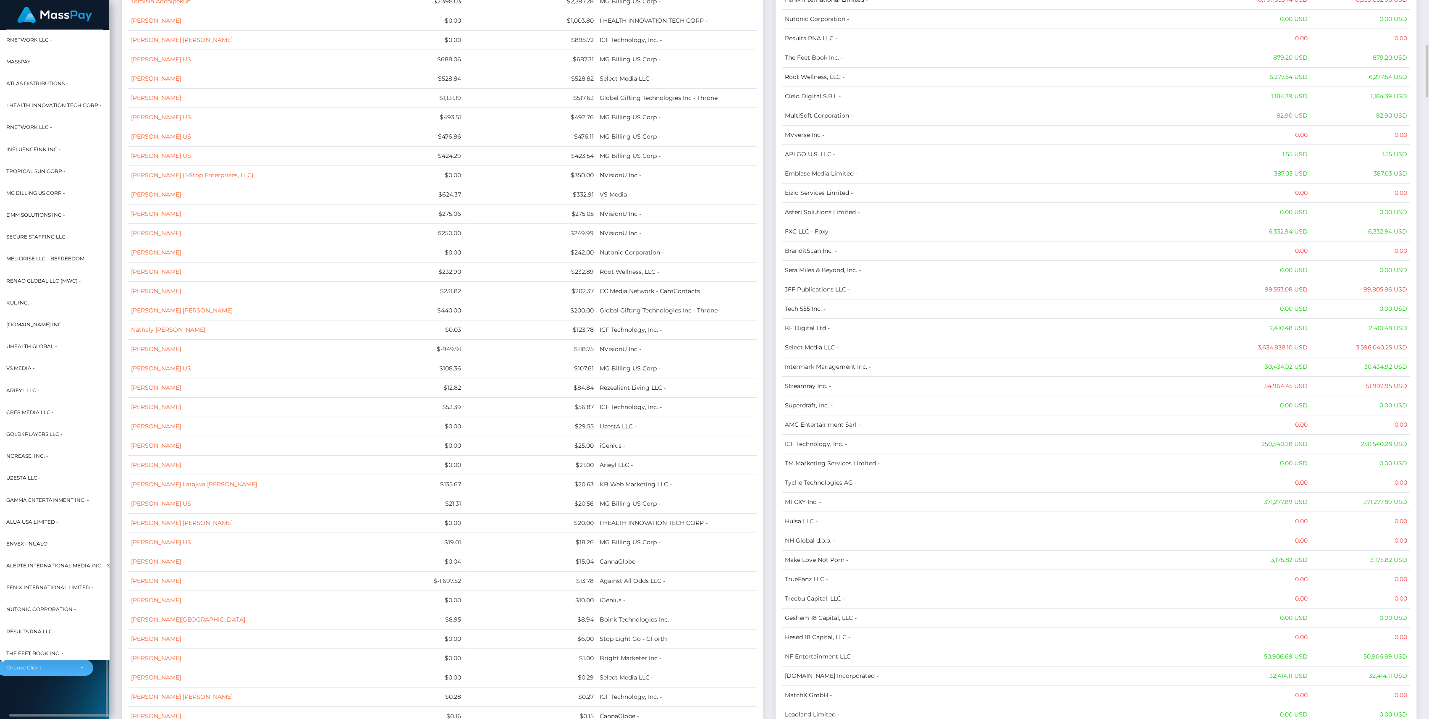
click at [55, 680] on div "MassPay Dashboard Transactions Ledger Payees Cancellations" at bounding box center [54, 374] width 109 height 688
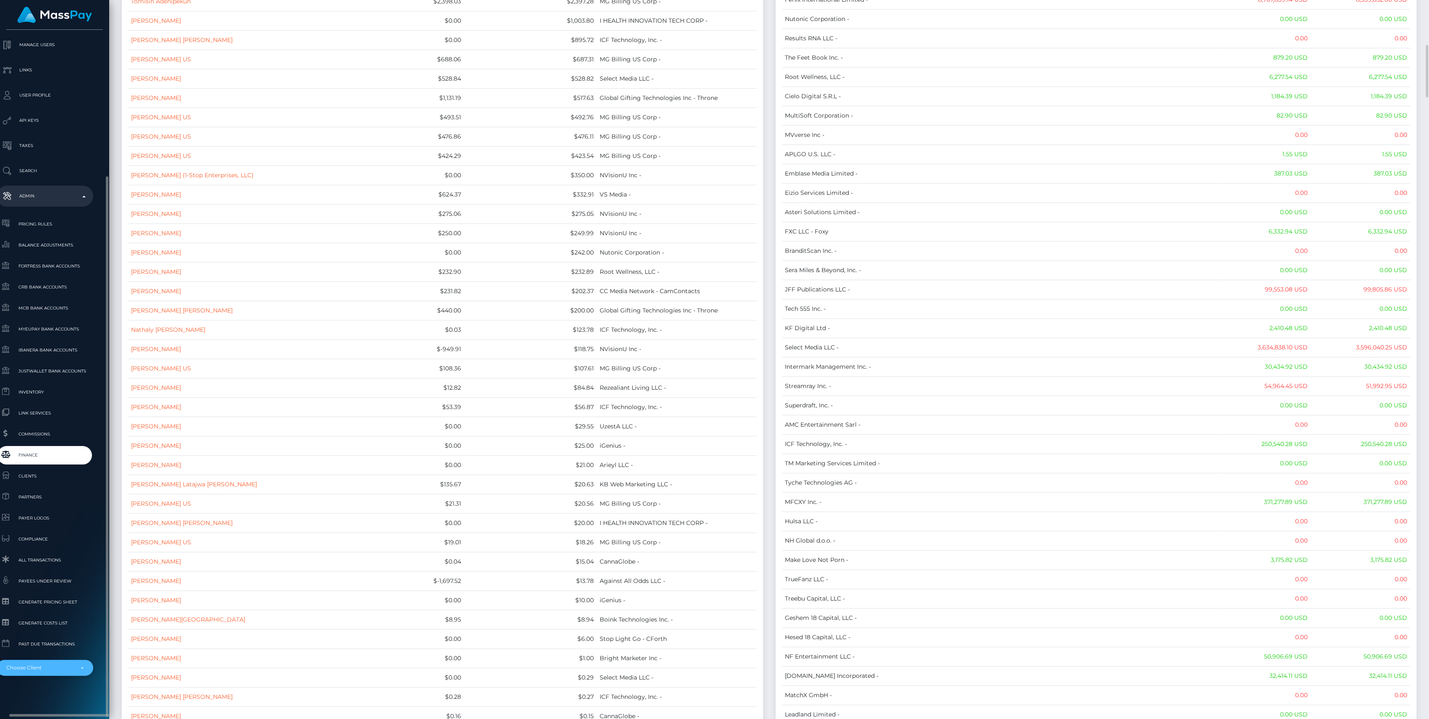
click at [55, 672] on div "Choose Client" at bounding box center [45, 668] width 97 height 16
type input "ige"
click at [47, 618] on link "iGenius -" at bounding box center [55, 624] width 104 height 19
select select "117"
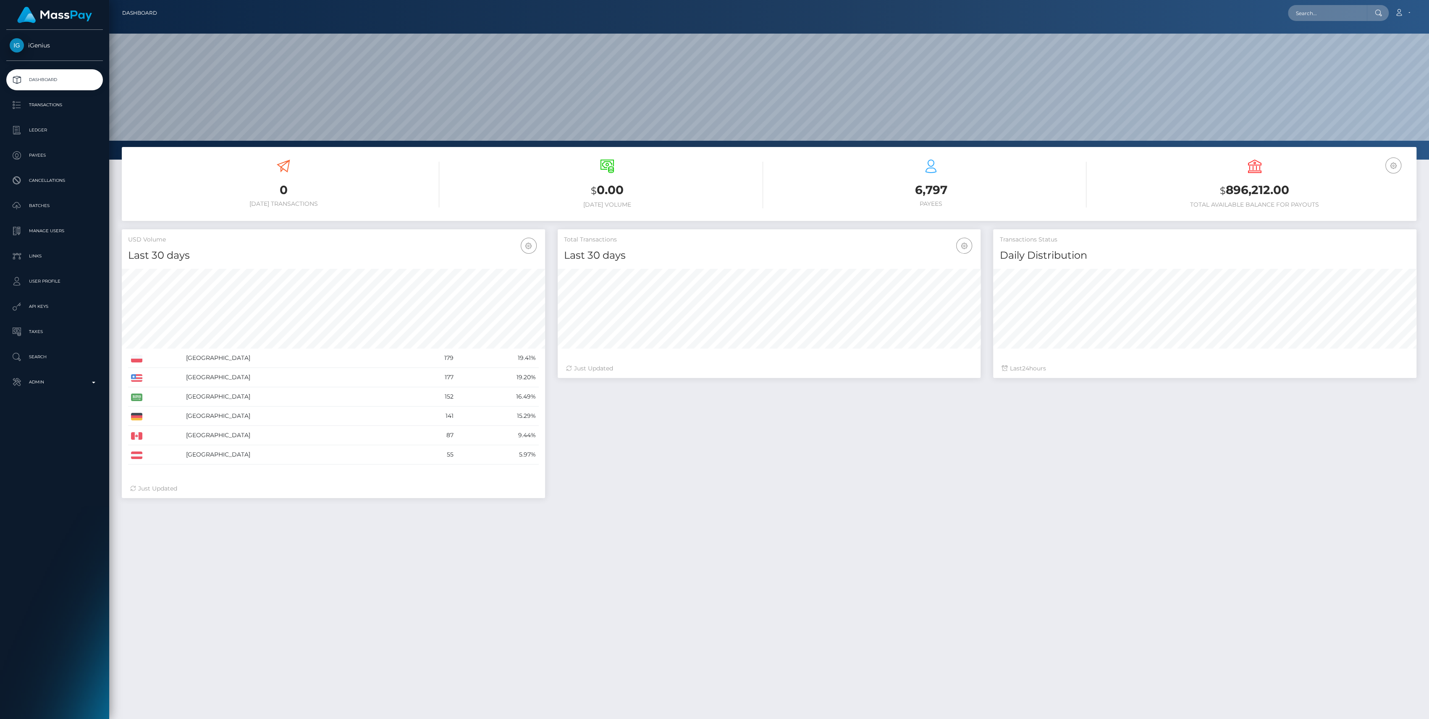
scroll to position [148, 423]
click at [60, 384] on p "Admin" at bounding box center [55, 382] width 90 height 13
click at [61, 121] on link "Ledger" at bounding box center [54, 130] width 97 height 21
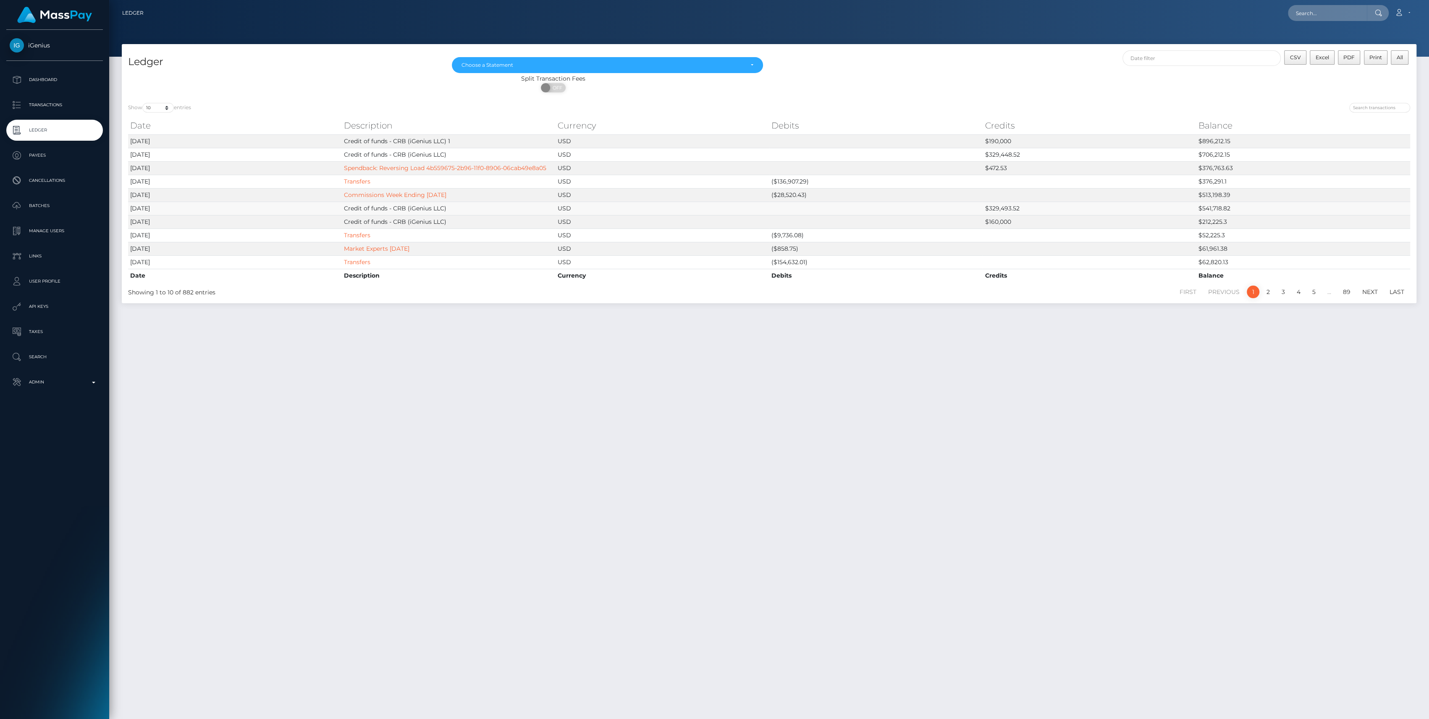
click at [1026, 206] on td "$329,493.52" at bounding box center [1090, 208] width 214 height 13
click at [68, 384] on p "Admin" at bounding box center [55, 382] width 90 height 13
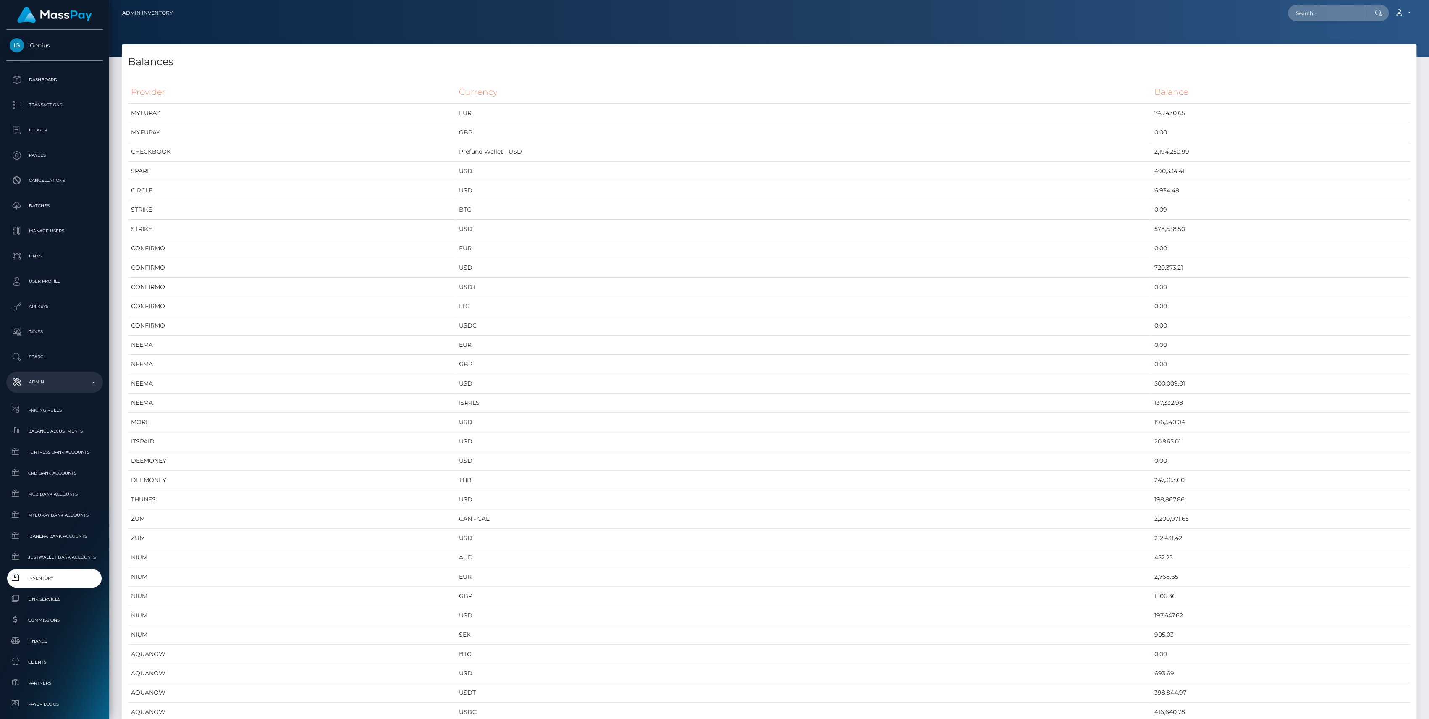
scroll to position [4110, 1294]
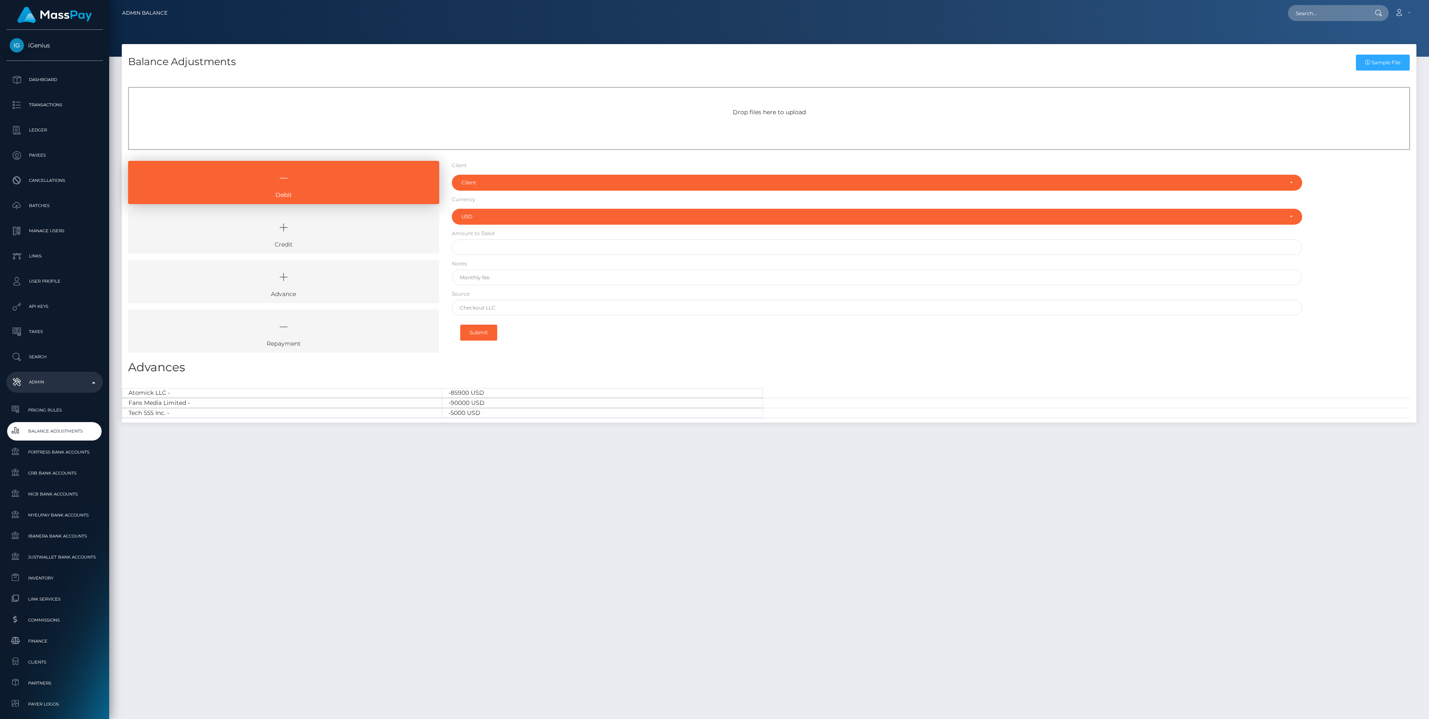
select select "USD"
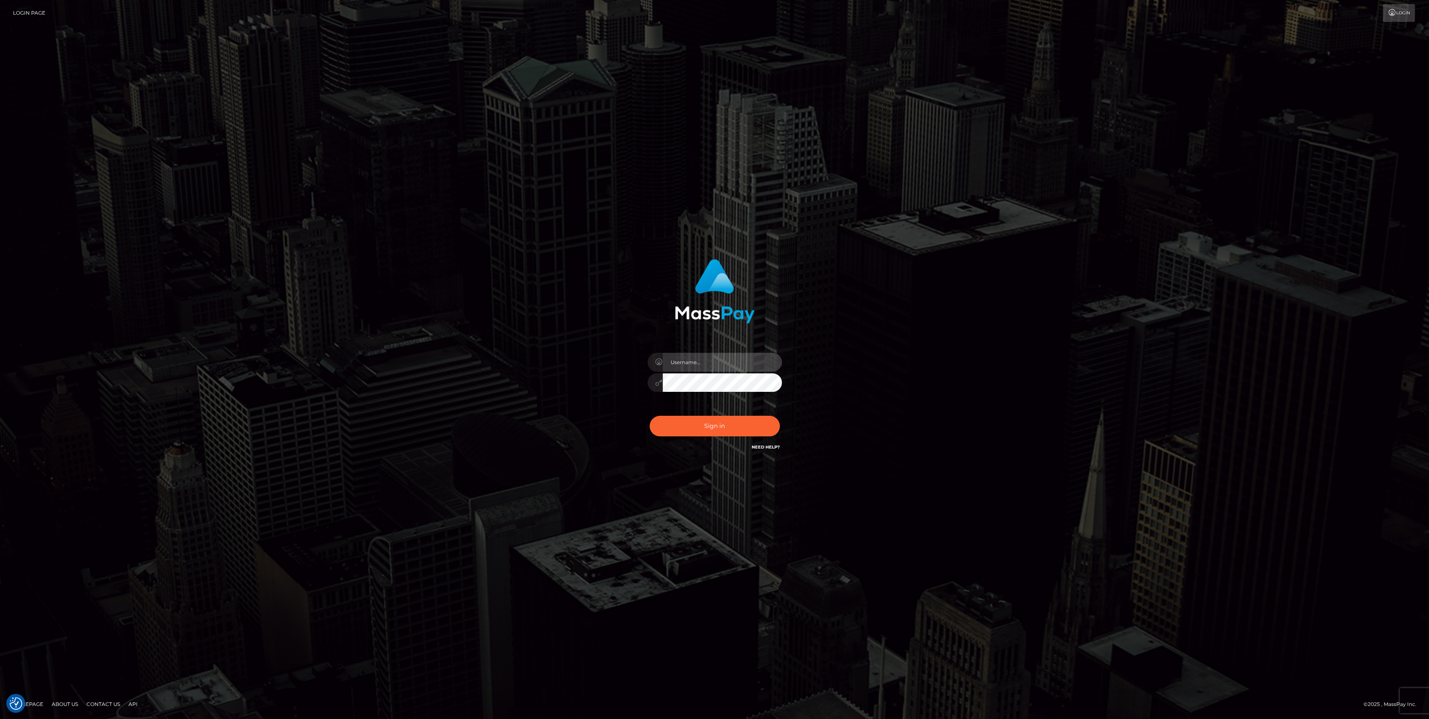
type input "bengreen"
click at [719, 420] on div "0cAFcWeA4sRsZLEtik9DPN4x8b-ZHKcZnMuAnxjFUh0BzwfZ3JmQj6ASJVfkndOjZmDXknJ506QIK3_…" at bounding box center [714, 429] width 147 height 37
type input "bengreen"
click at [775, 454] on div "bengreen Sign in" at bounding box center [714, 355] width 220 height 205
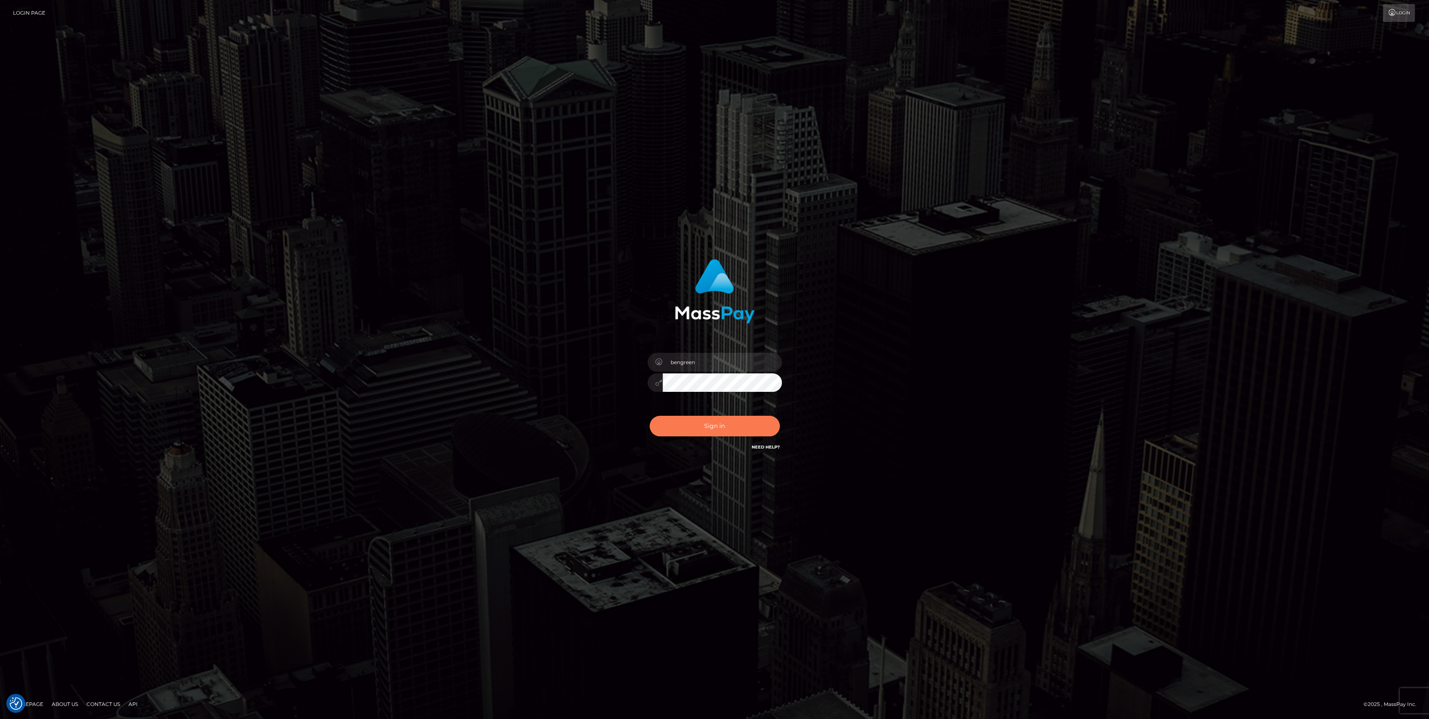
click at [770, 432] on button "Sign in" at bounding box center [715, 426] width 130 height 21
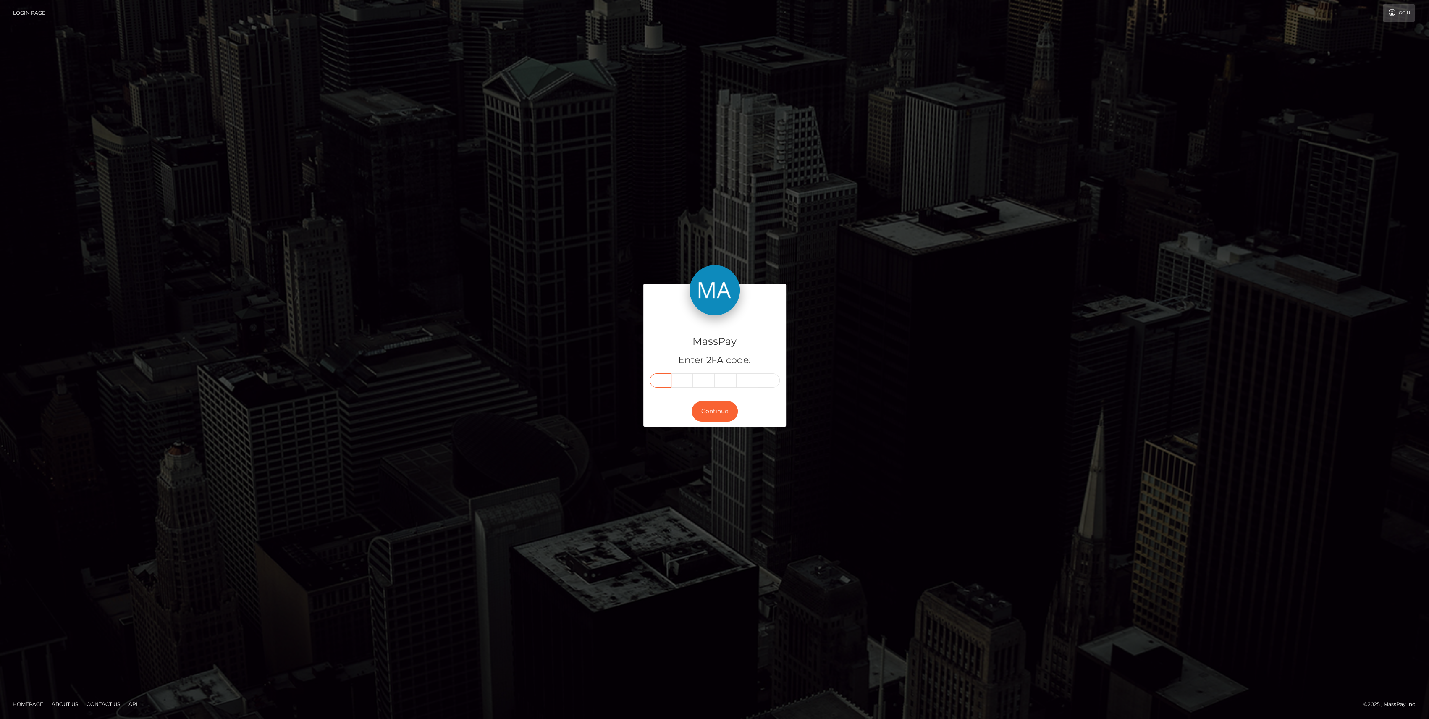
paste input "1"
type input "1"
type input "6"
type input "2"
type input "4"
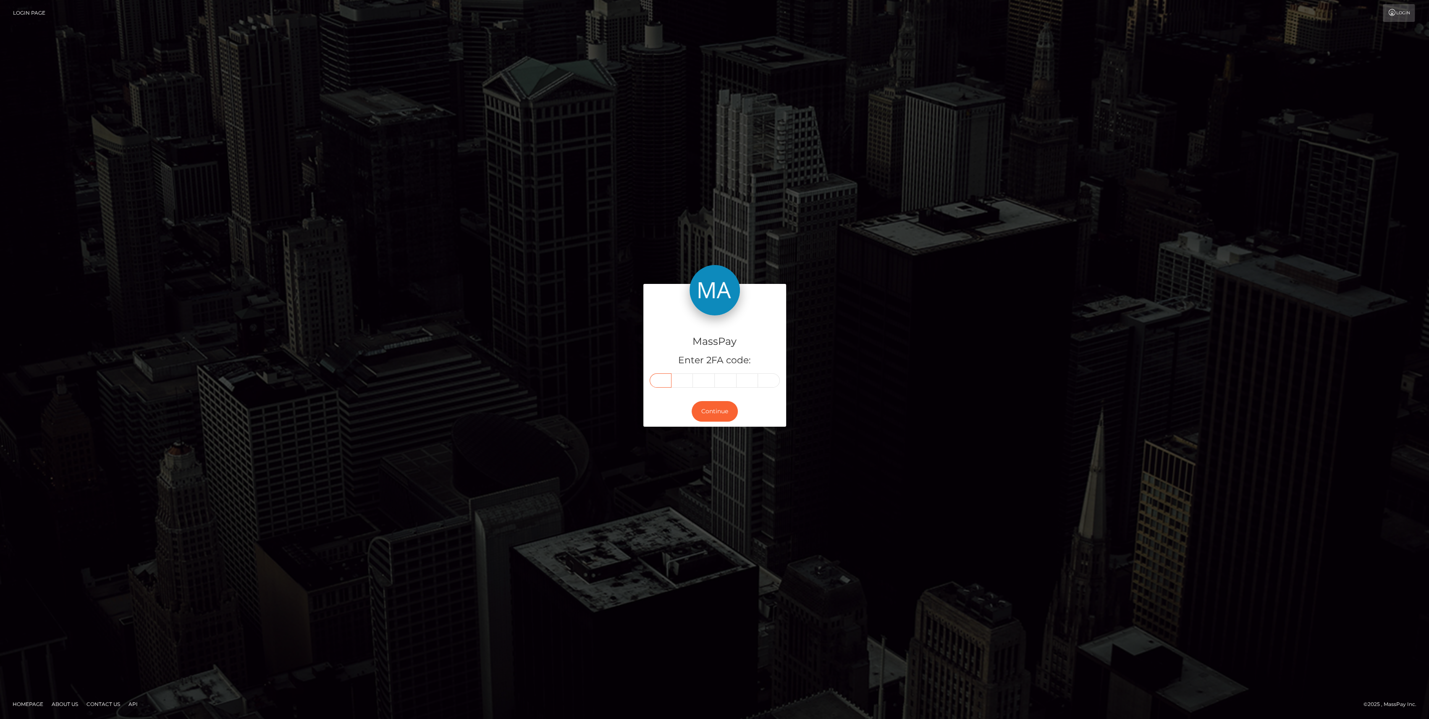
type input "8"
type input "7"
click at [714, 413] on button "Continue" at bounding box center [715, 411] width 46 height 21
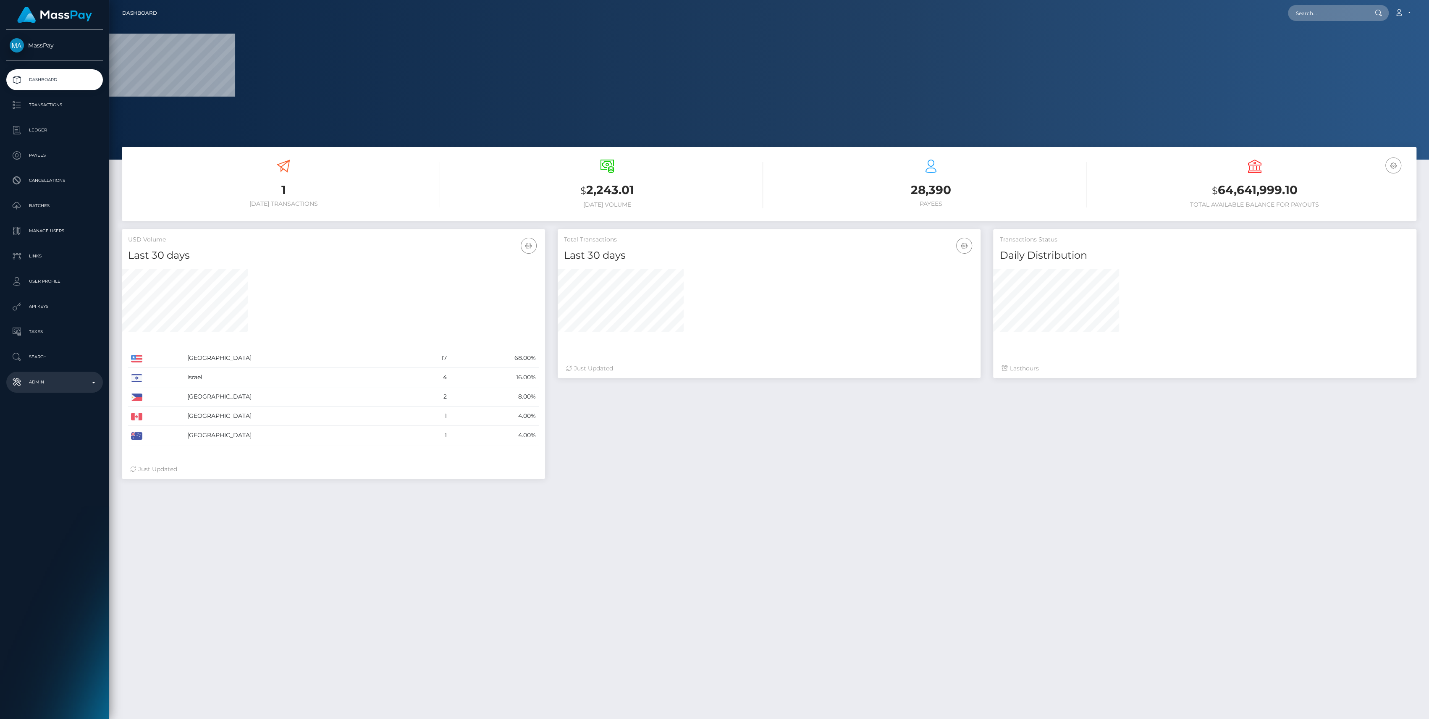
click at [38, 385] on p "Admin" at bounding box center [55, 382] width 90 height 13
select select
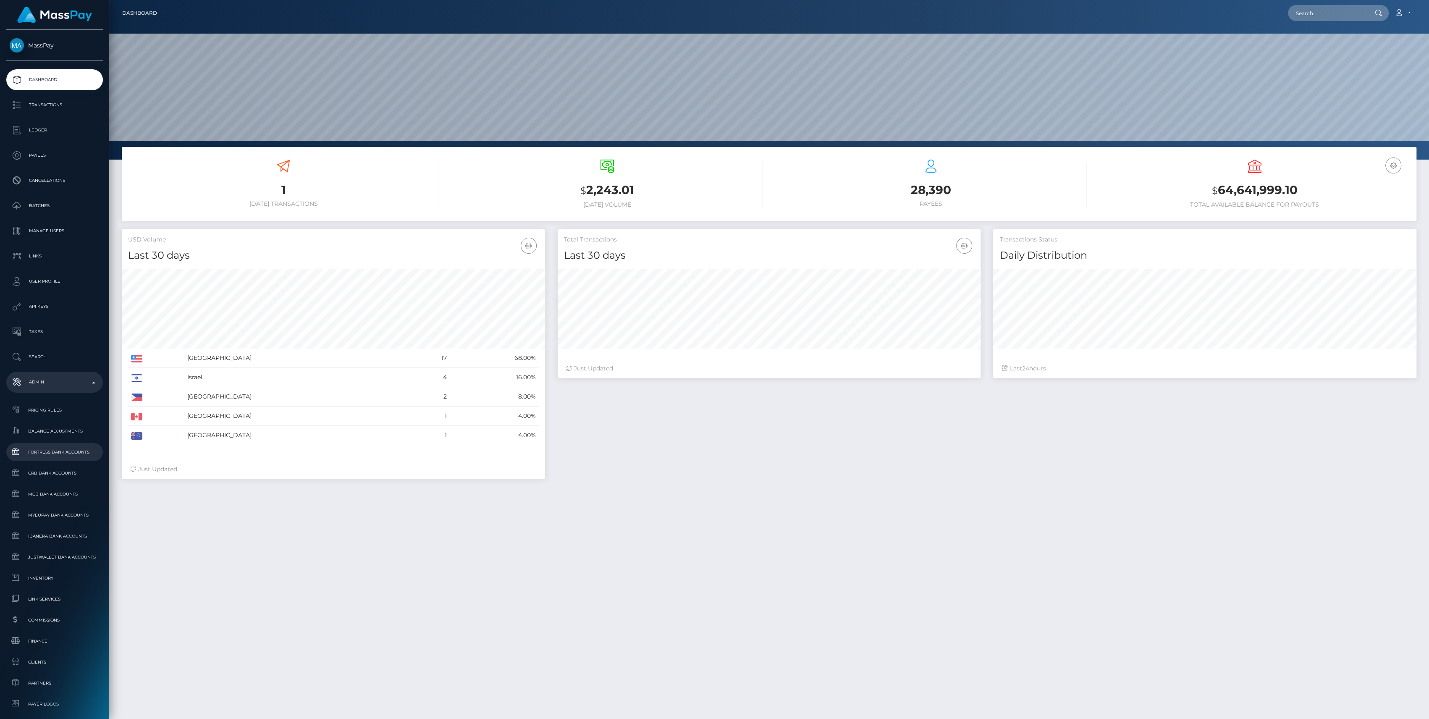
scroll to position [148, 423]
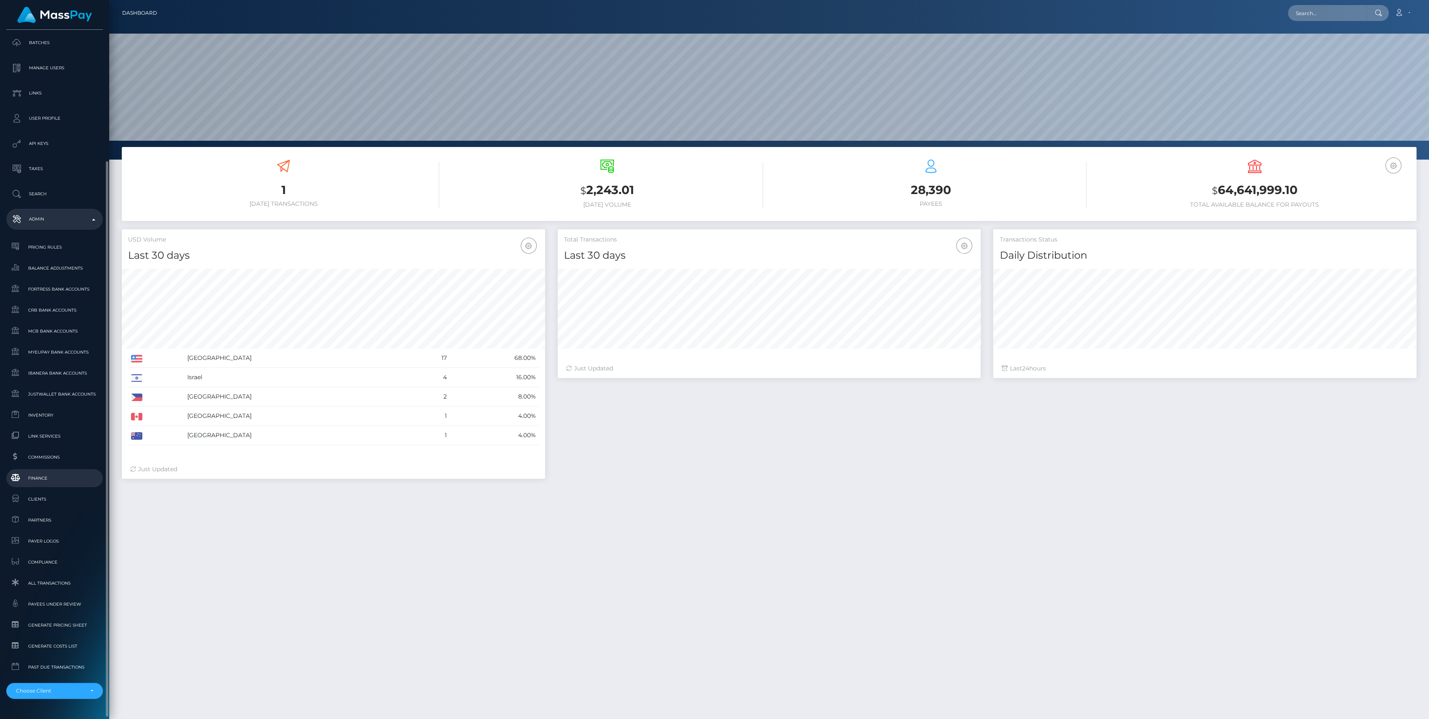
click at [47, 484] on link "Finance" at bounding box center [54, 478] width 97 height 18
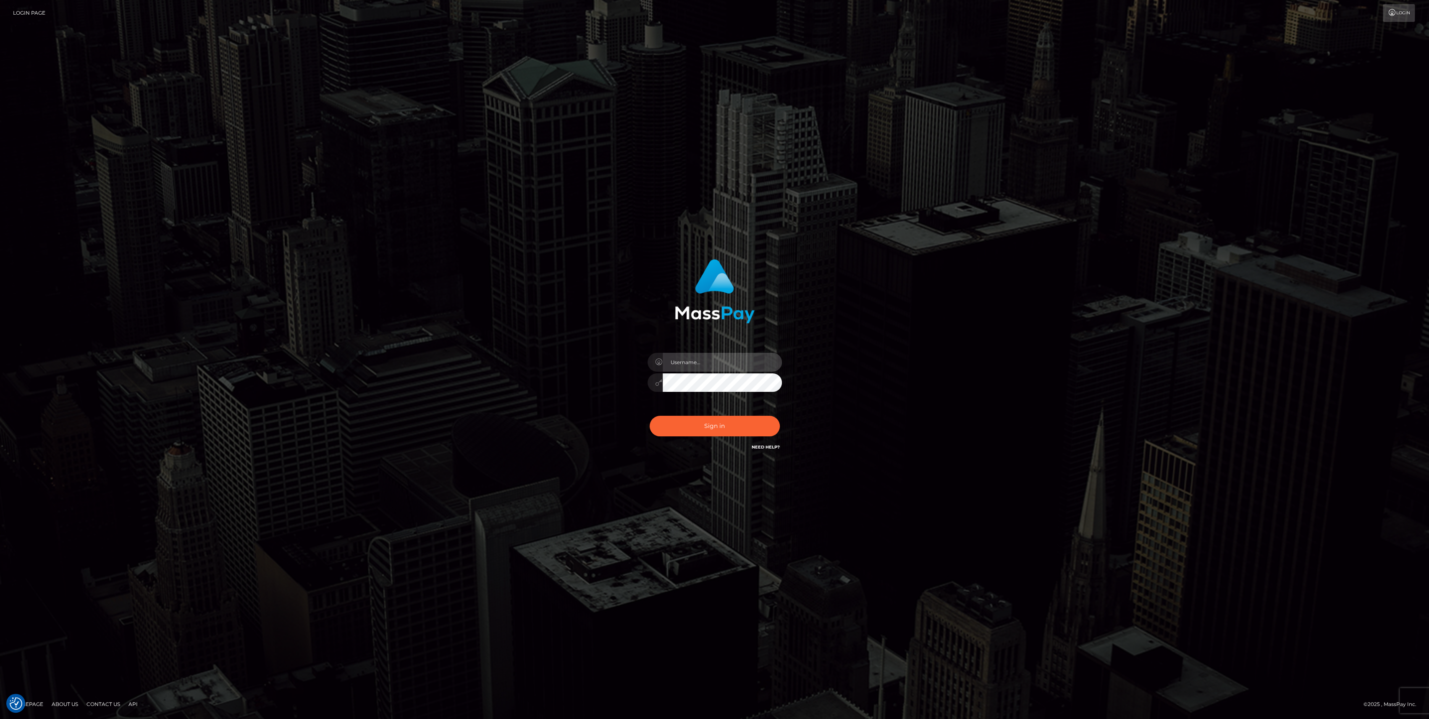
type input "bengreen"
click at [711, 415] on div "Sign in Need Help?" at bounding box center [714, 429] width 147 height 37
click at [711, 420] on button "Sign in" at bounding box center [715, 426] width 130 height 21
type input "bengreen"
click at [724, 432] on button "Sign in" at bounding box center [715, 426] width 130 height 21
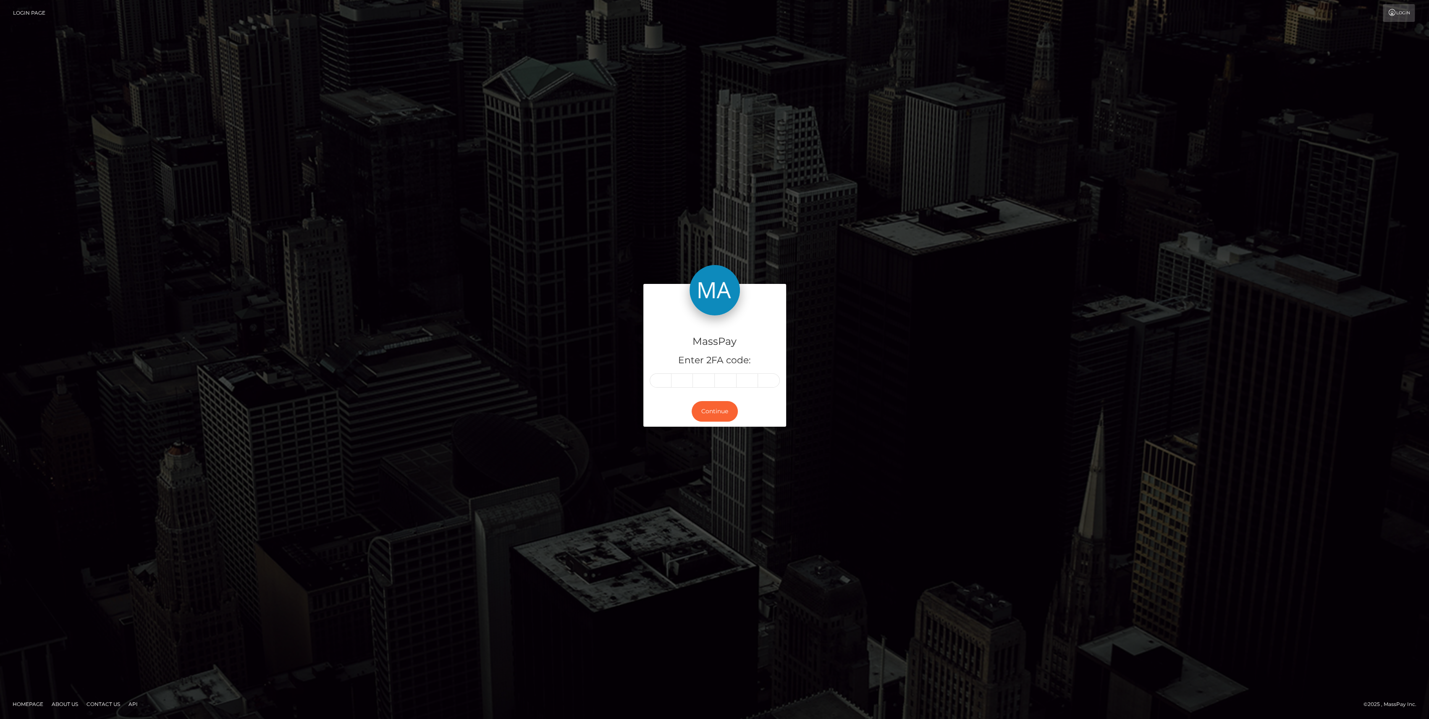
type input "7"
type input "6"
type input "3"
type input "4"
type input "7"
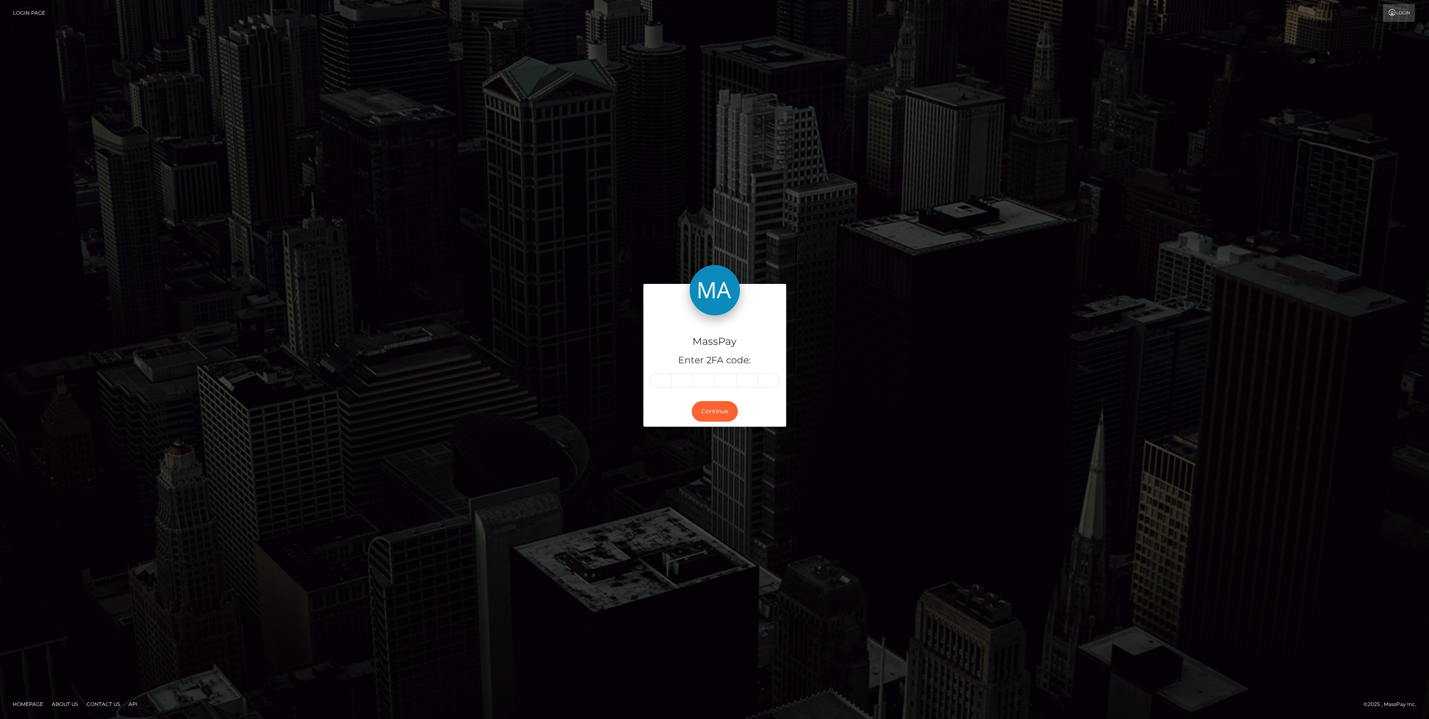
type input "7"
click at [711, 420] on button "Continue" at bounding box center [715, 411] width 46 height 21
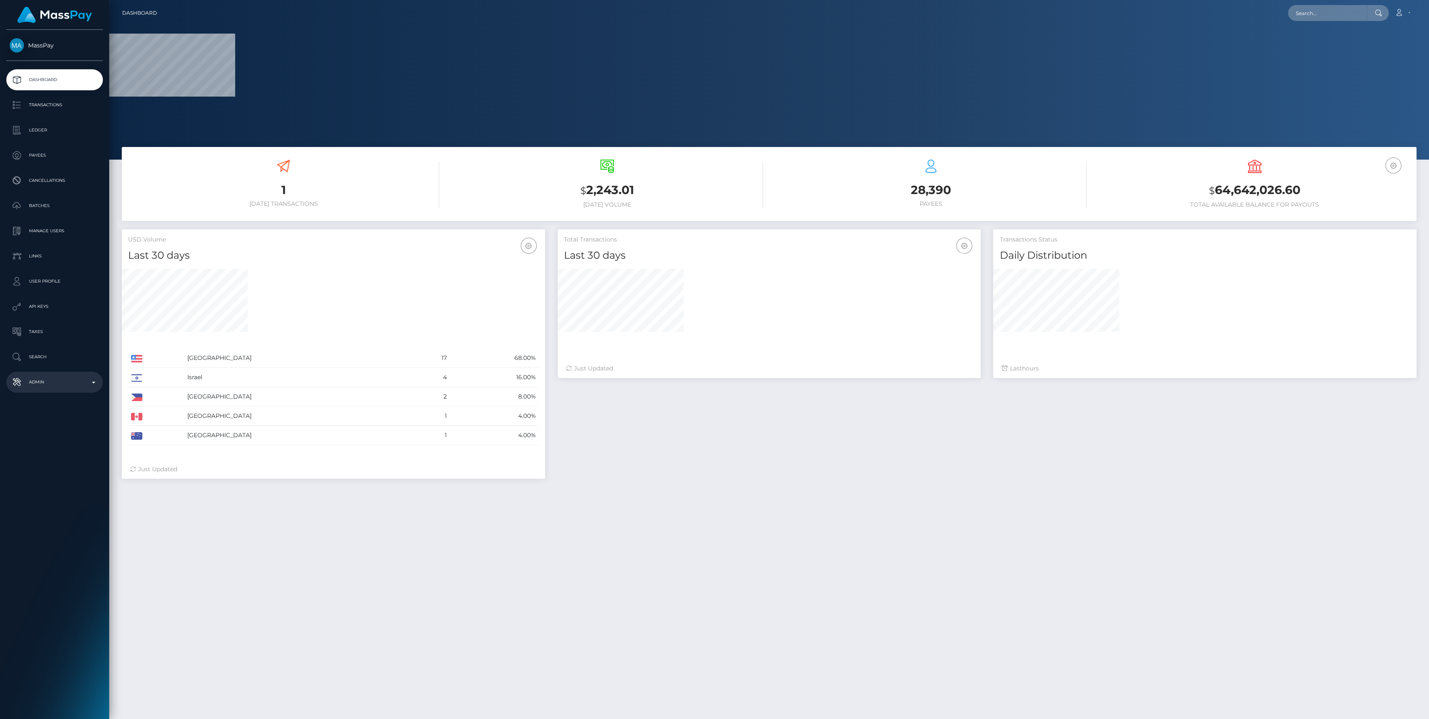
click at [80, 382] on p "Admin" at bounding box center [55, 382] width 90 height 13
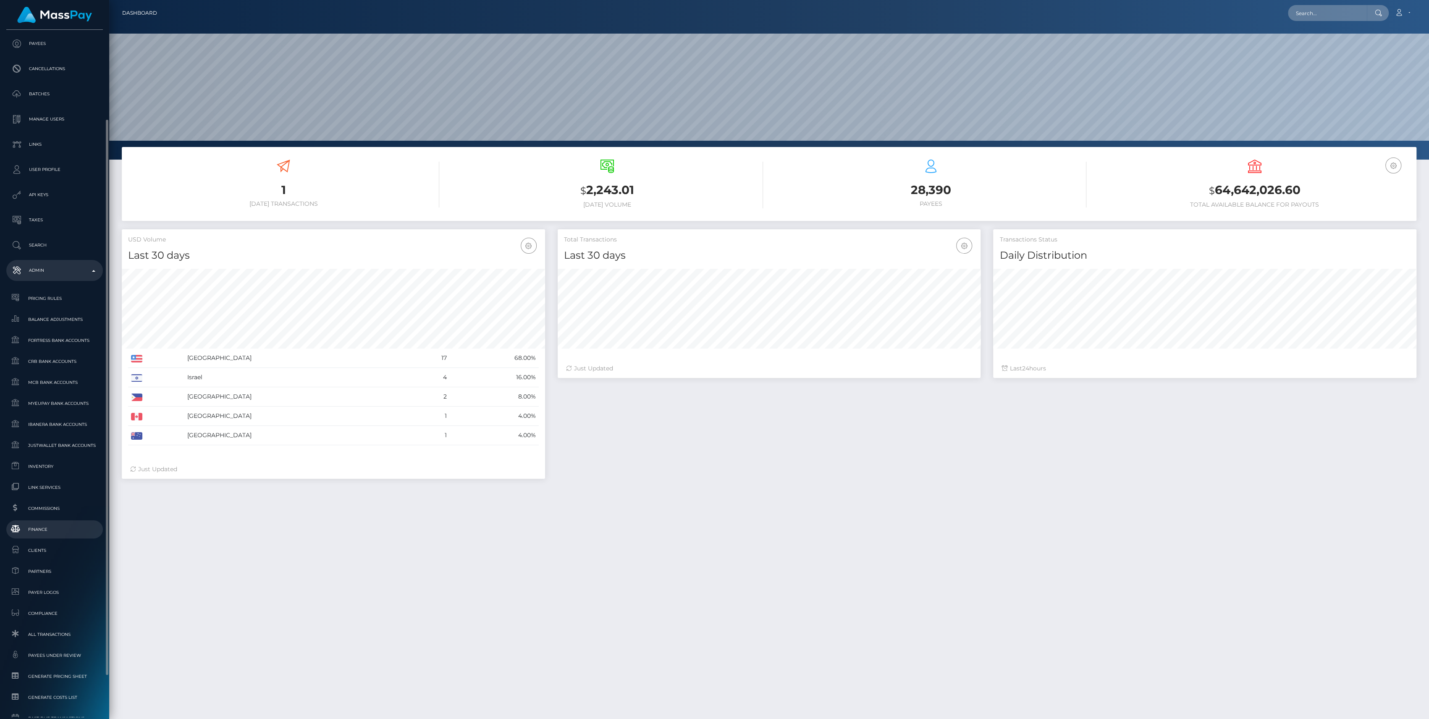
scroll to position [148, 423]
click at [54, 525] on span "Finance" at bounding box center [55, 530] width 90 height 10
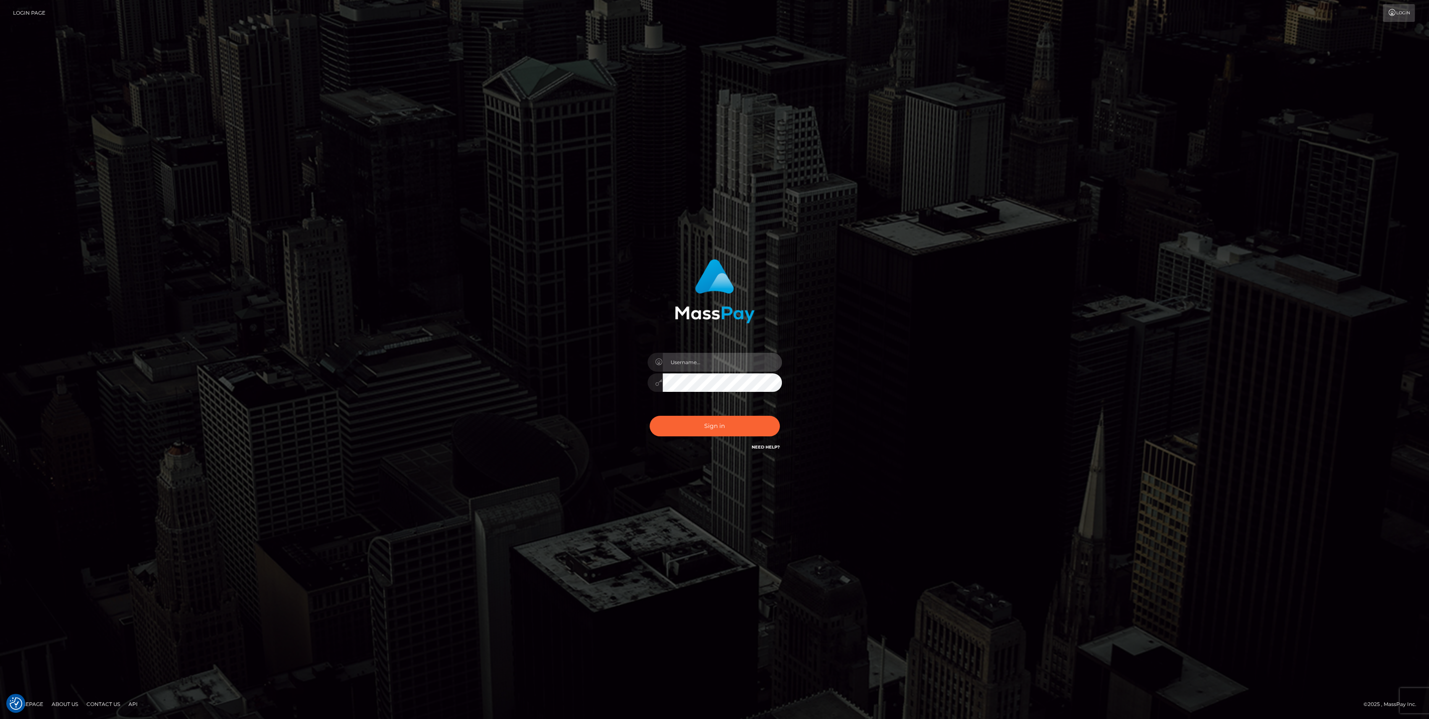
type input "bengreen"
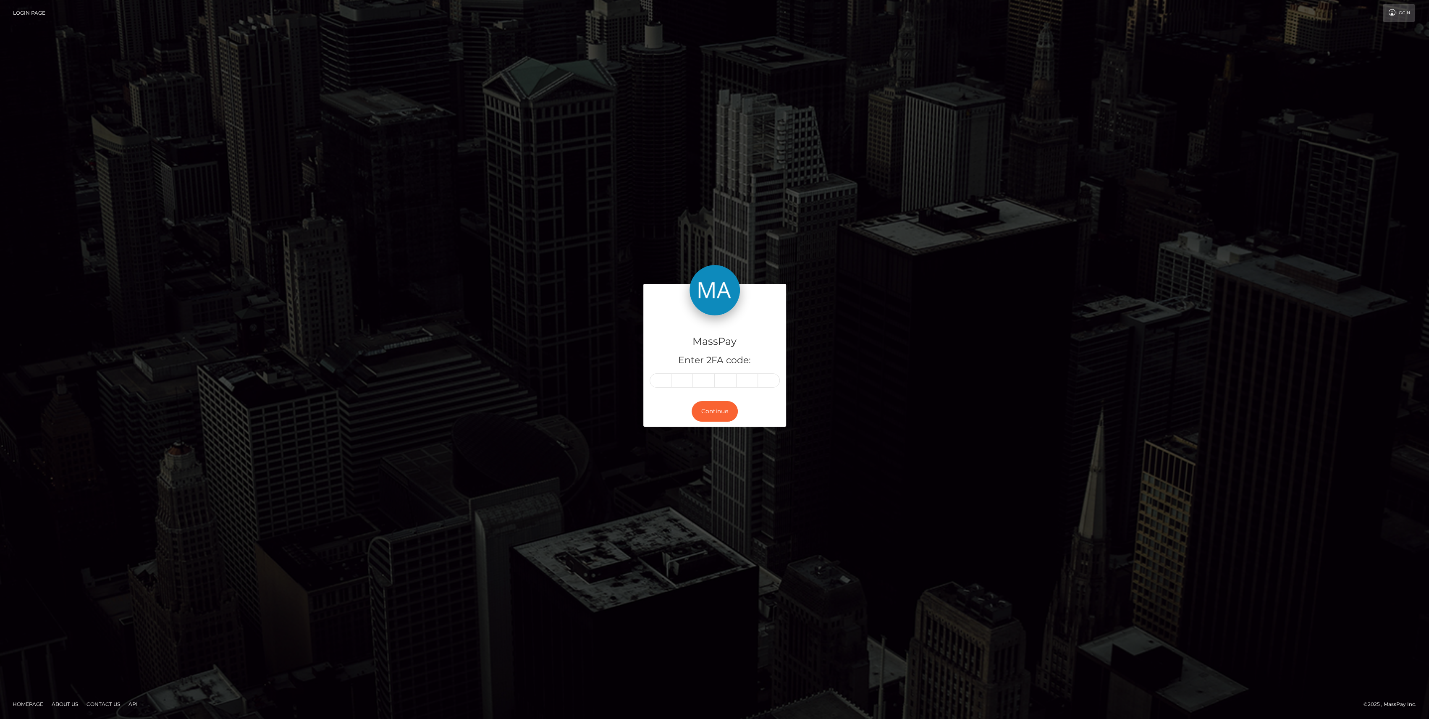
drag, startPoint x: 660, startPoint y: 373, endPoint x: 655, endPoint y: 394, distance: 21.5
click at [655, 394] on div "MassPay Enter 2FA code:" at bounding box center [714, 355] width 143 height 81
click at [661, 381] on input "text" at bounding box center [661, 380] width 22 height 14
paste input "4"
type input "4"
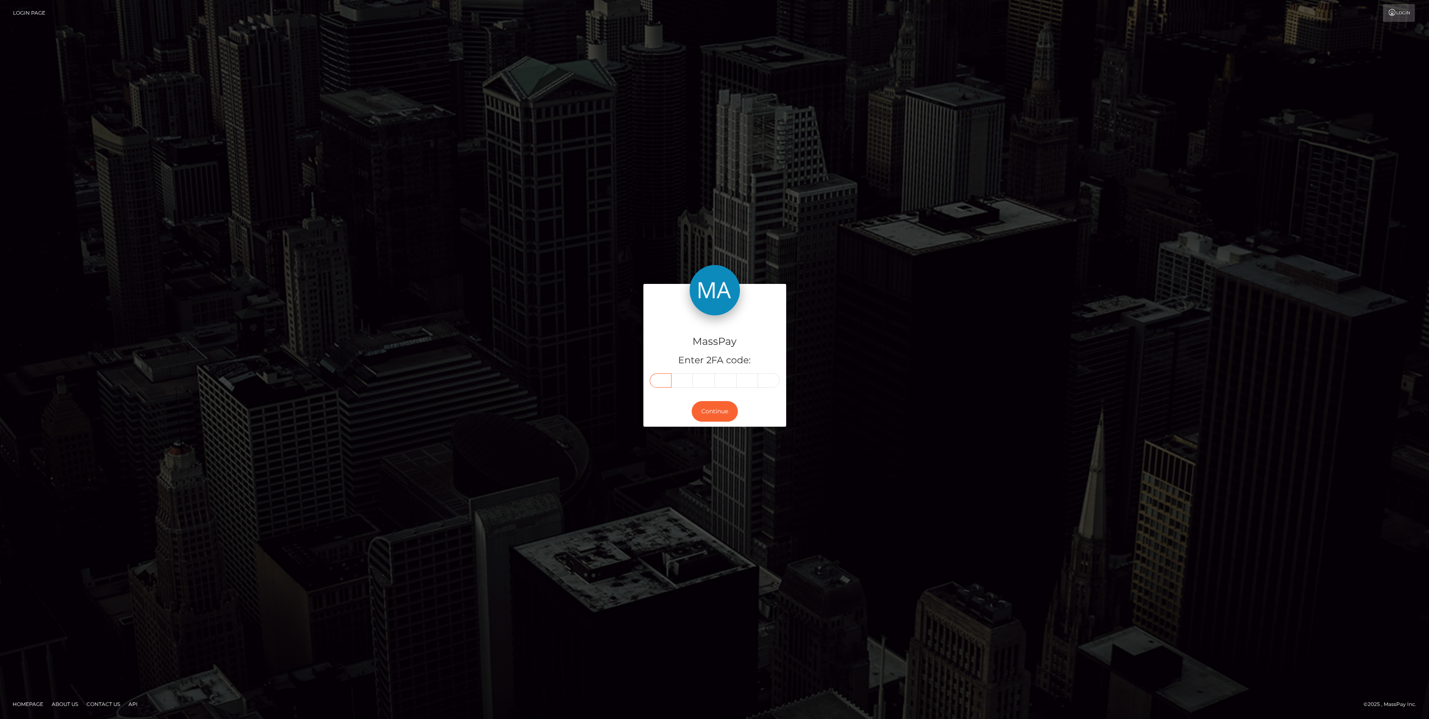
type input "2"
type input "4"
type input "1"
type input "4"
type input "0"
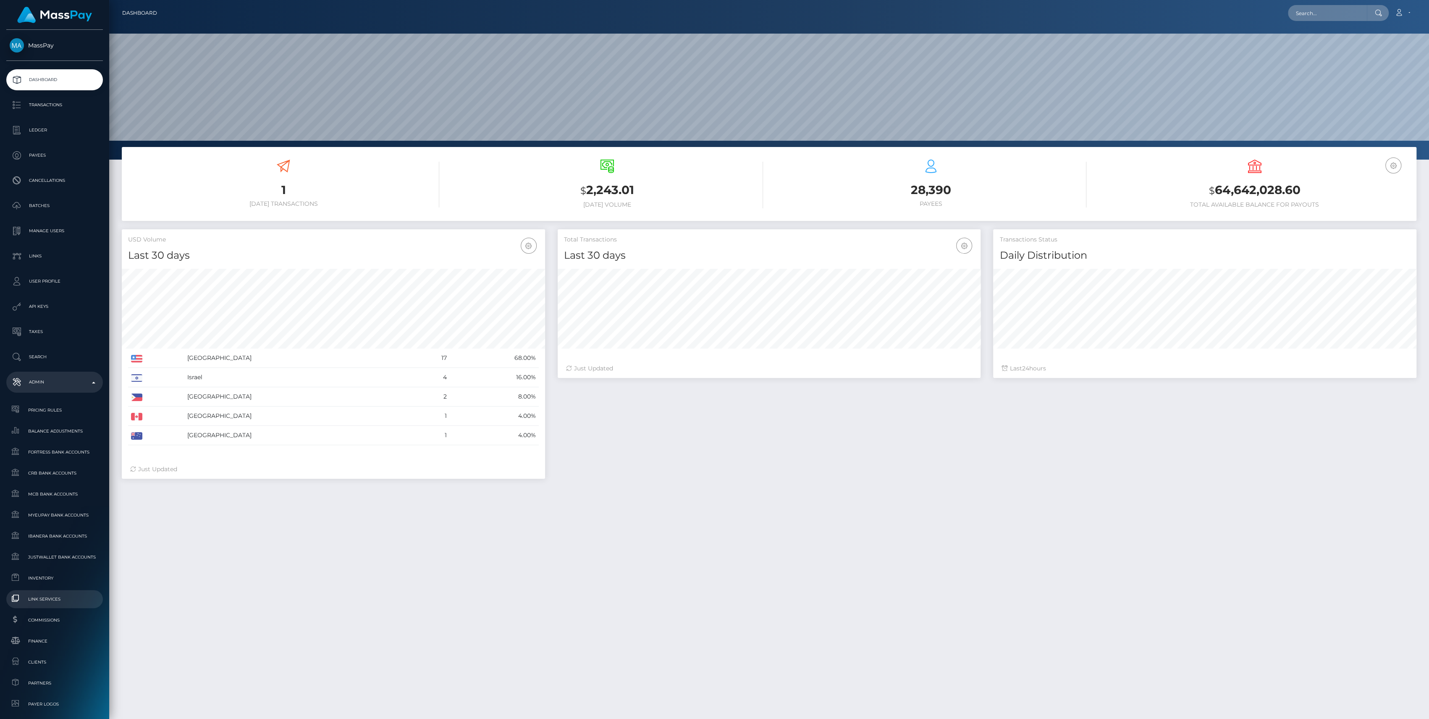
scroll to position [163, 0]
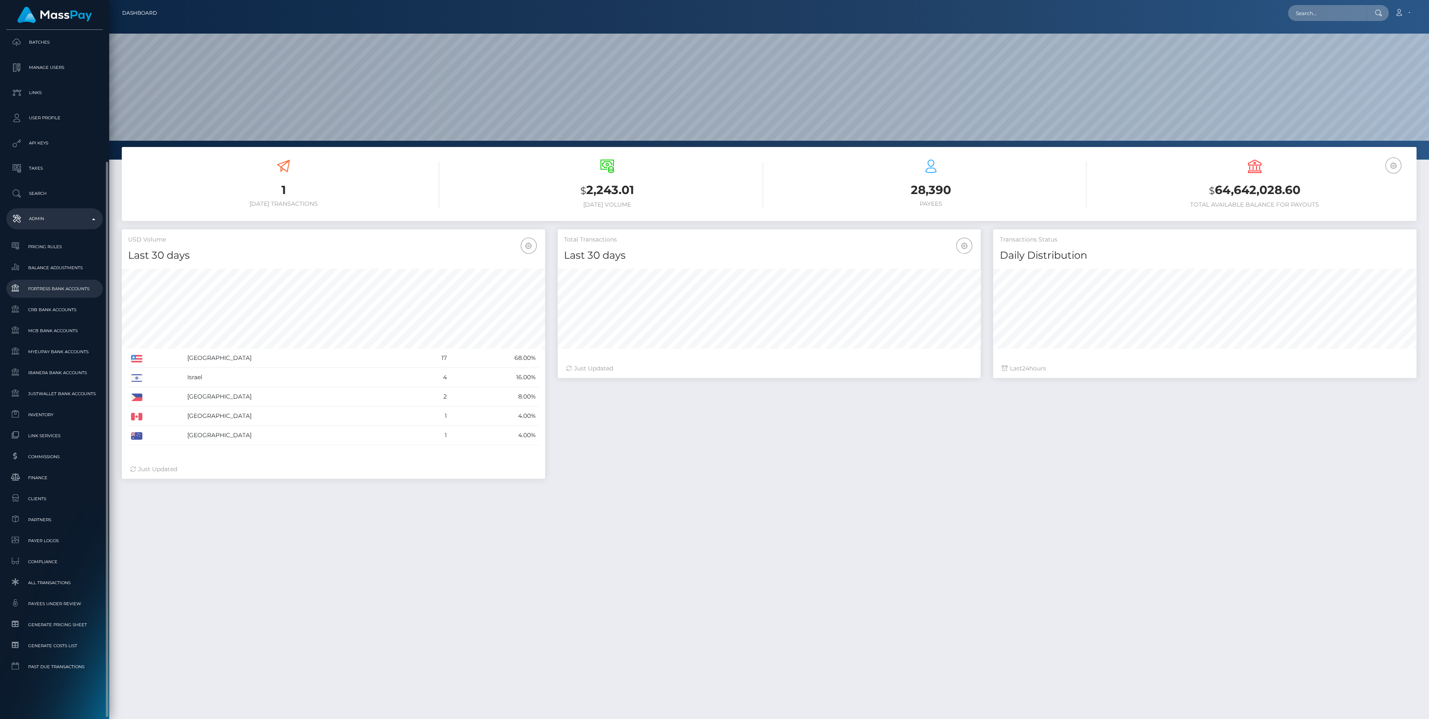
click at [56, 286] on span "Fortress Bank Accounts" at bounding box center [55, 289] width 90 height 10
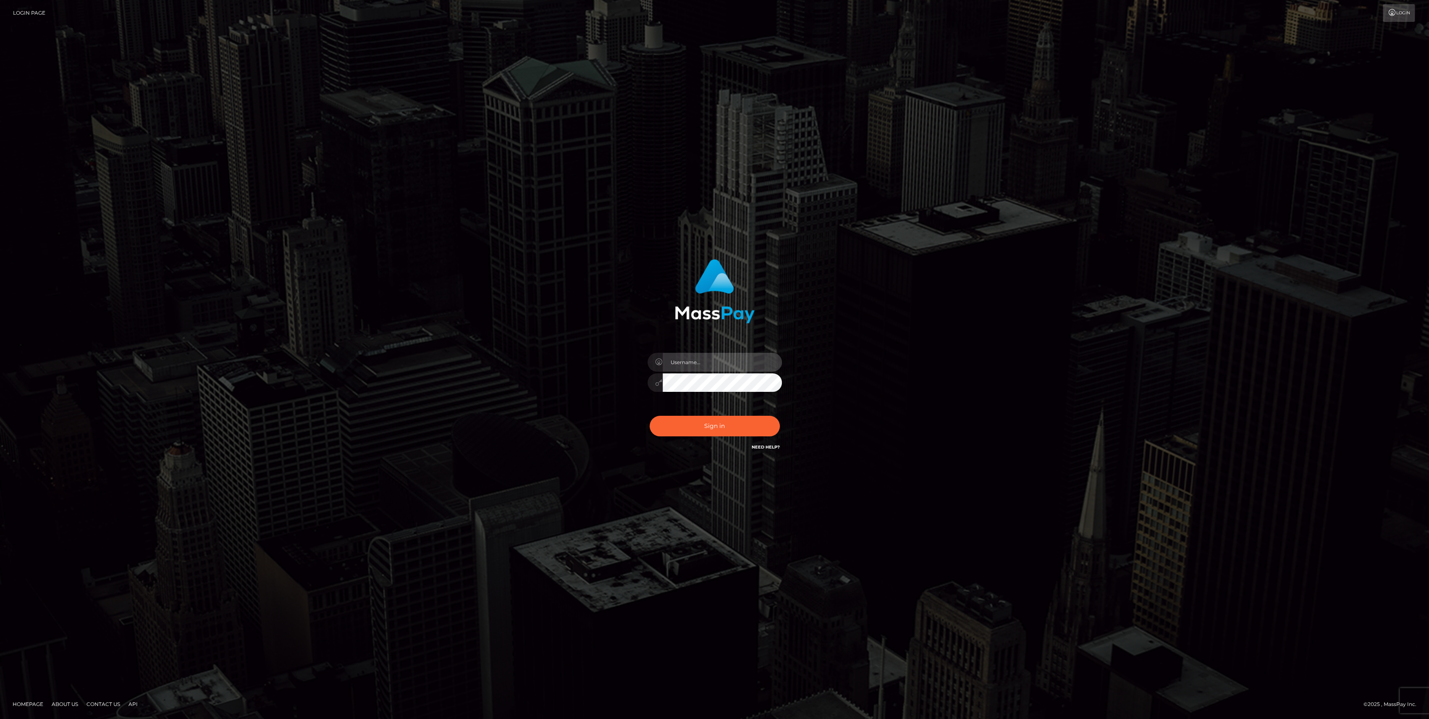
type input "bengreen"
click at [978, 553] on div "bengreen" at bounding box center [714, 359] width 1429 height 719
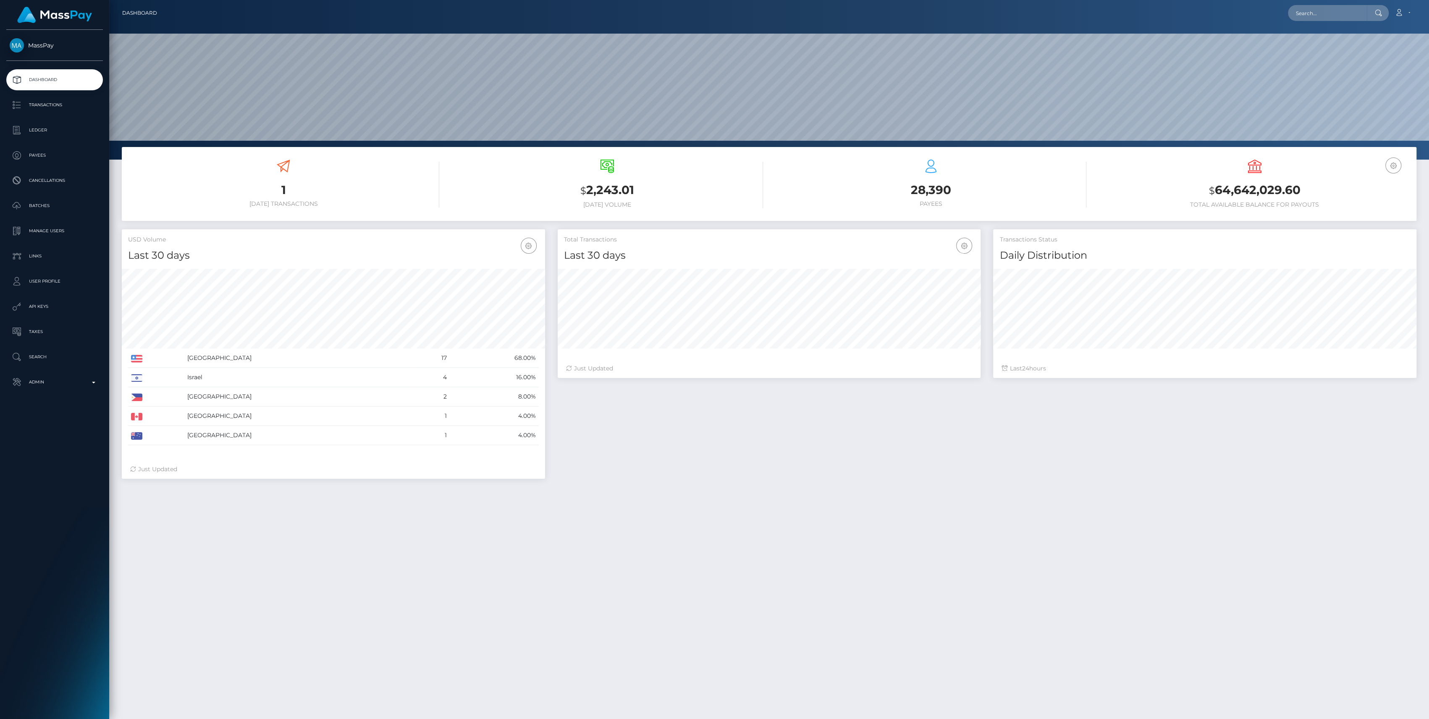
scroll to position [148, 423]
click at [35, 379] on p "Admin" at bounding box center [55, 382] width 90 height 13
click at [66, 580] on span "Inventory" at bounding box center [55, 578] width 90 height 10
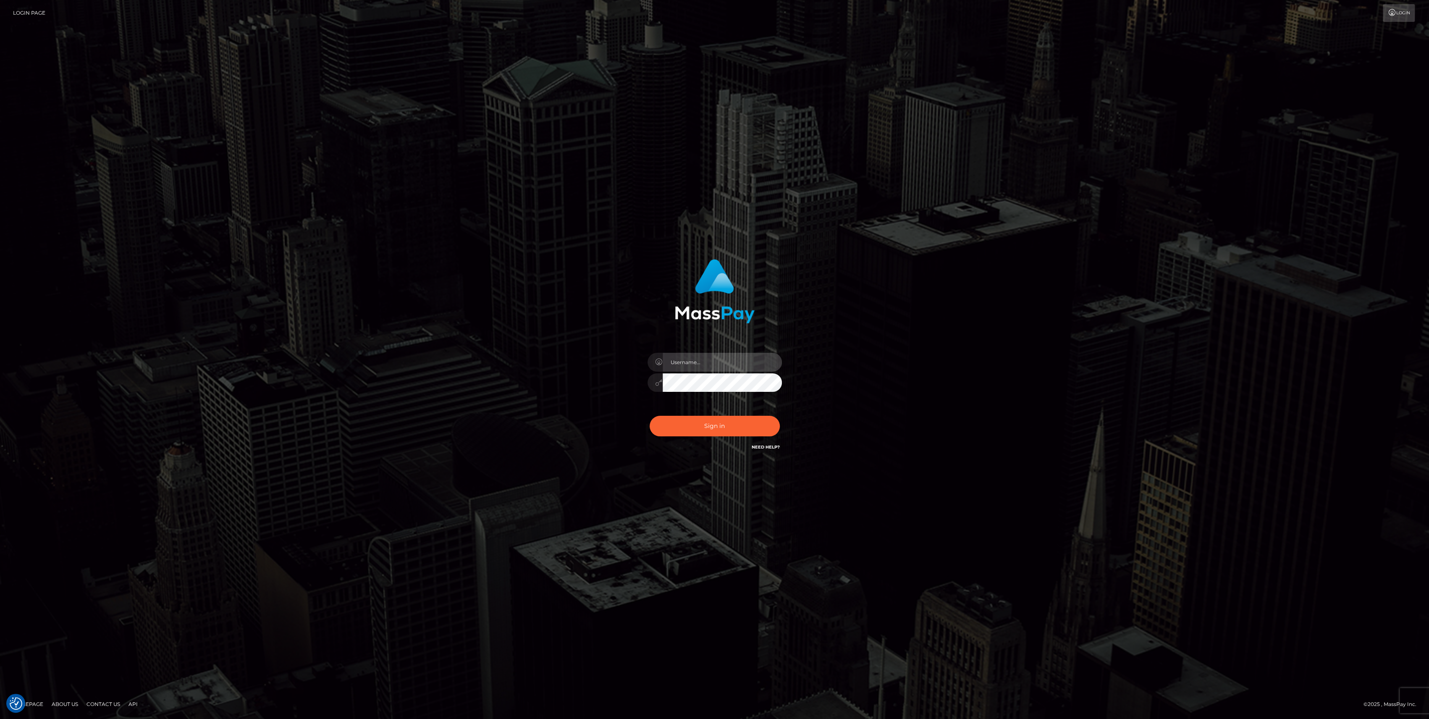
type input "bengreen"
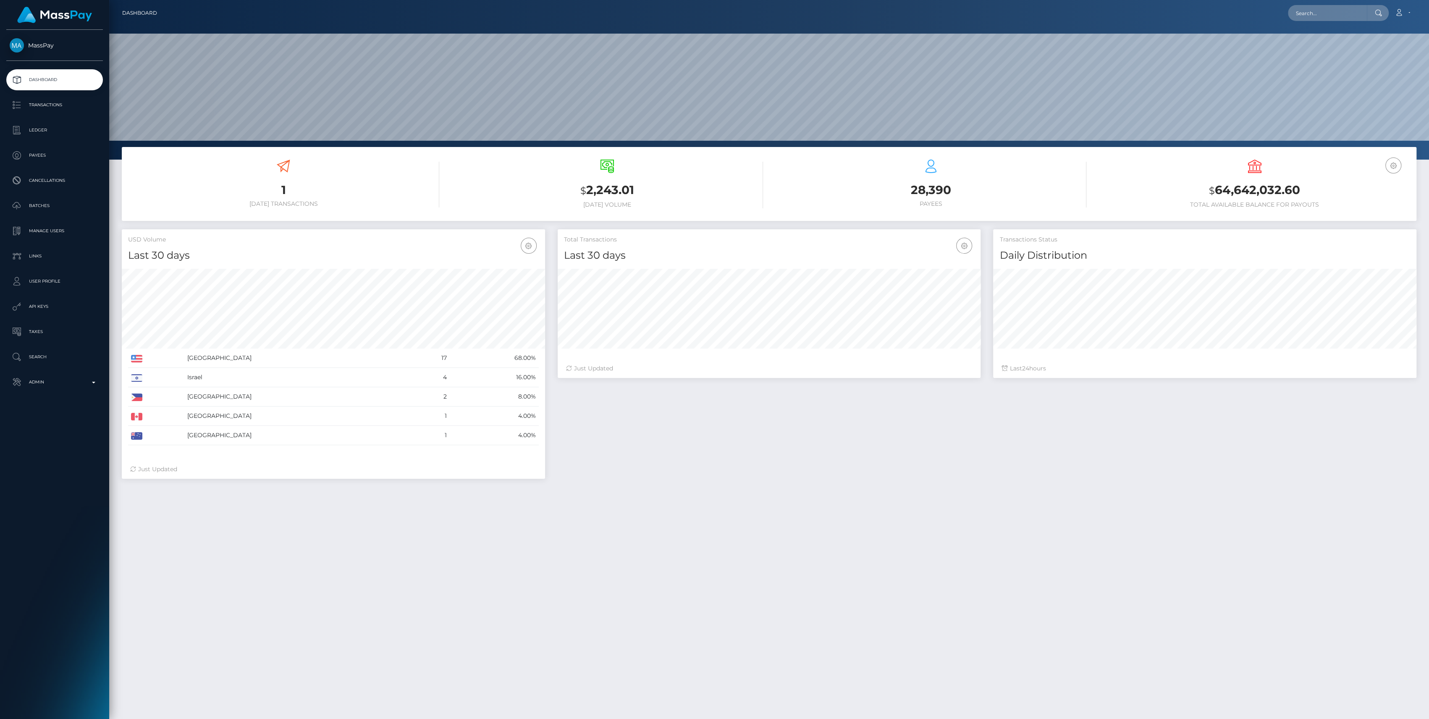
scroll to position [148, 423]
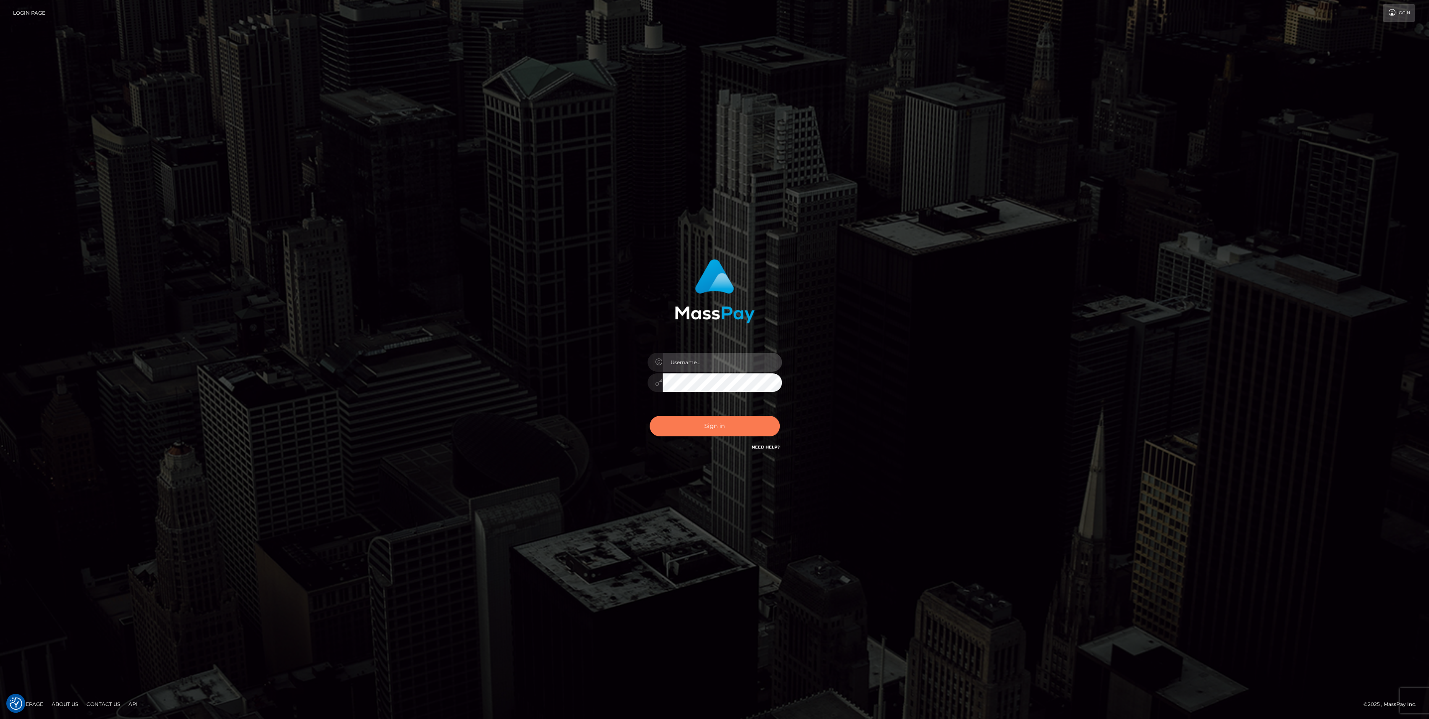
type input "bengreen"
click at [739, 419] on button "Sign in" at bounding box center [715, 426] width 130 height 21
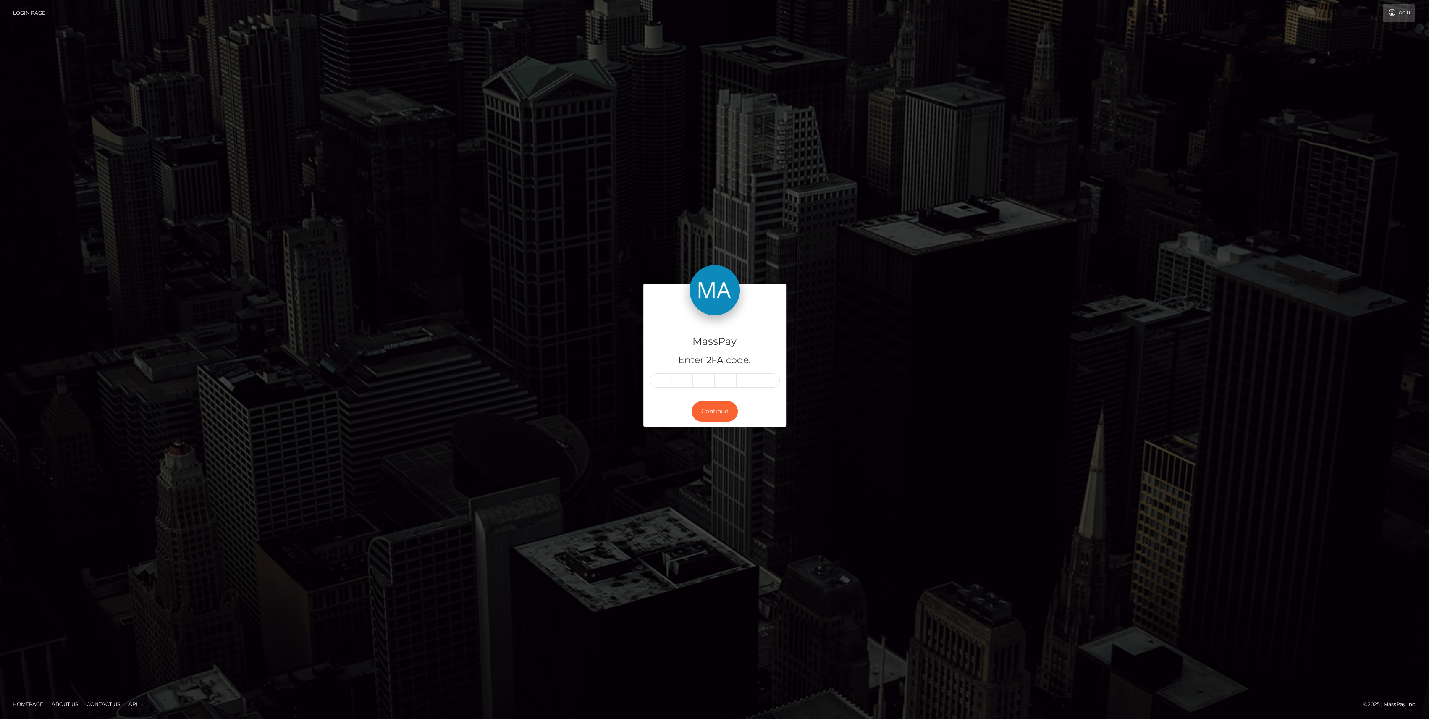
click at [659, 388] on div "MassPay Enter 2FA code:" at bounding box center [714, 355] width 143 height 81
click at [659, 387] on input "text" at bounding box center [661, 380] width 22 height 14
paste input "9"
type input "9"
type input "1"
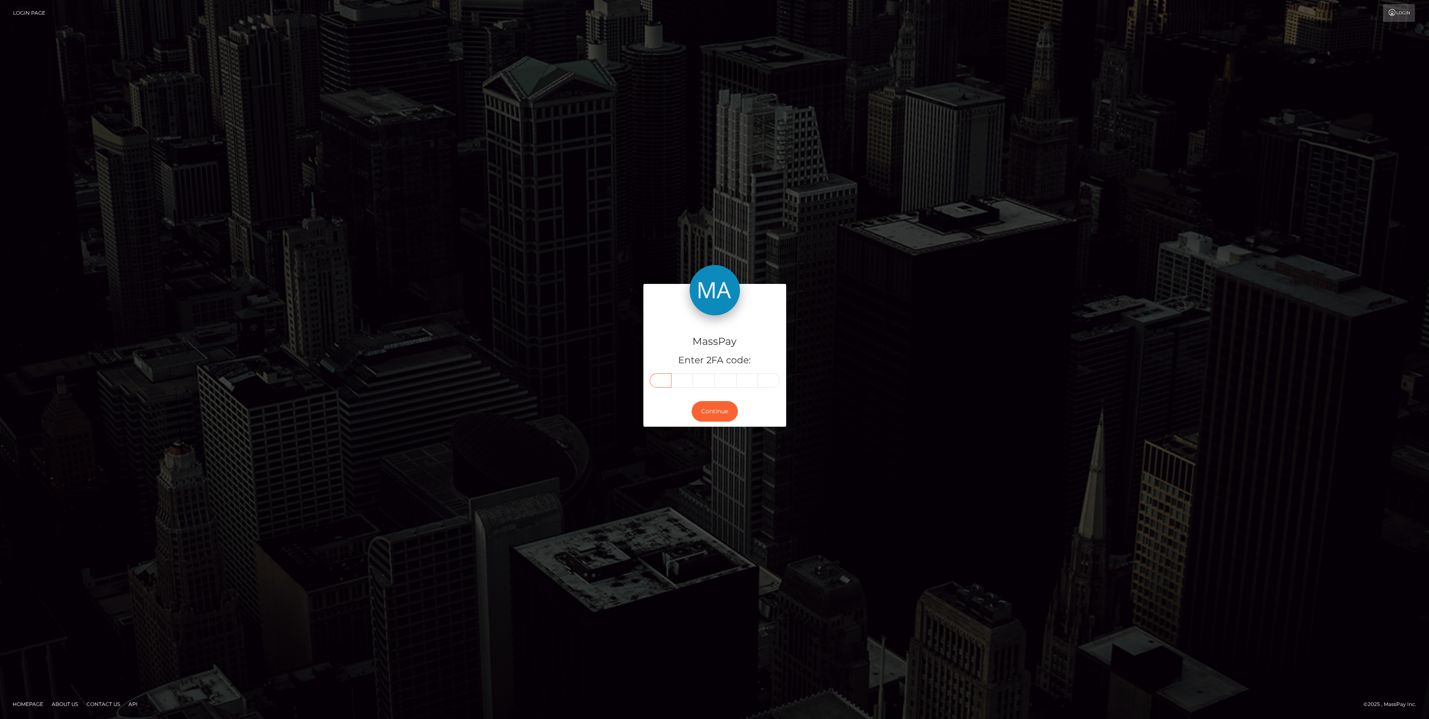
type input "4"
type input "5"
type input "8"
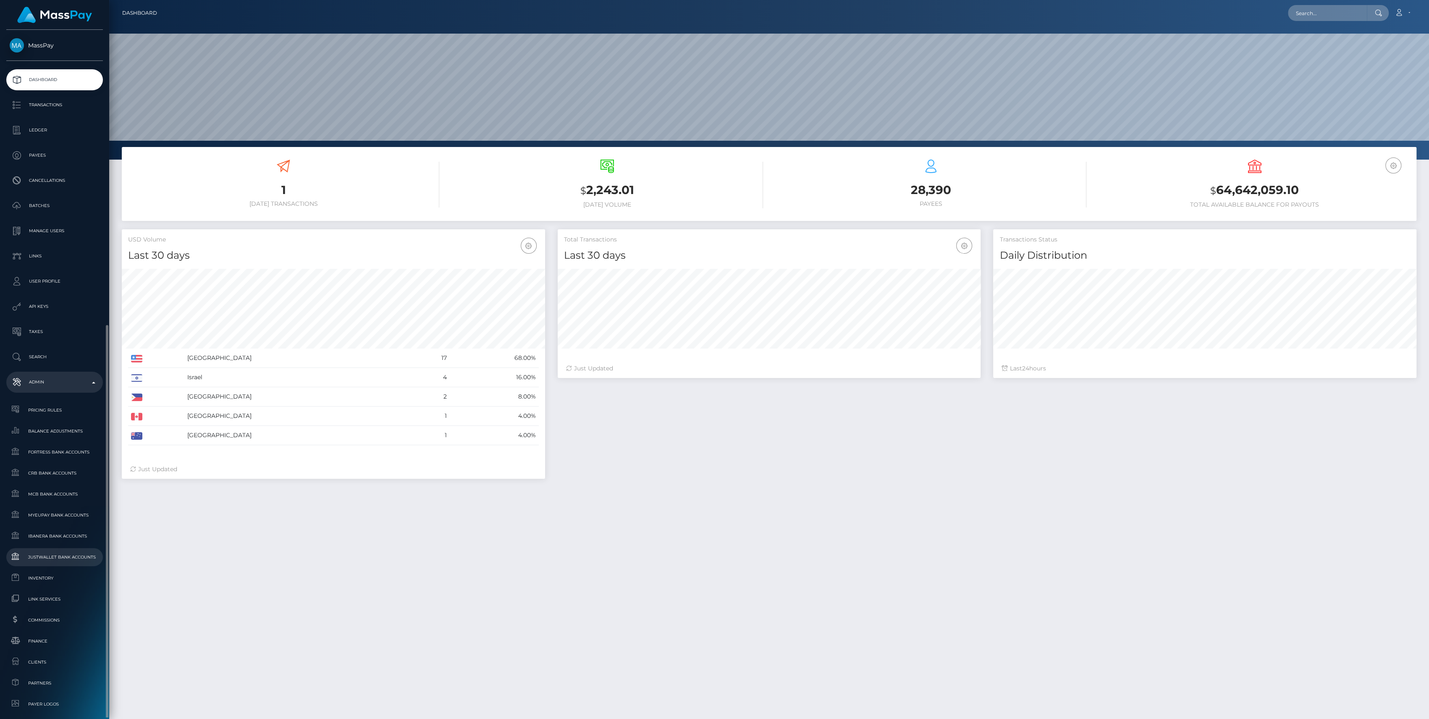
scroll to position [148, 423]
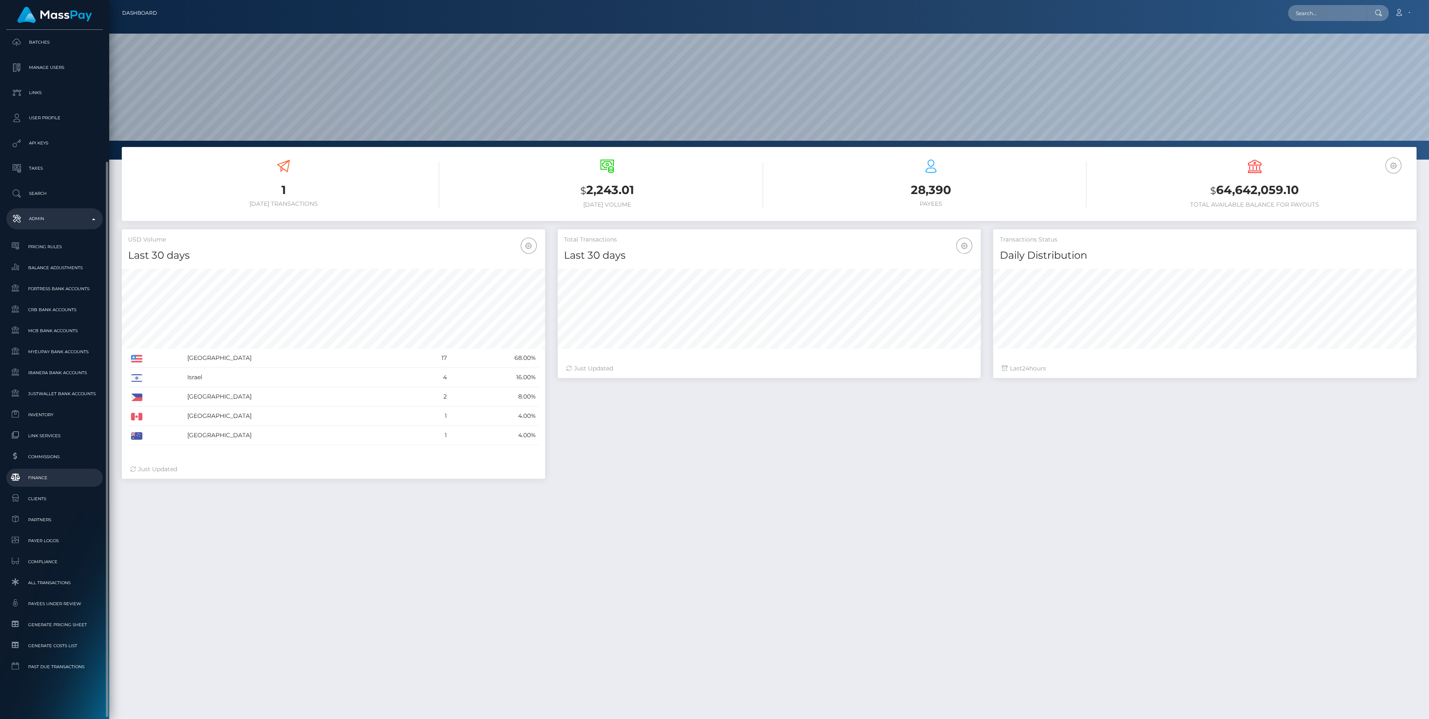
click at [61, 478] on span "Finance" at bounding box center [55, 478] width 90 height 10
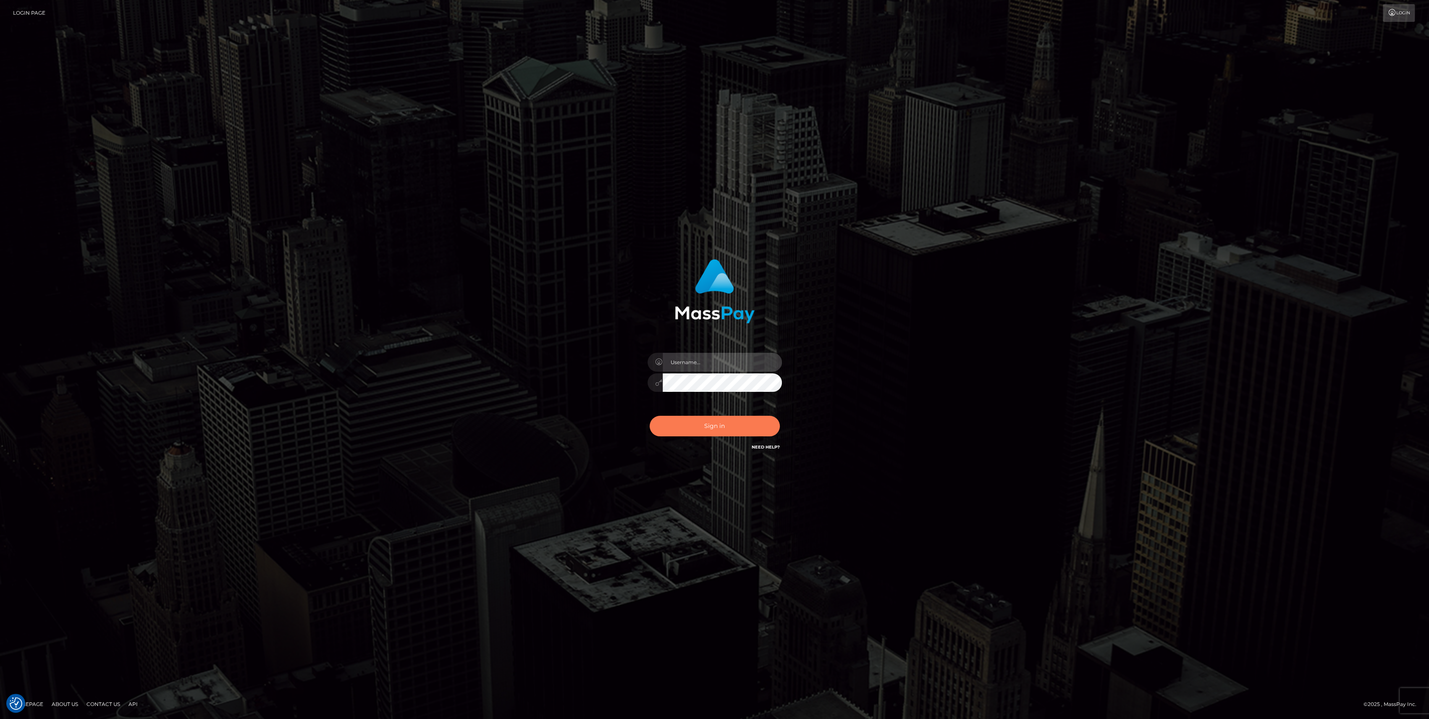
type input "bengreen"
click at [701, 421] on button "Sign in" at bounding box center [715, 426] width 130 height 21
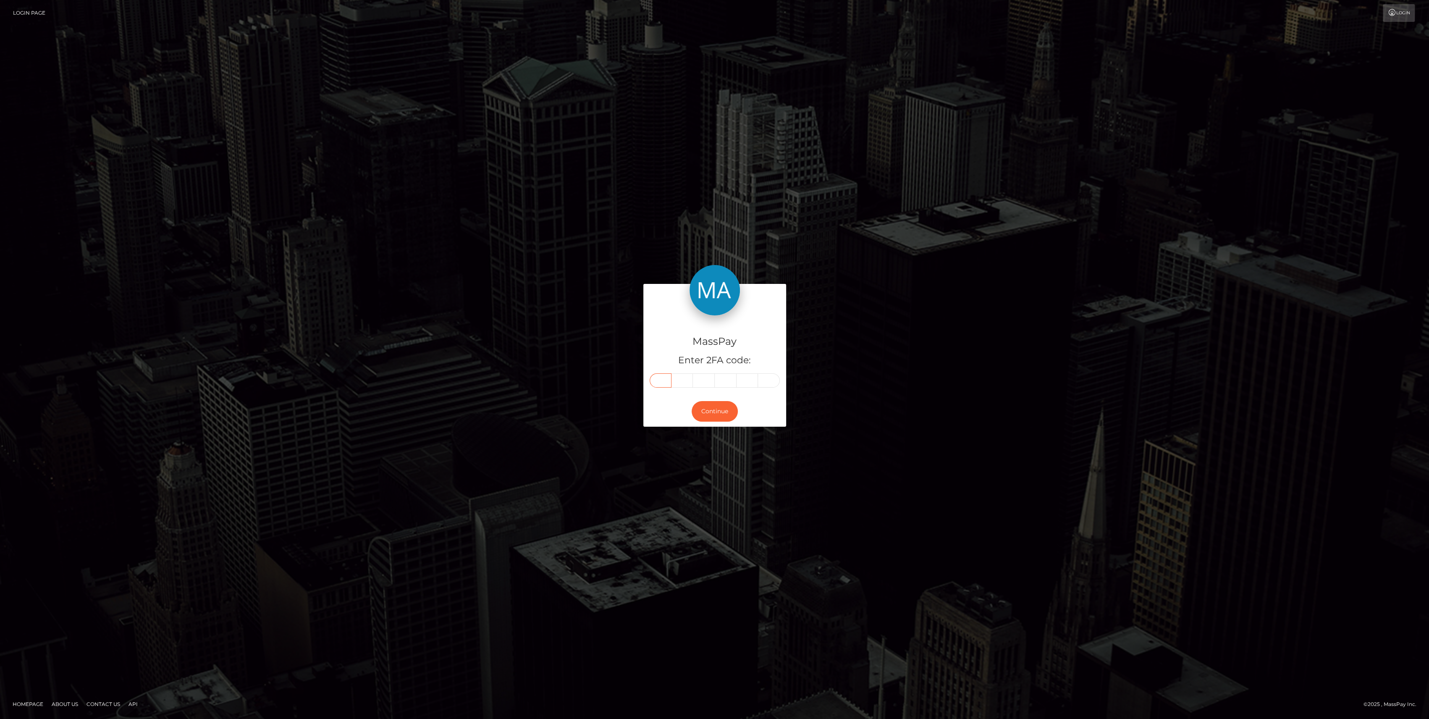
paste input "0"
type input "0"
type input "9"
type input "5"
type input "9"
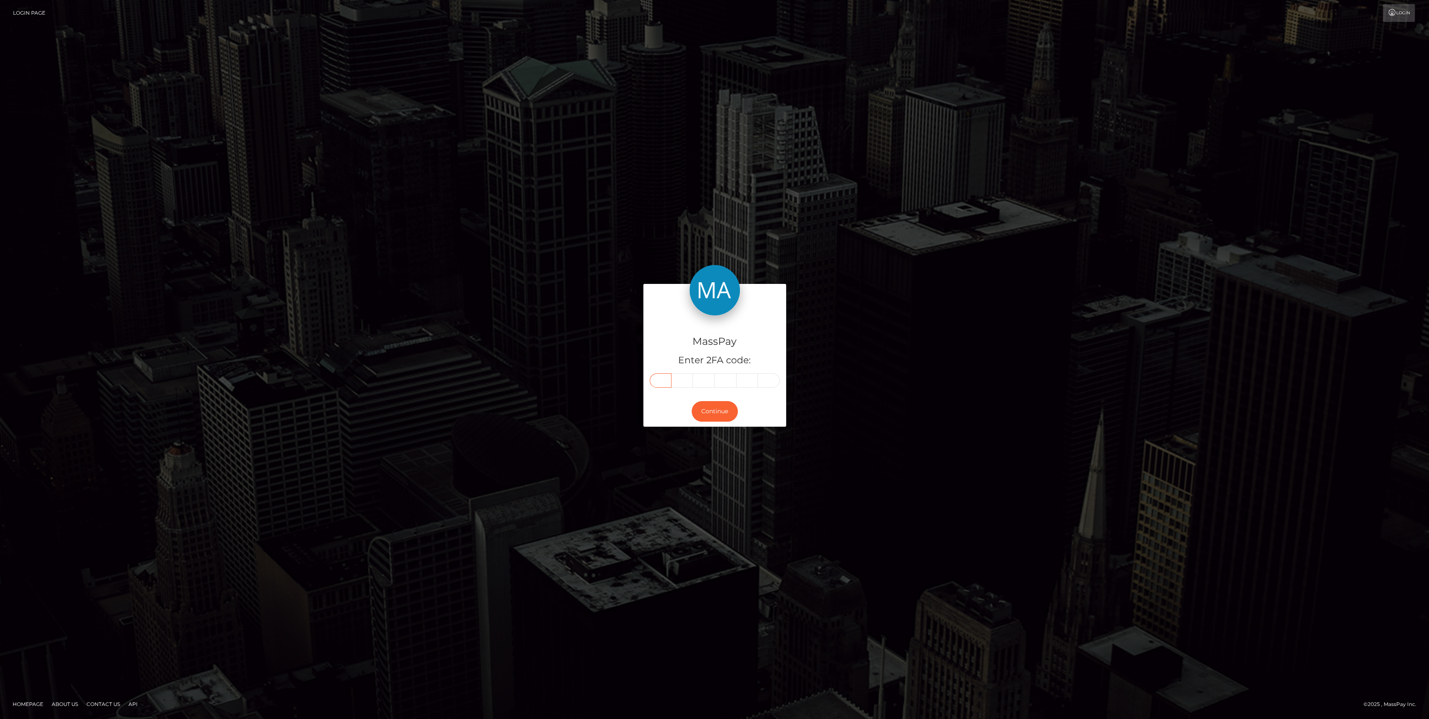
type input "7"
type input "4"
click at [729, 410] on button "Continue" at bounding box center [715, 411] width 46 height 21
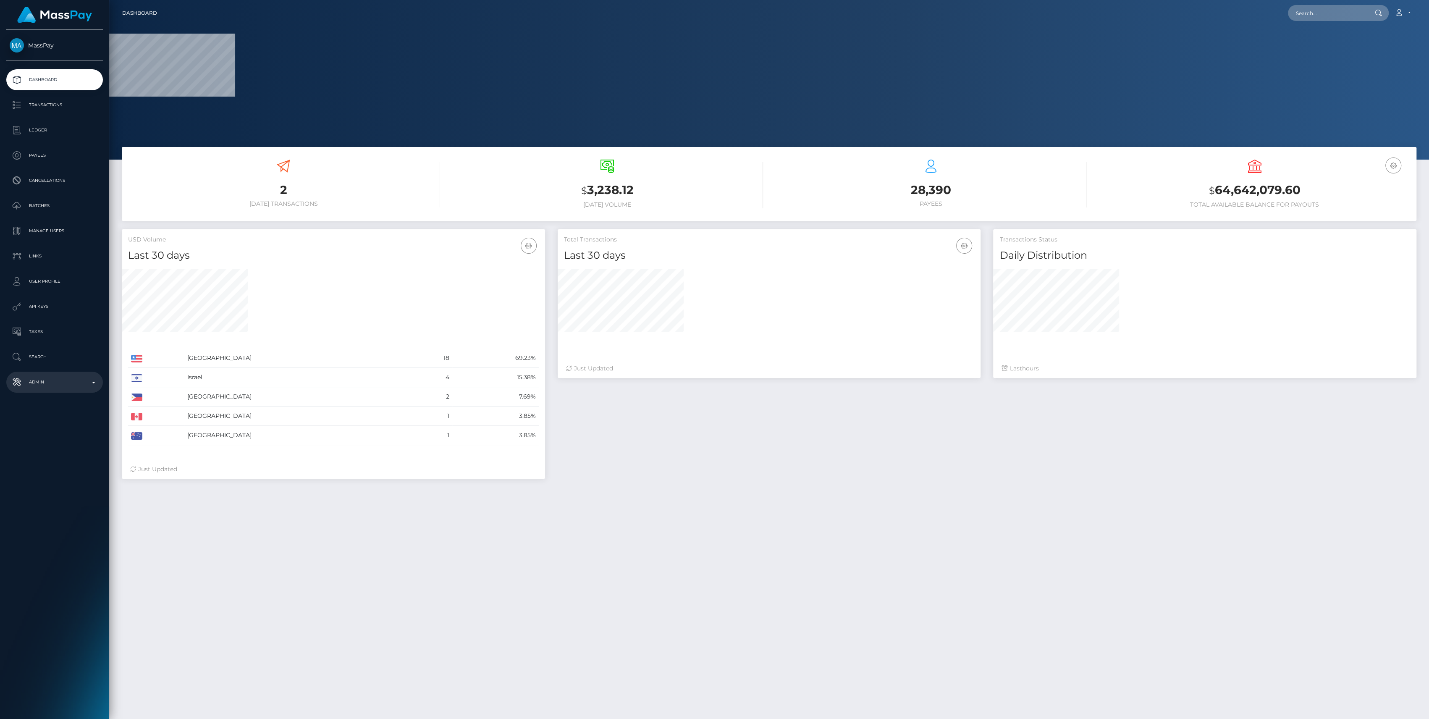
click at [49, 375] on link "Admin" at bounding box center [54, 382] width 97 height 21
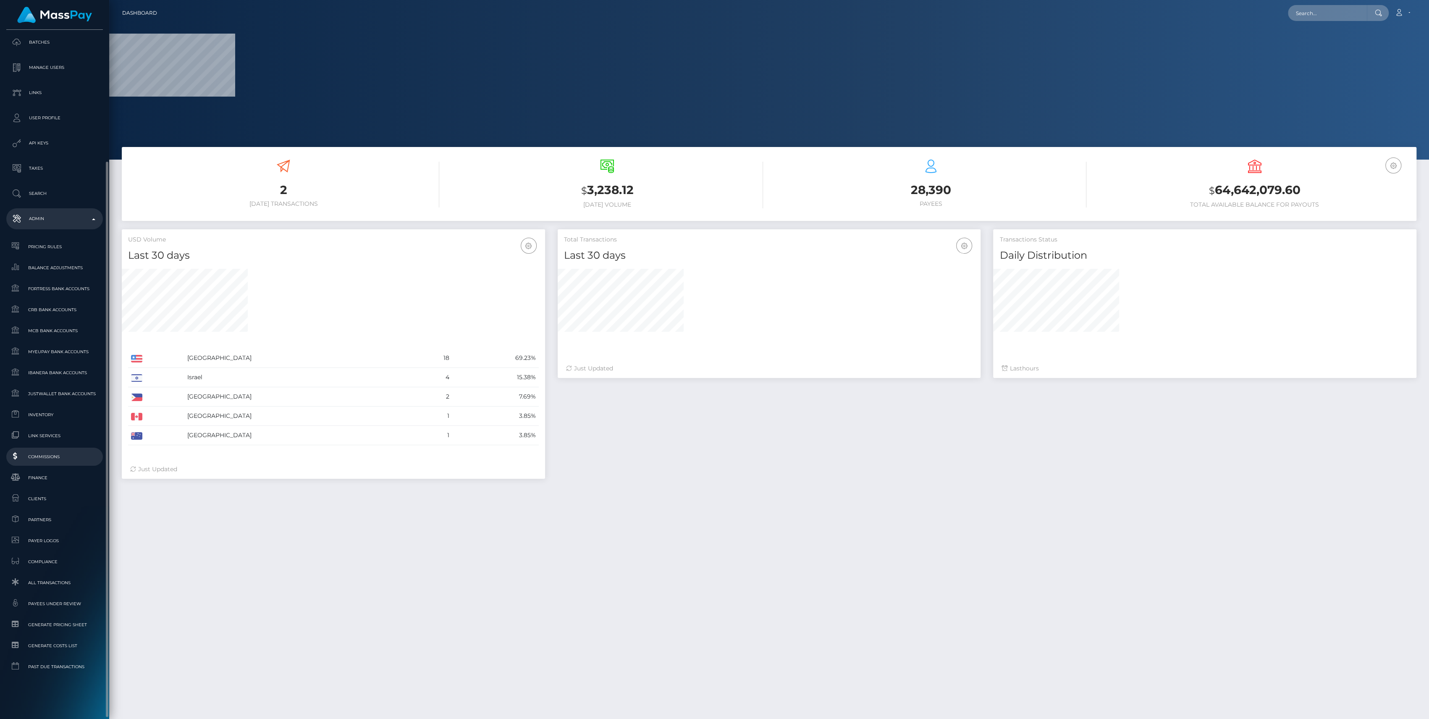
select select
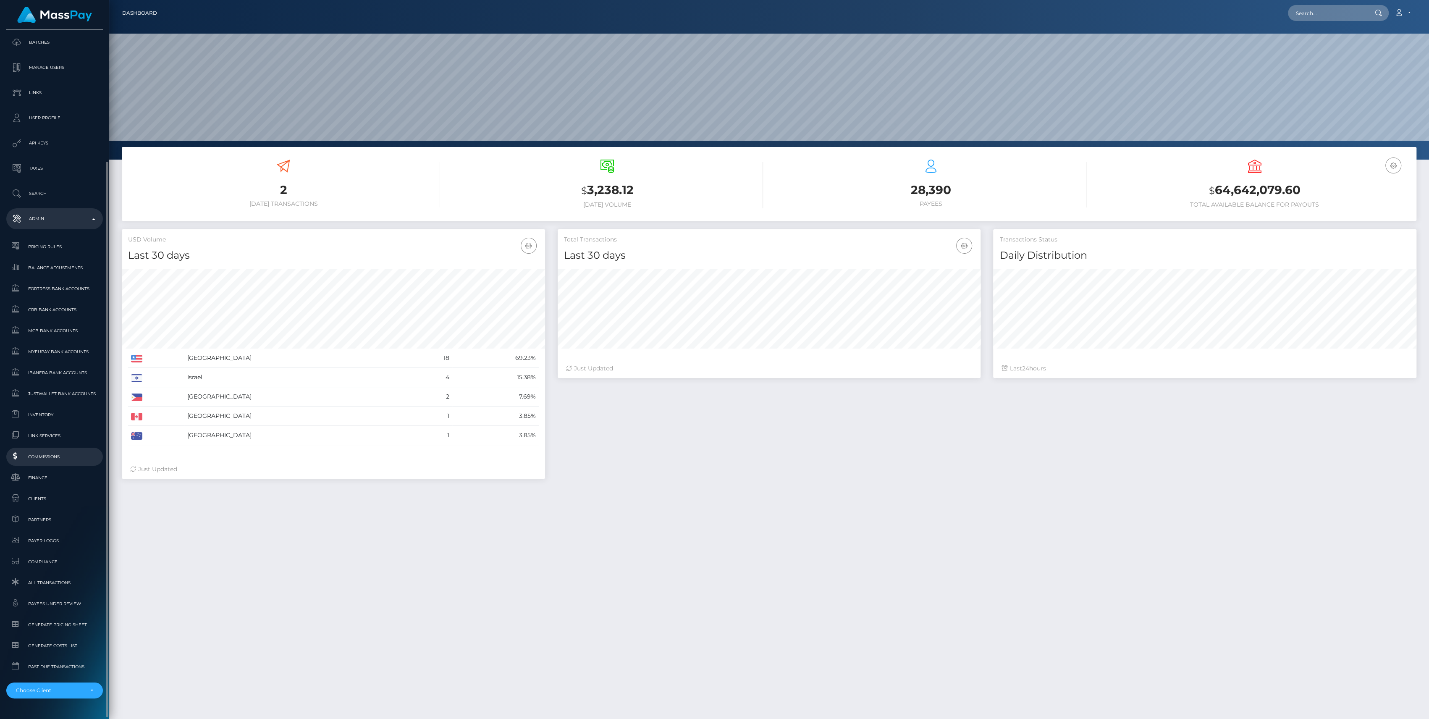
scroll to position [148, 423]
click at [30, 481] on span "Finance" at bounding box center [55, 478] width 90 height 10
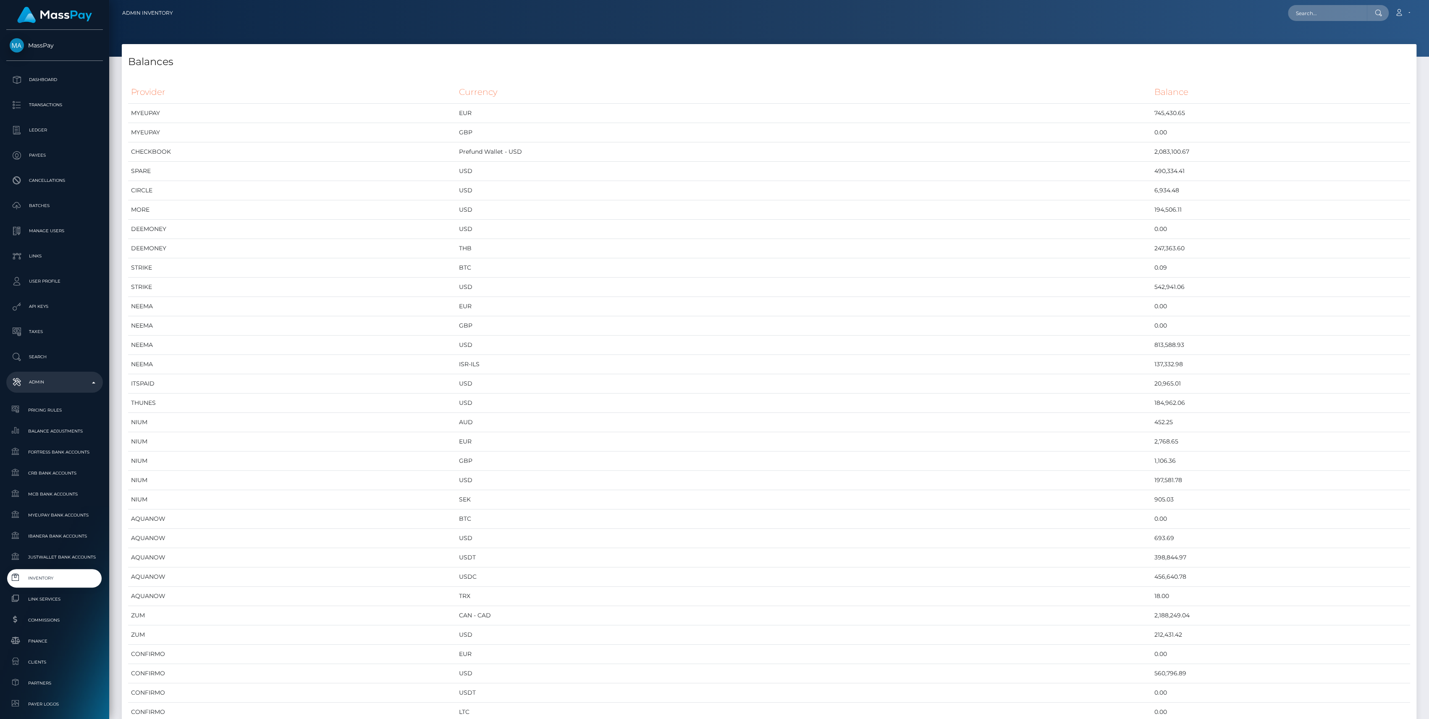
scroll to position [4110, 1294]
click at [64, 78] on p "Dashboard" at bounding box center [55, 79] width 90 height 13
click at [60, 79] on p "Dashboard" at bounding box center [55, 79] width 90 height 13
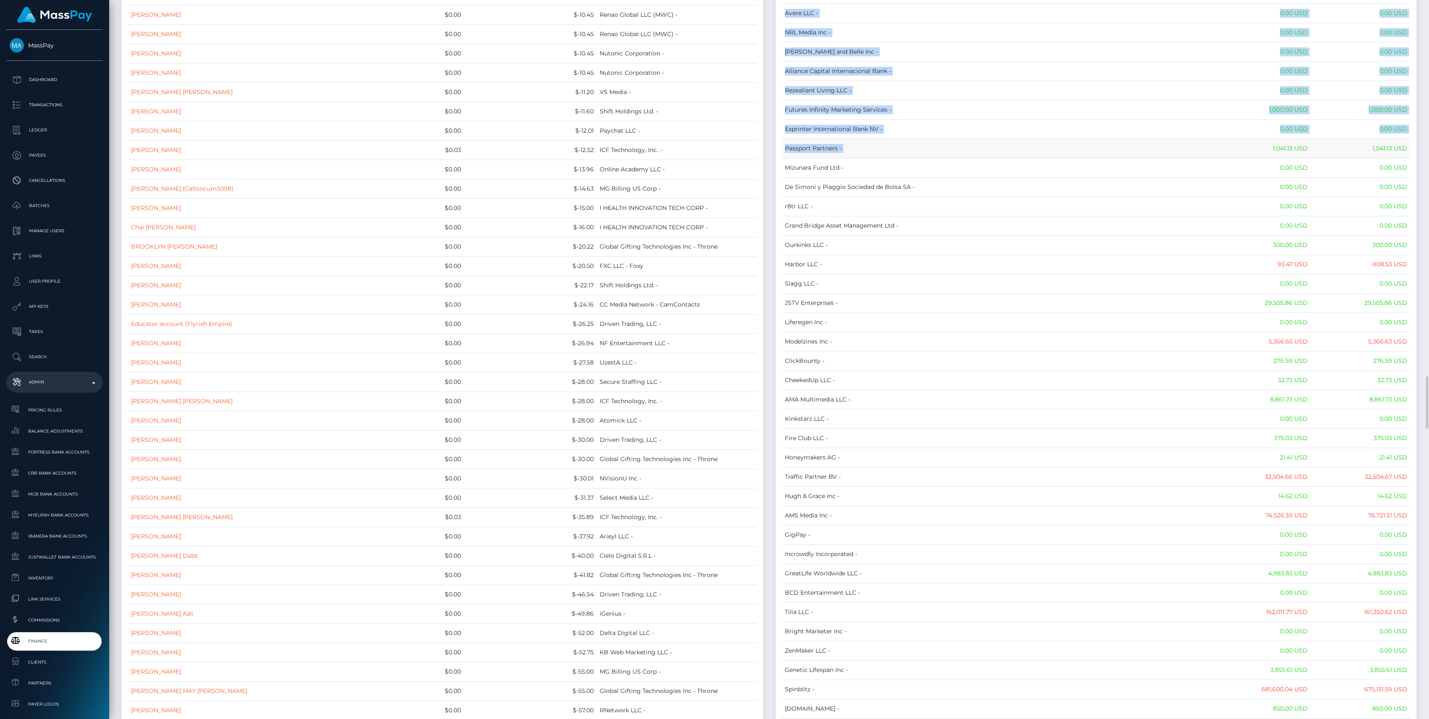
drag, startPoint x: 784, startPoint y: 96, endPoint x: 1218, endPoint y: 413, distance: 537.7
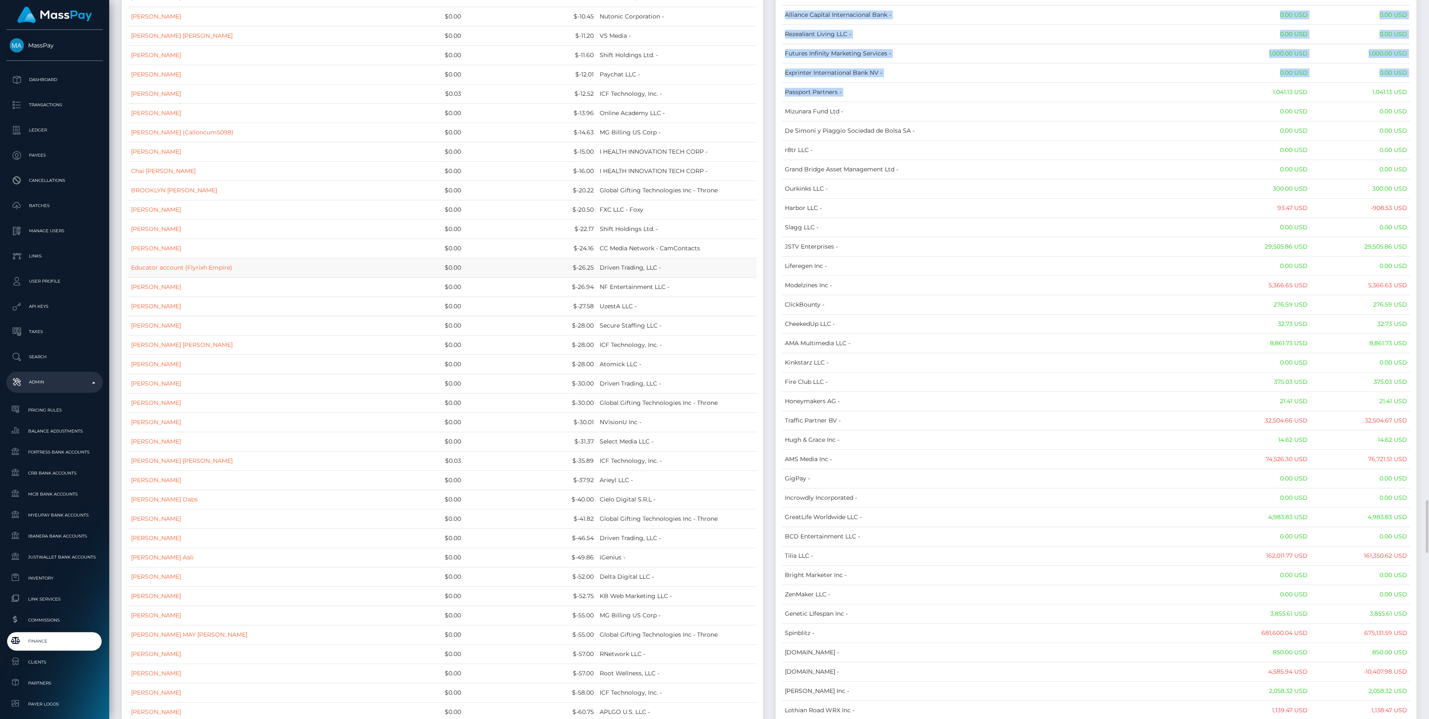
scroll to position [4536, 0]
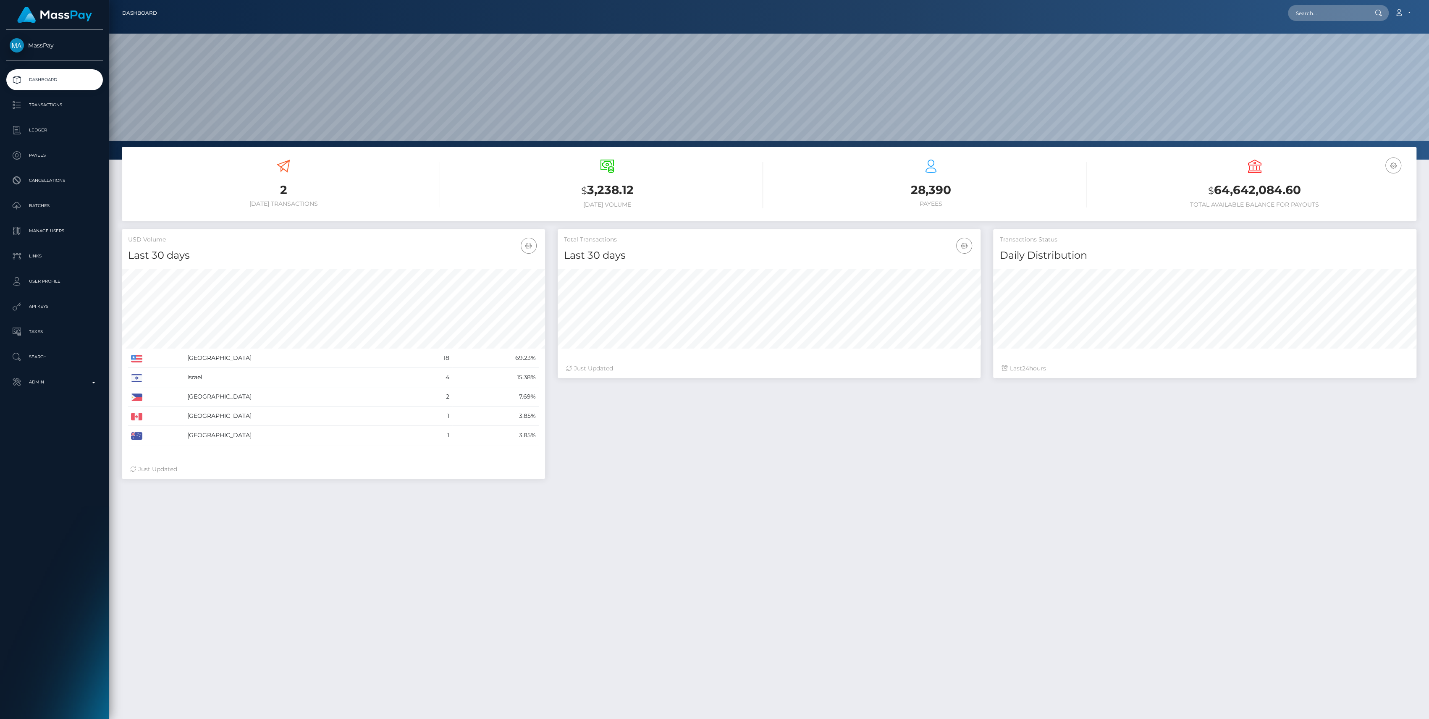
scroll to position [148, 423]
click at [66, 391] on link "Admin" at bounding box center [54, 382] width 97 height 21
click at [40, 580] on span "Inventory" at bounding box center [55, 578] width 90 height 10
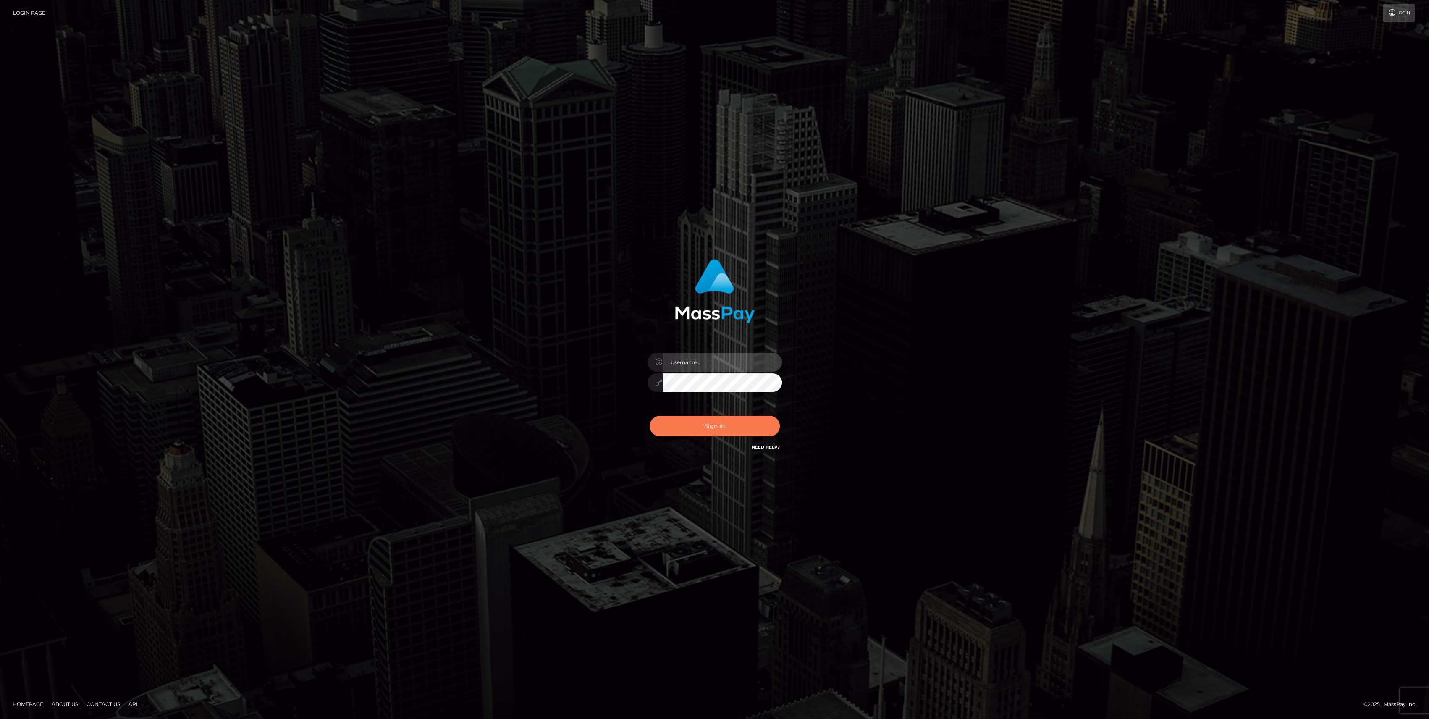
type input "bengreen"
click at [714, 424] on button "Sign in" at bounding box center [715, 426] width 130 height 21
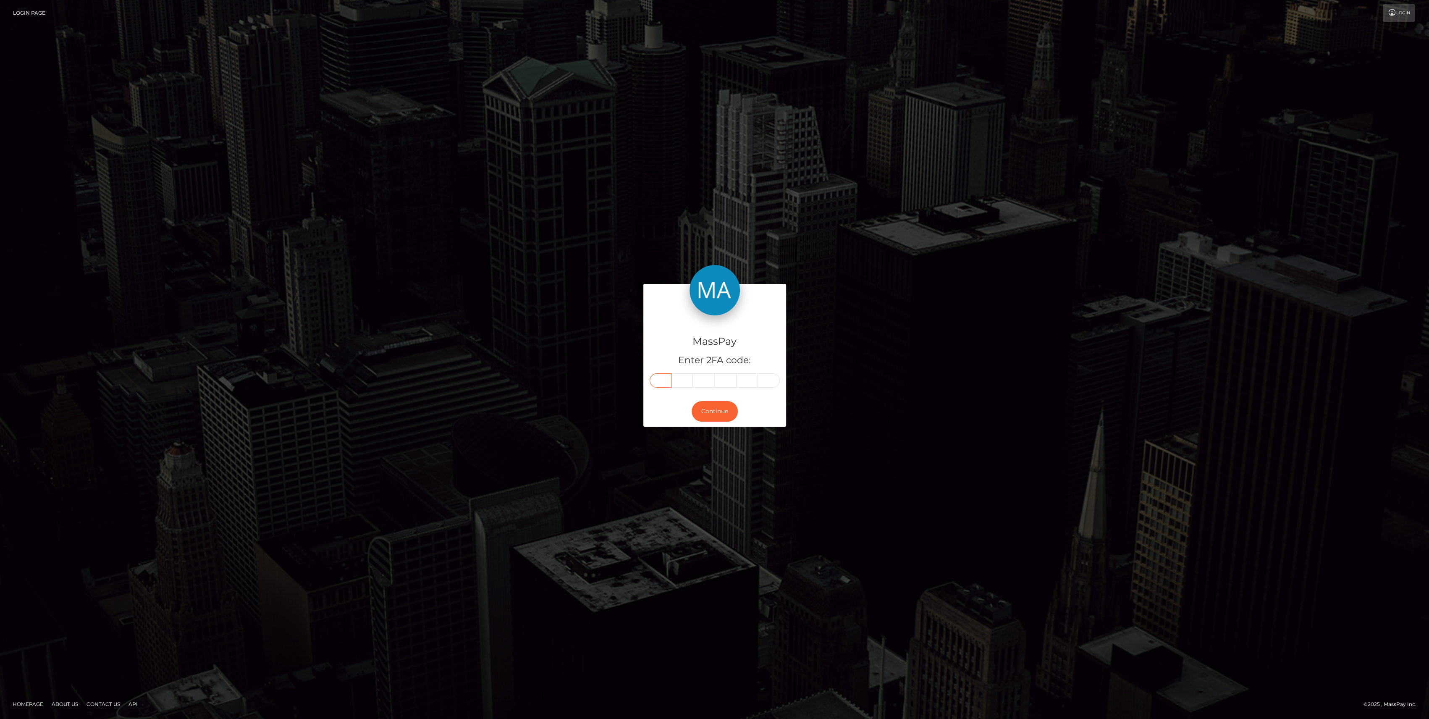
click at [669, 381] on input "text" at bounding box center [661, 380] width 22 height 14
paste input "7"
type input "7"
type input "0"
type input "5"
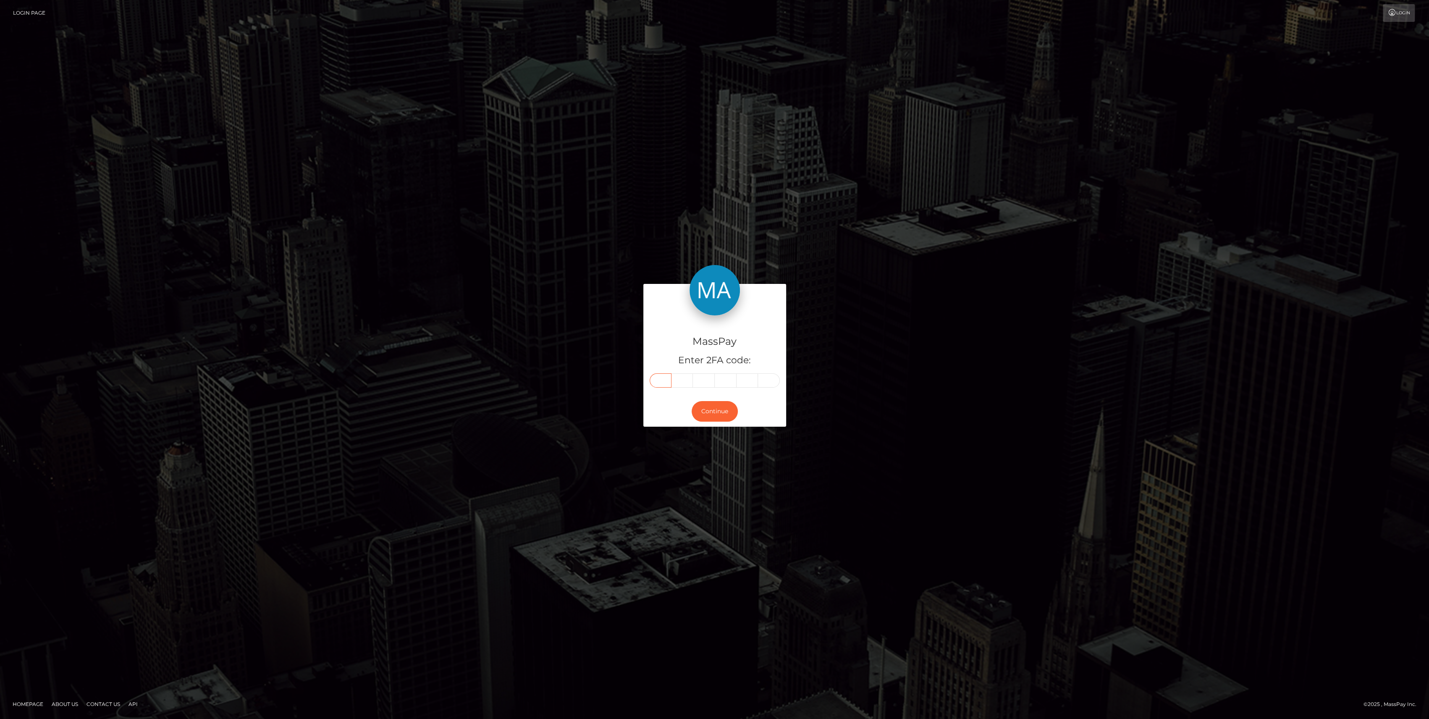
type input "3"
type input "1"
type input "6"
click at [700, 410] on button "Continue" at bounding box center [715, 411] width 46 height 21
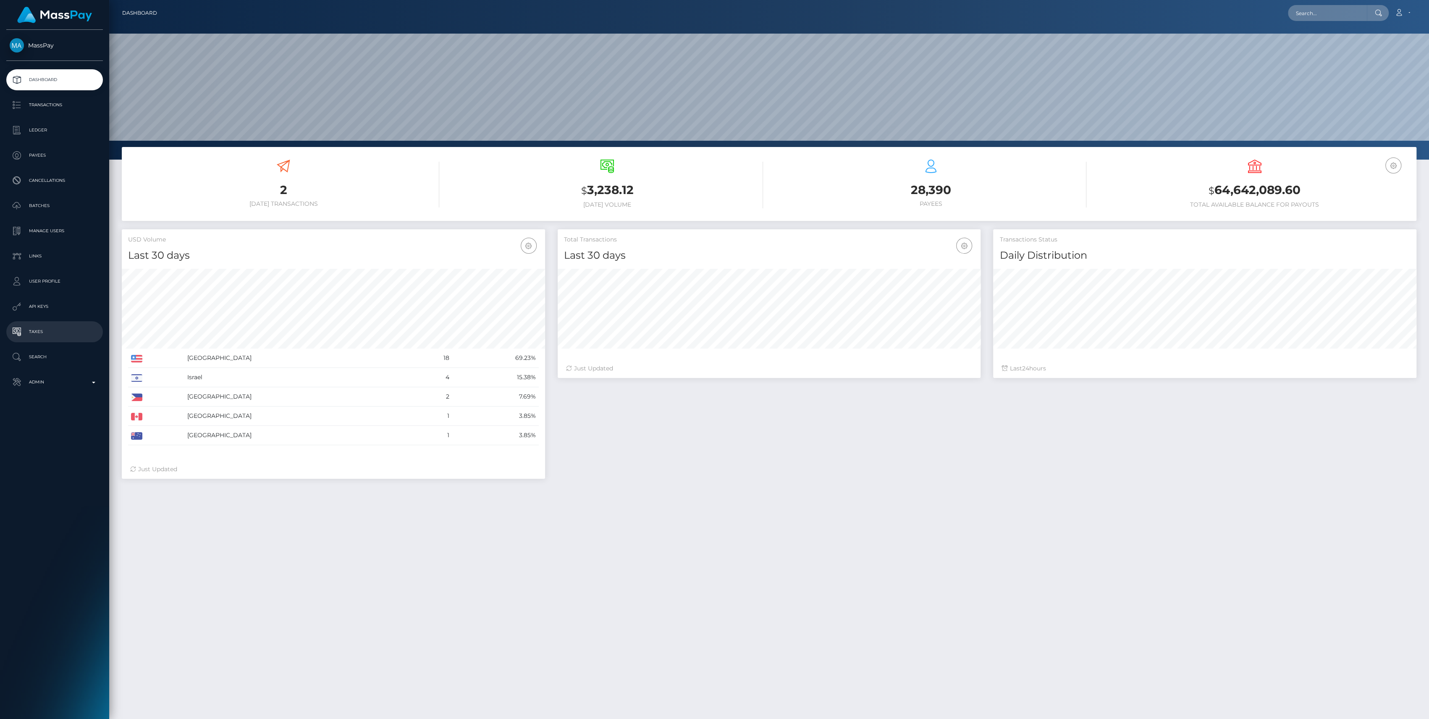
scroll to position [148, 423]
click at [69, 394] on div "MassPay Dashboard Transactions Ledger Payees Cancellations" at bounding box center [54, 374] width 109 height 688
click at [69, 393] on div "MassPay Dashboard Transactions Ledger Payees Cancellations" at bounding box center [54, 374] width 109 height 688
click at [71, 389] on link "Admin" at bounding box center [54, 382] width 97 height 21
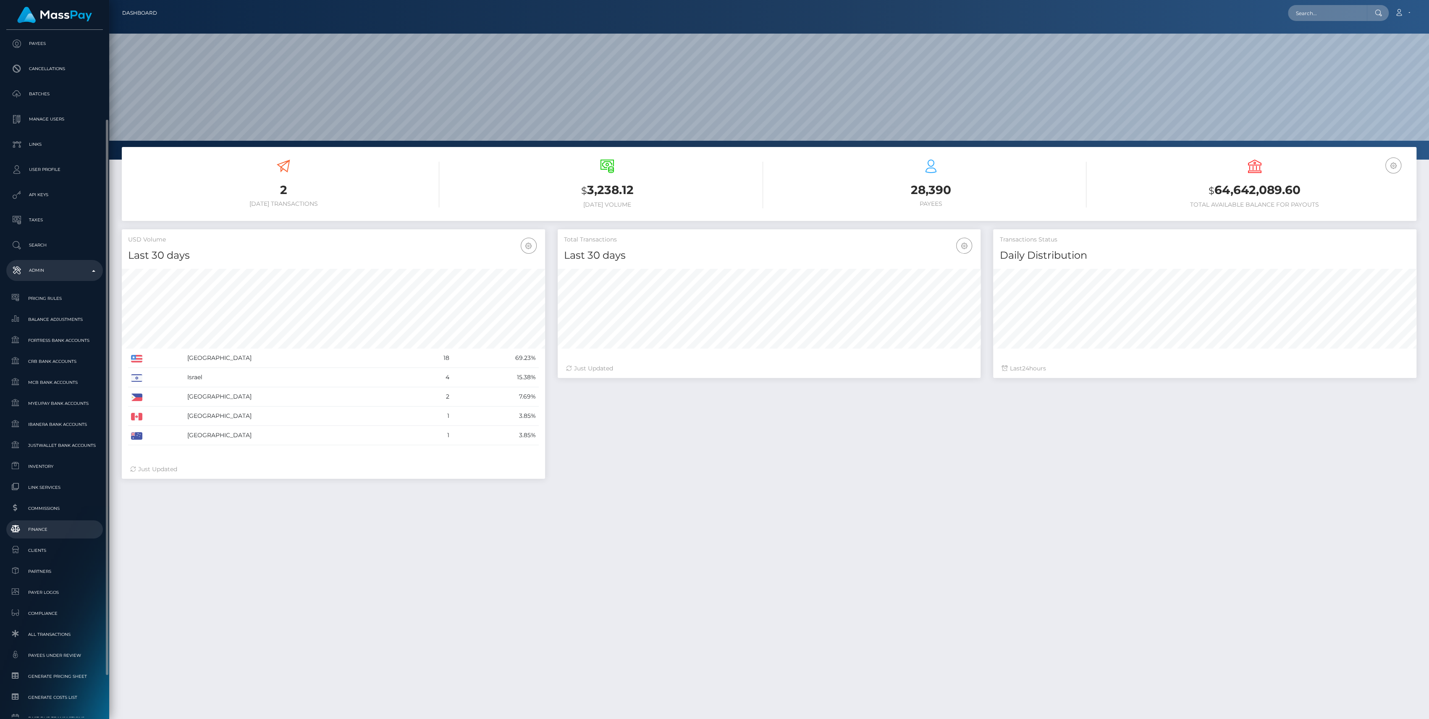
click at [58, 533] on span "Finance" at bounding box center [55, 530] width 90 height 10
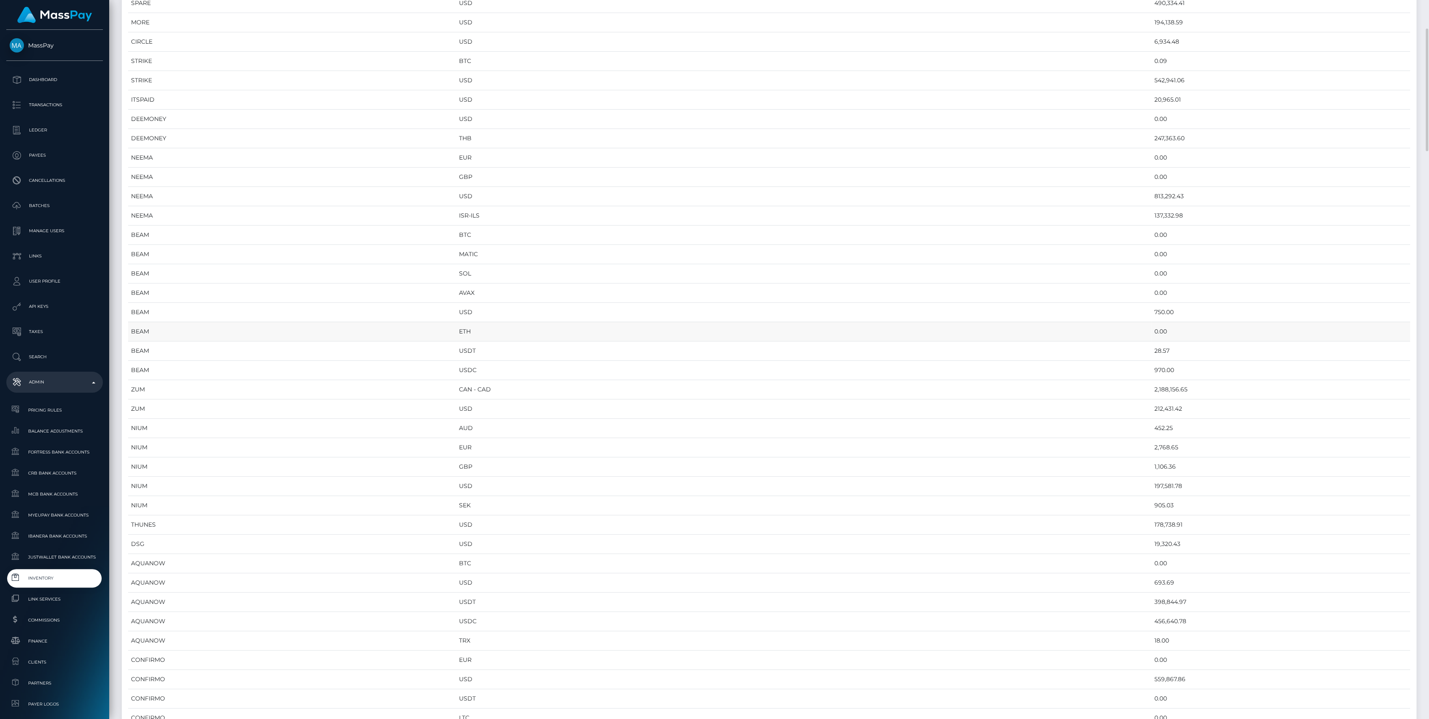
scroll to position [168, 0]
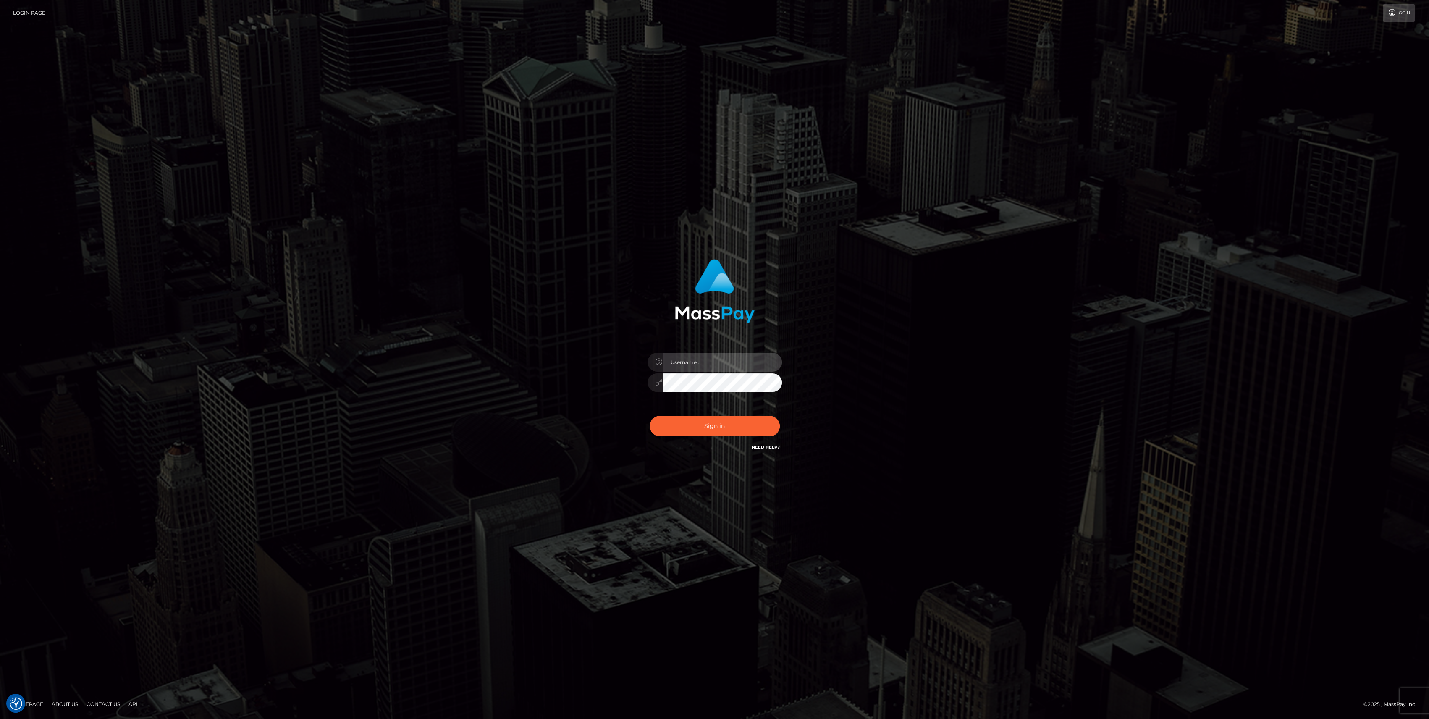
type input "bengreen"
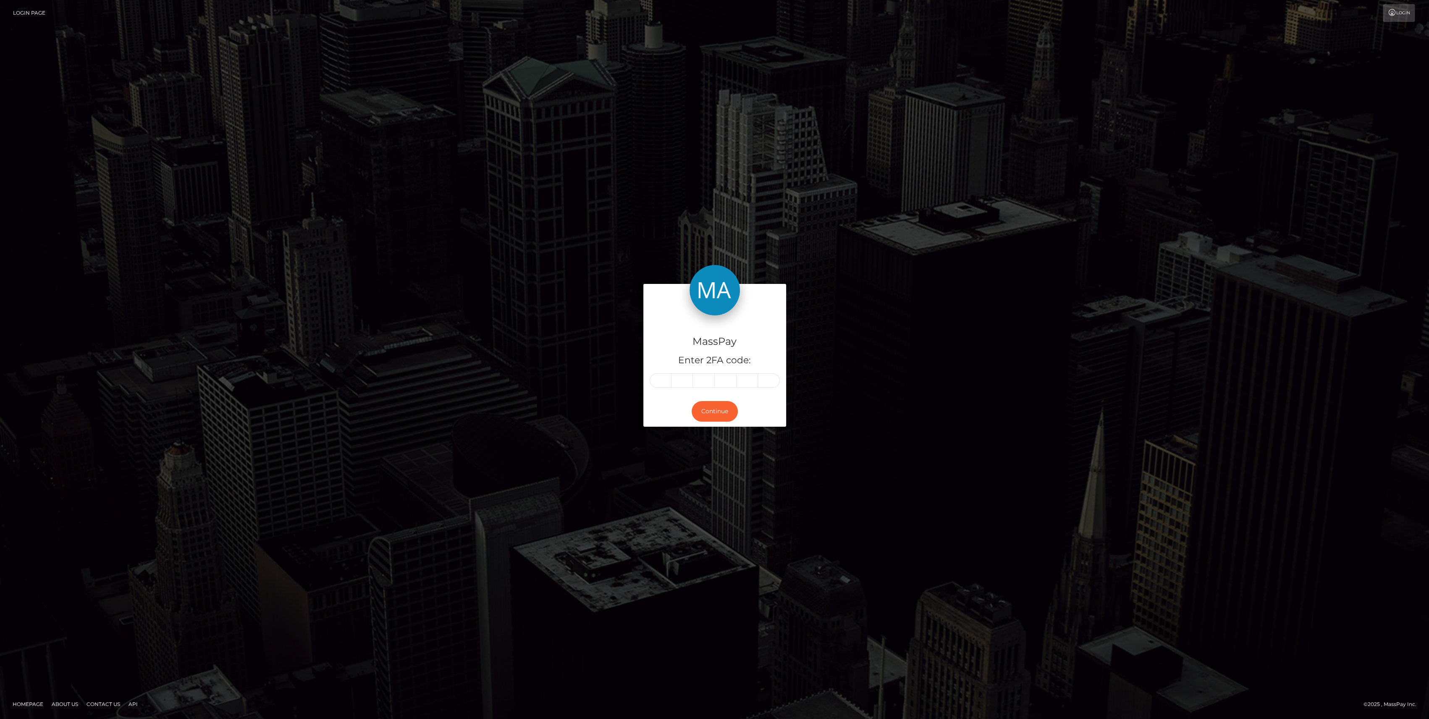
click at [696, 398] on div "Continue" at bounding box center [714, 411] width 143 height 31
paste input "9"
type input "9"
type input "7"
type input "2"
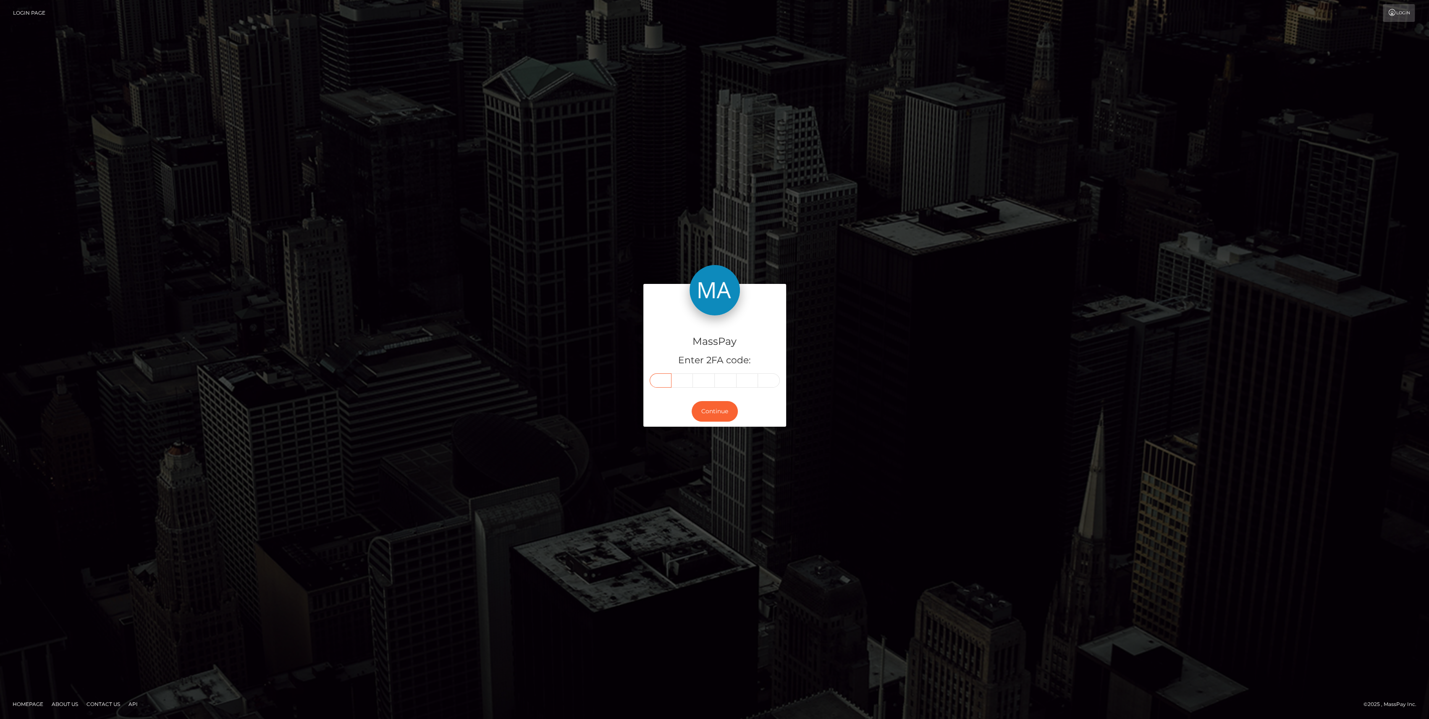
type input "2"
type input "9"
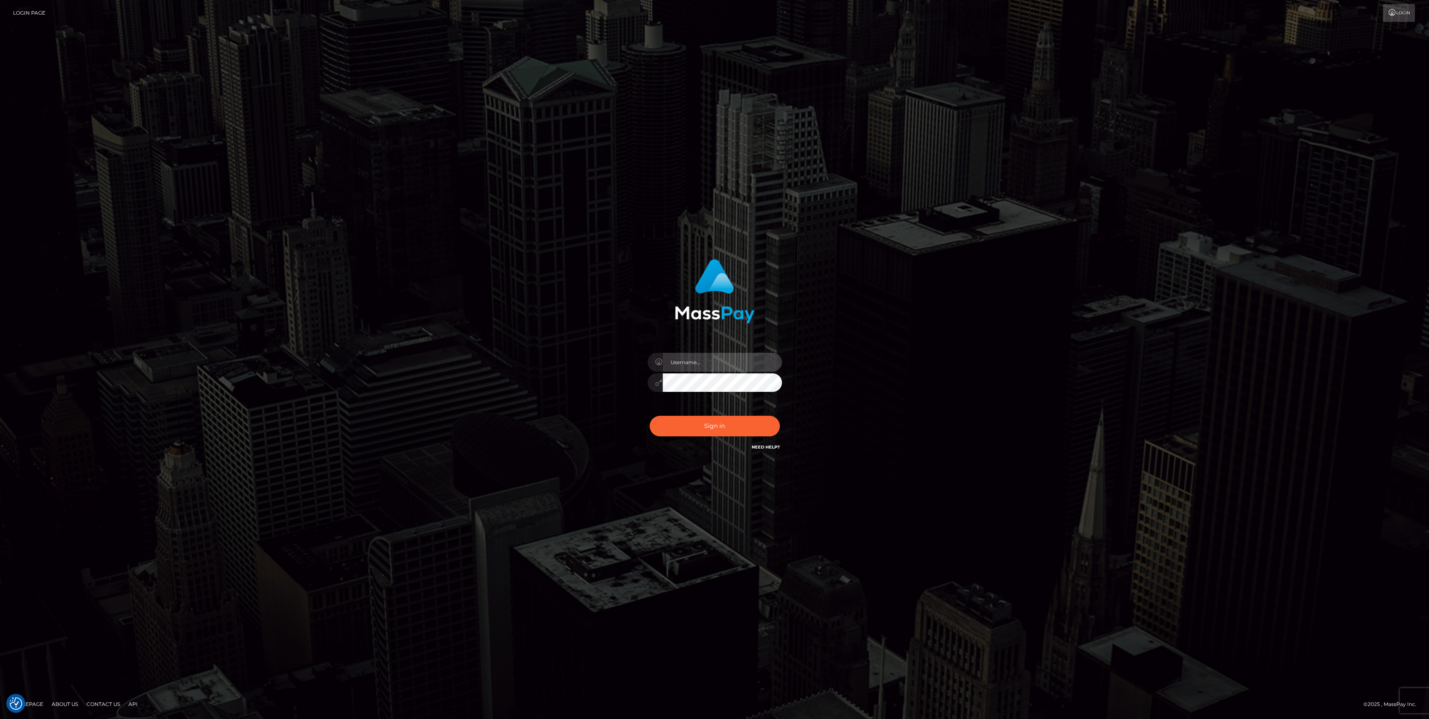
type input "bengreen"
click at [705, 431] on button "Sign in" at bounding box center [715, 426] width 130 height 21
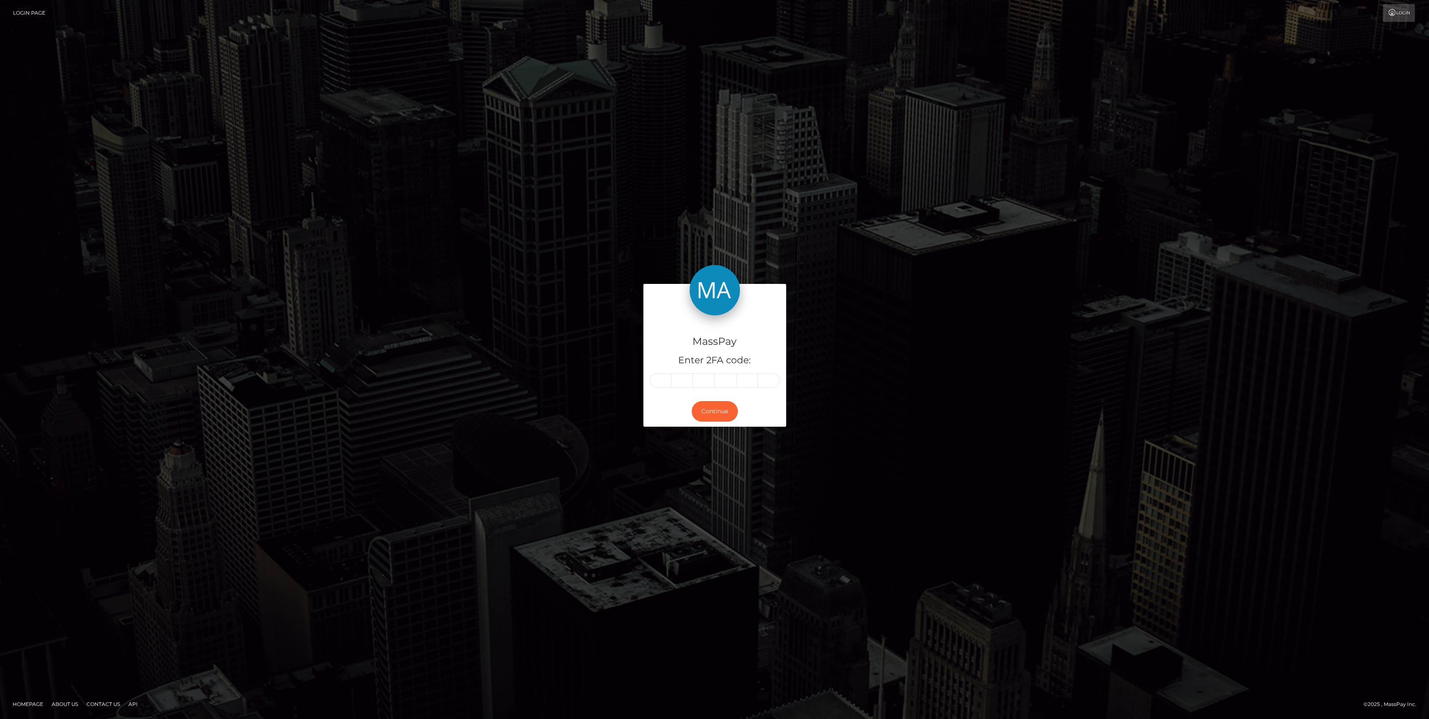
type input "9"
type input "7"
type input "2"
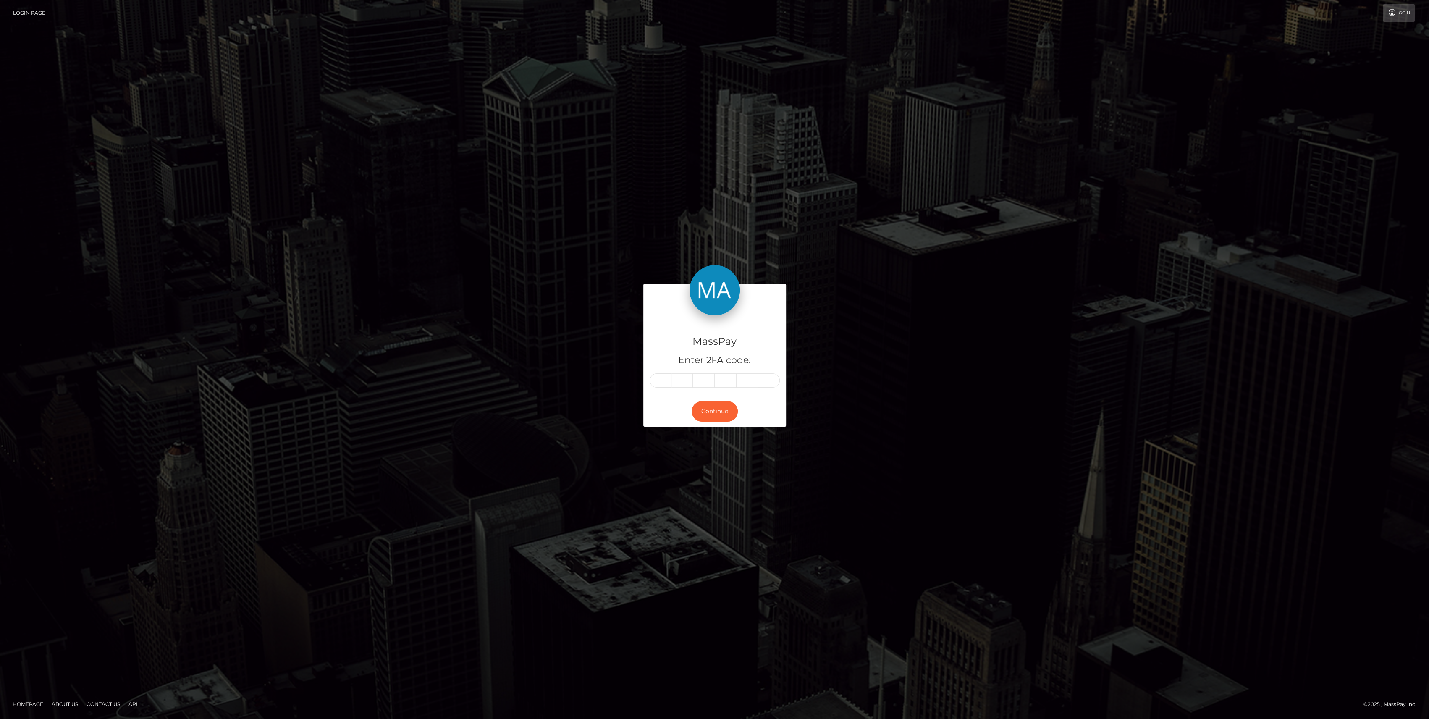
type input "9"
click at [718, 404] on button "Continue" at bounding box center [715, 411] width 46 height 21
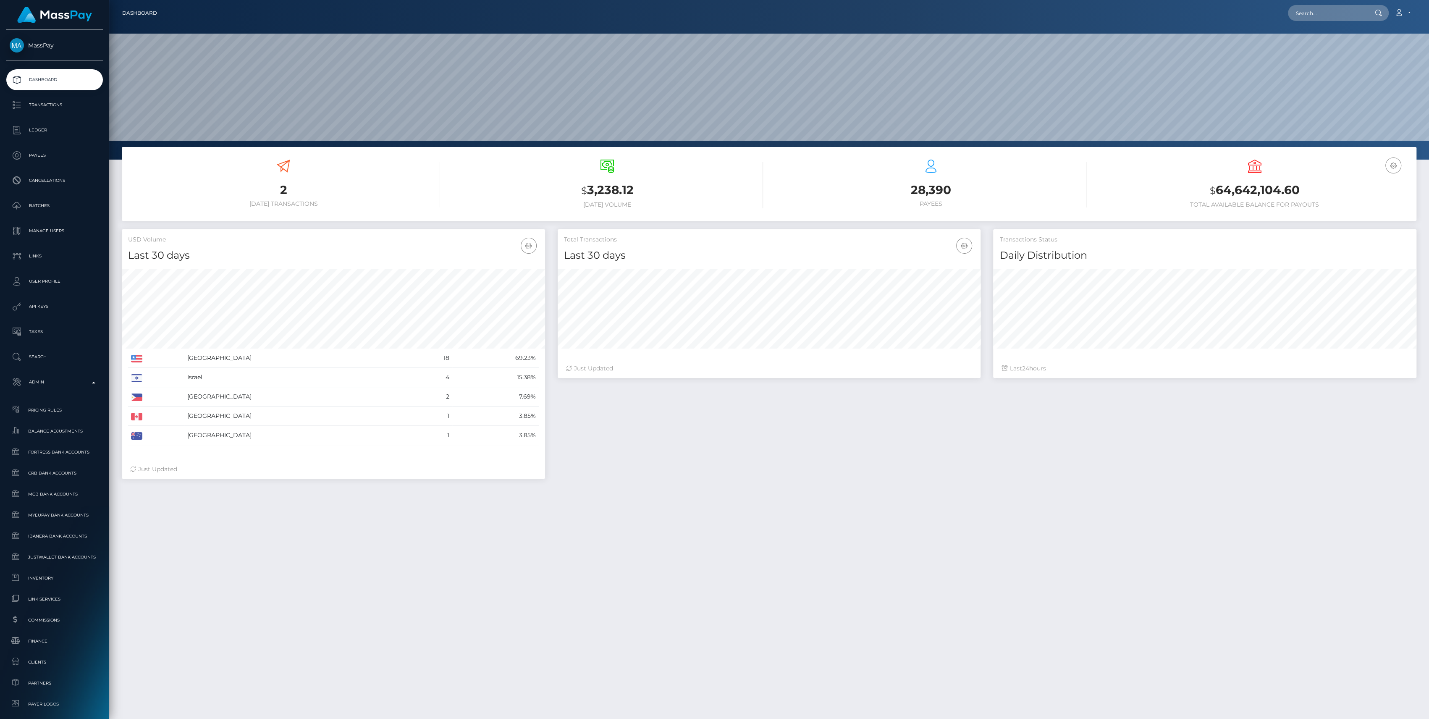
scroll to position [148, 423]
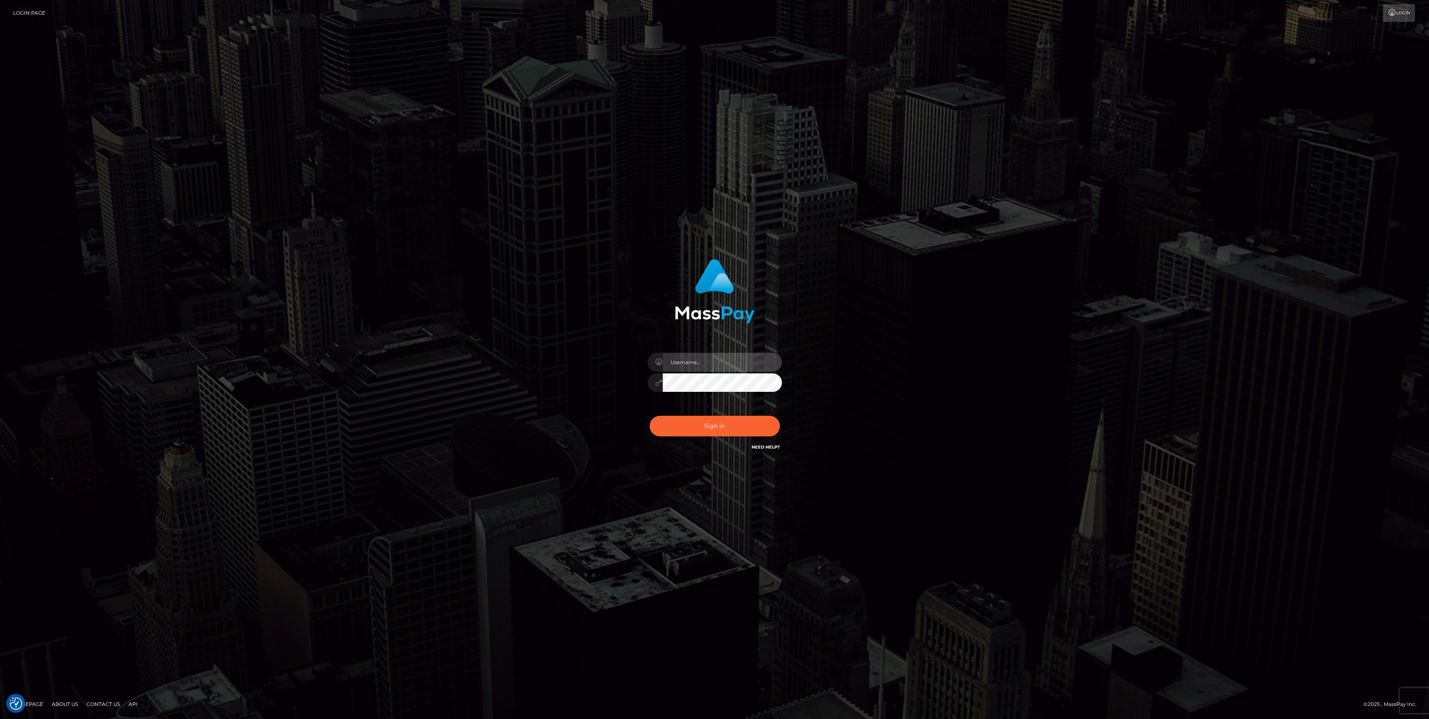
type input "bengreen"
click at [727, 437] on div "Sign in Need Help?" at bounding box center [714, 429] width 147 height 37
click at [735, 423] on button "Sign in" at bounding box center [715, 426] width 130 height 21
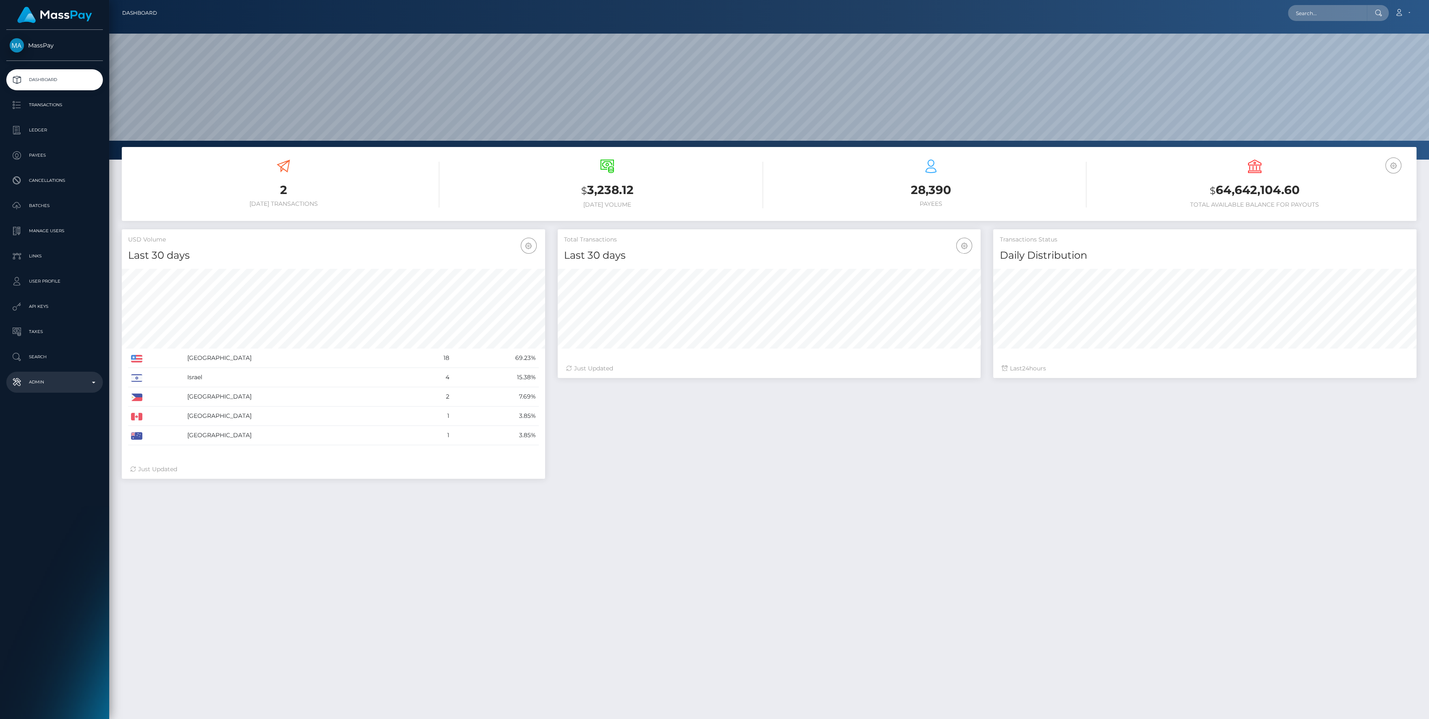
drag, startPoint x: 0, startPoint y: 0, endPoint x: 77, endPoint y: 389, distance: 396.4
click at [77, 389] on link "Admin" at bounding box center [54, 382] width 97 height 21
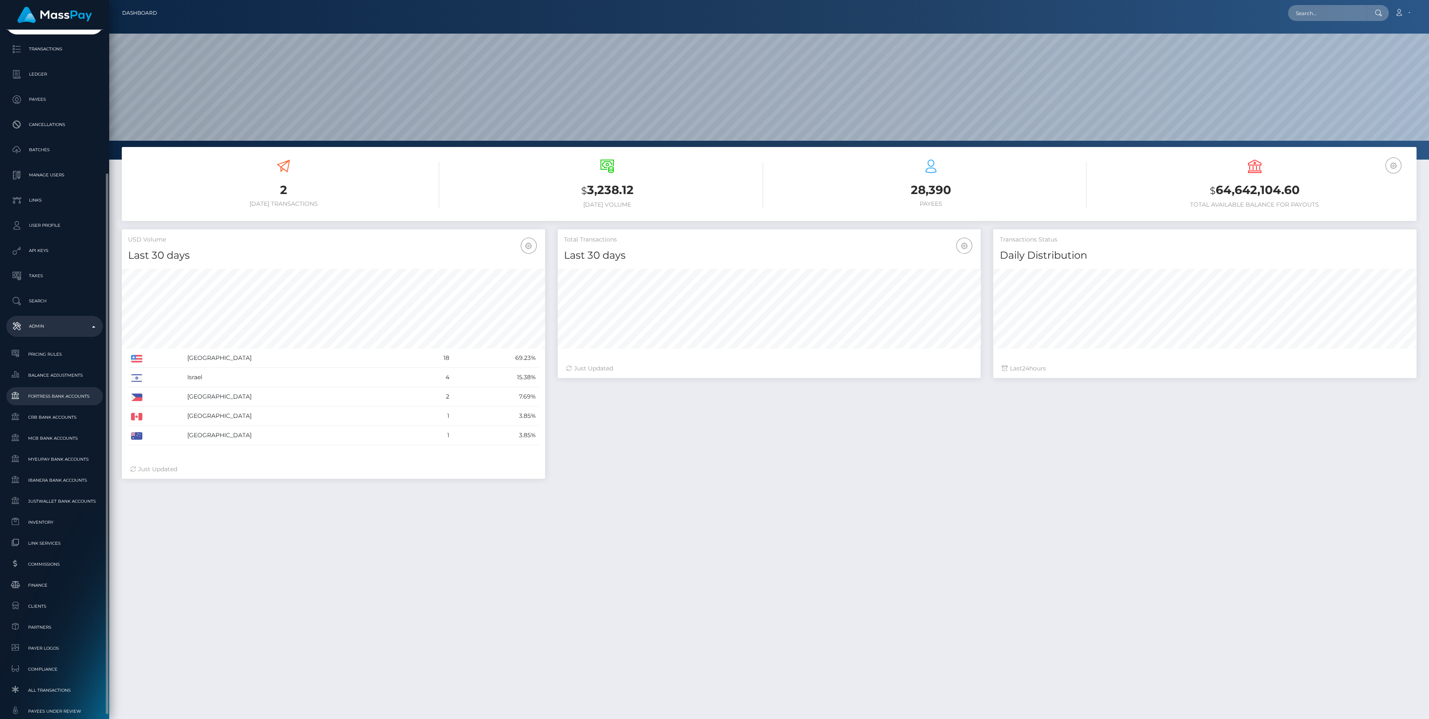
scroll to position [112, 0]
click at [49, 530] on span "Finance" at bounding box center [55, 530] width 90 height 10
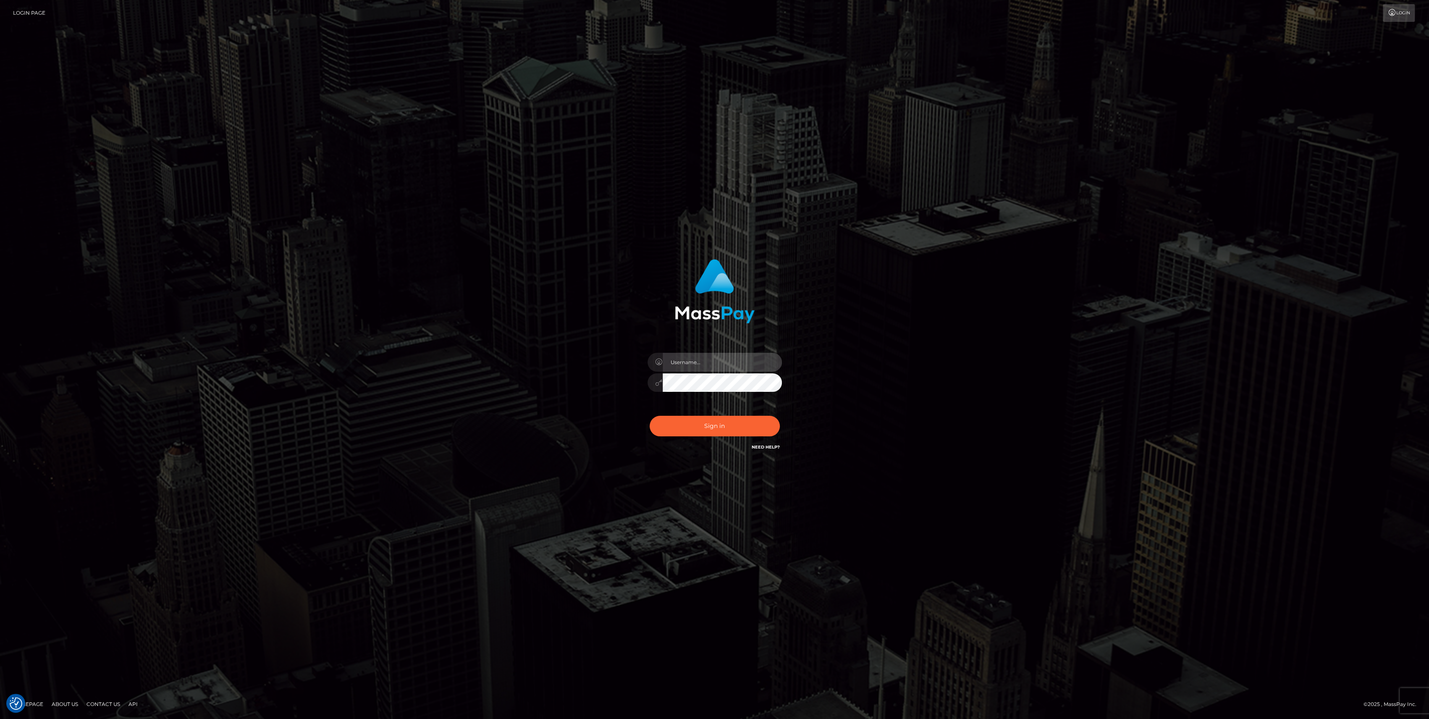
type input "bengreen"
click at [690, 420] on button "Sign in" at bounding box center [715, 426] width 130 height 21
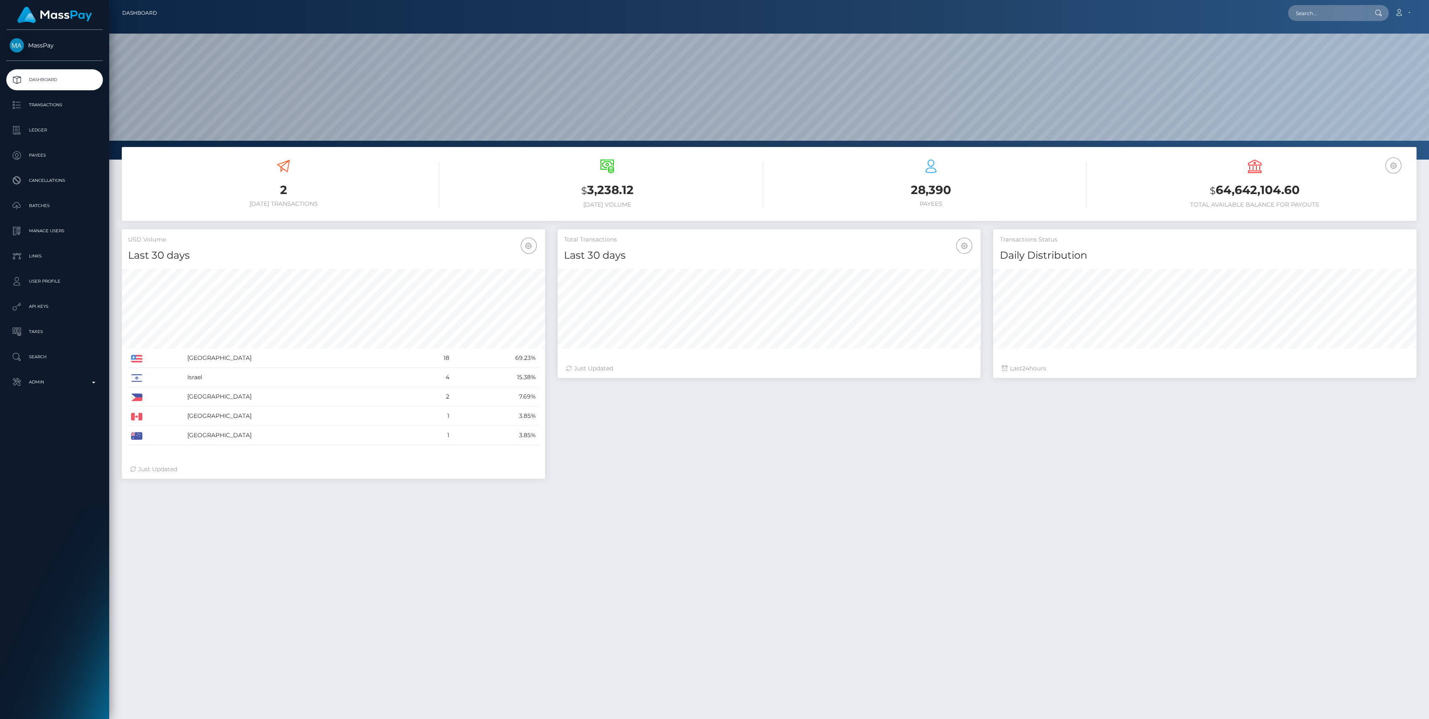
scroll to position [148, 423]
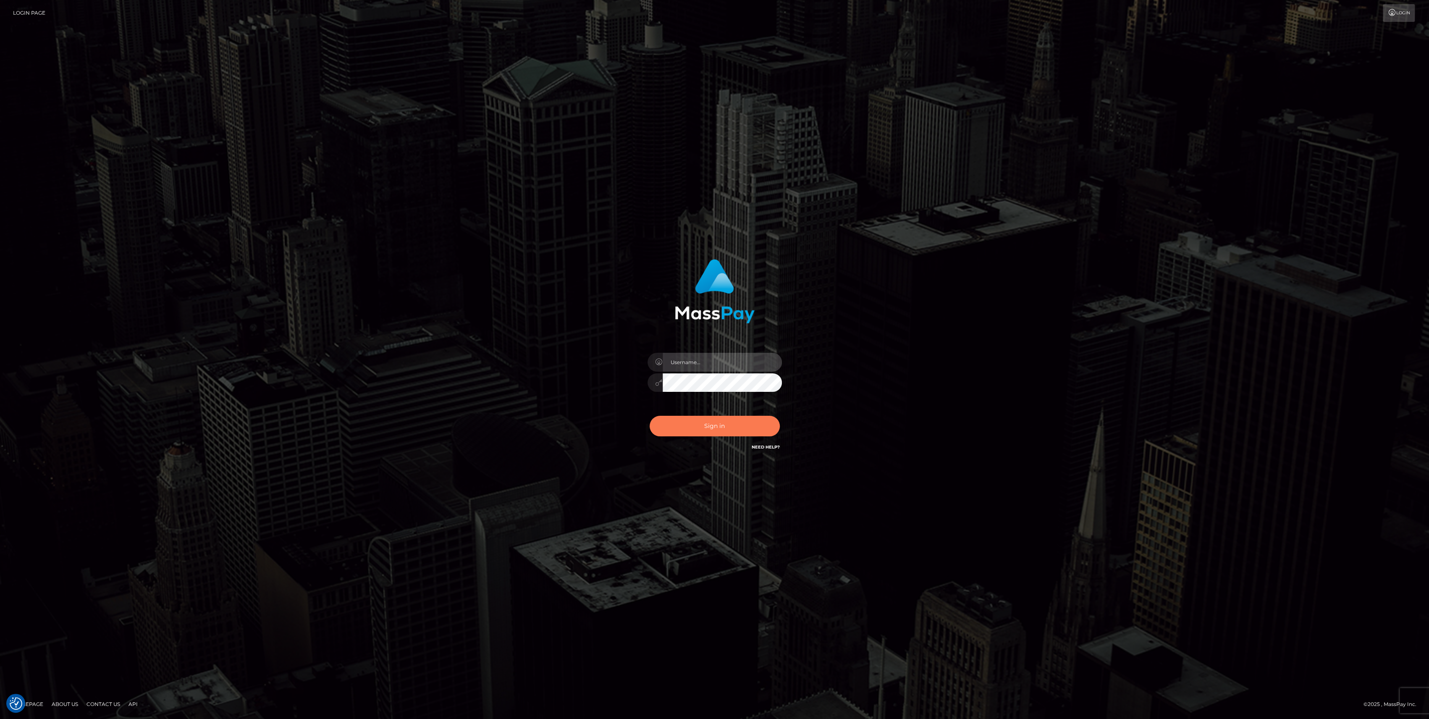
type input "bengreen"
click at [762, 418] on button "Sign in" at bounding box center [715, 426] width 130 height 21
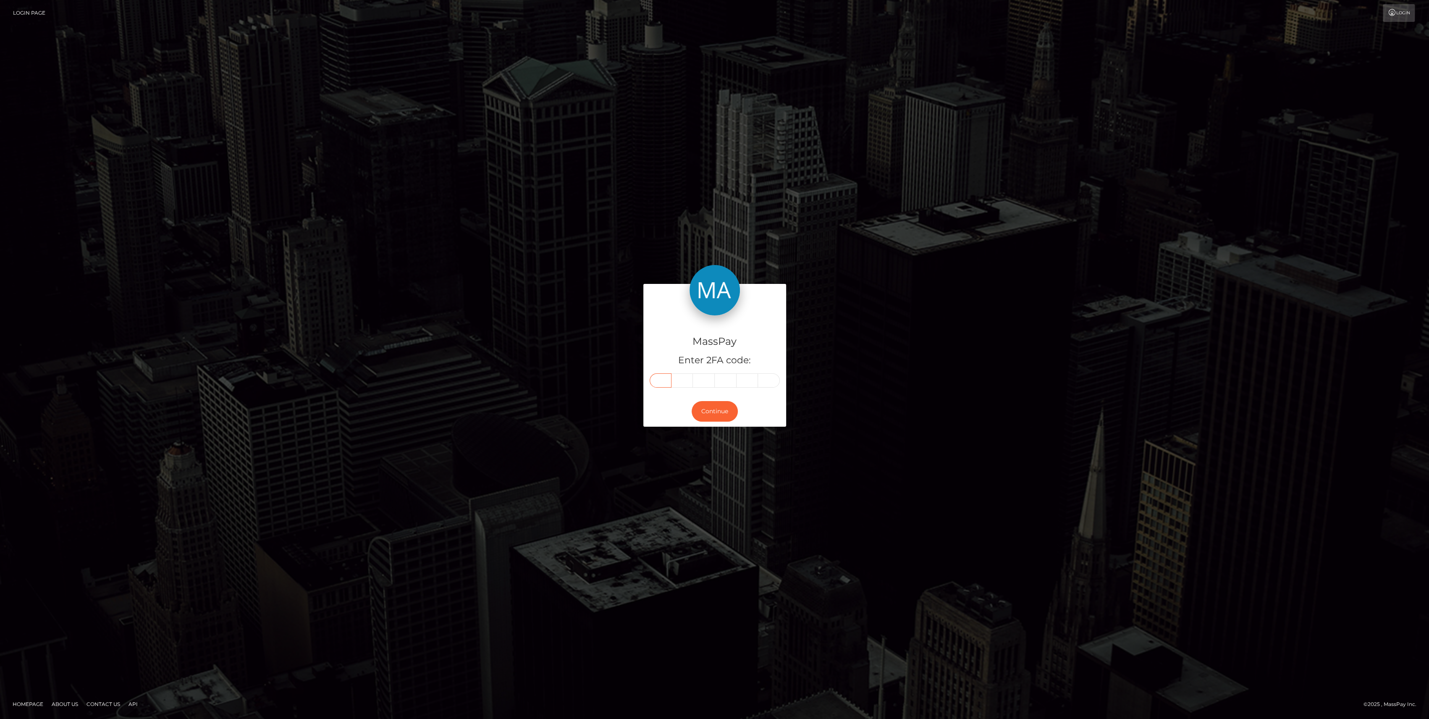
click at [667, 384] on input "text" at bounding box center [661, 380] width 22 height 14
paste input "5"
type input "5"
type input "3"
type input "0"
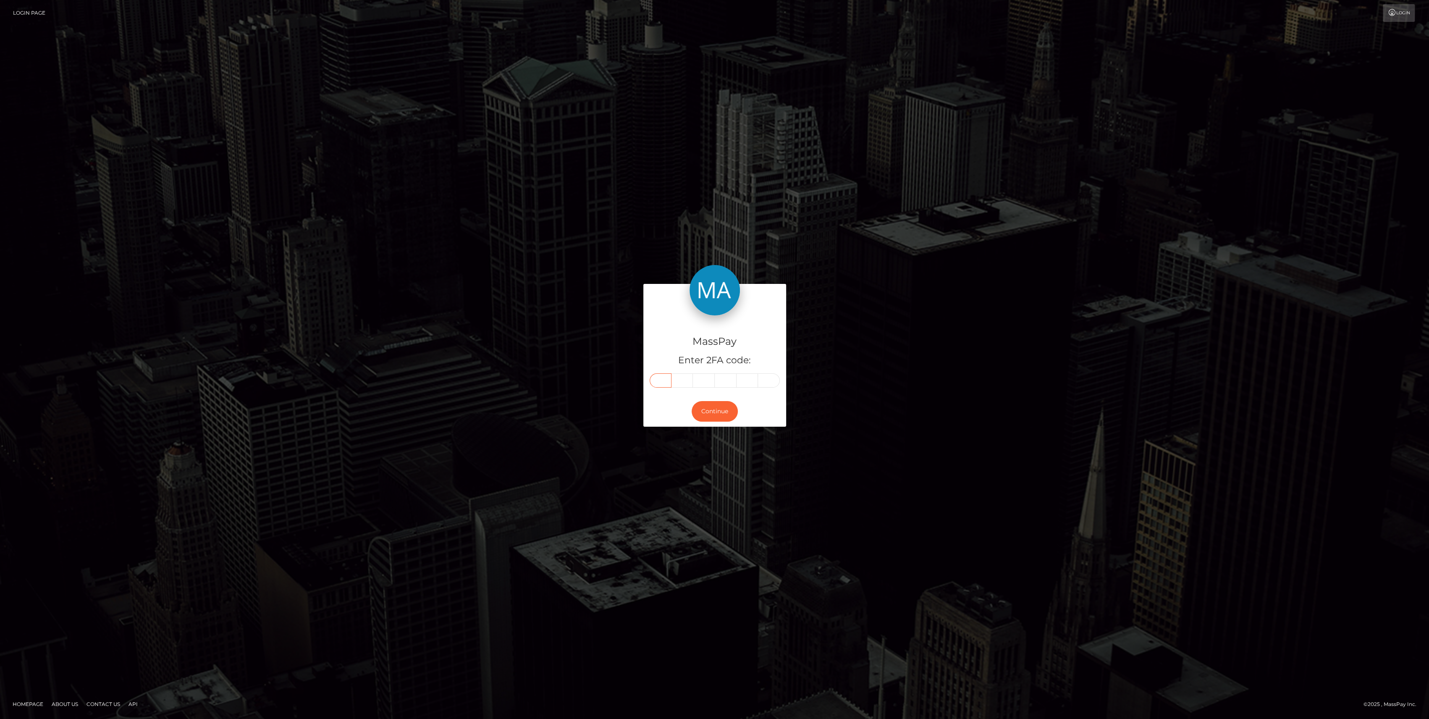
type input "5"
type input "1"
type input "8"
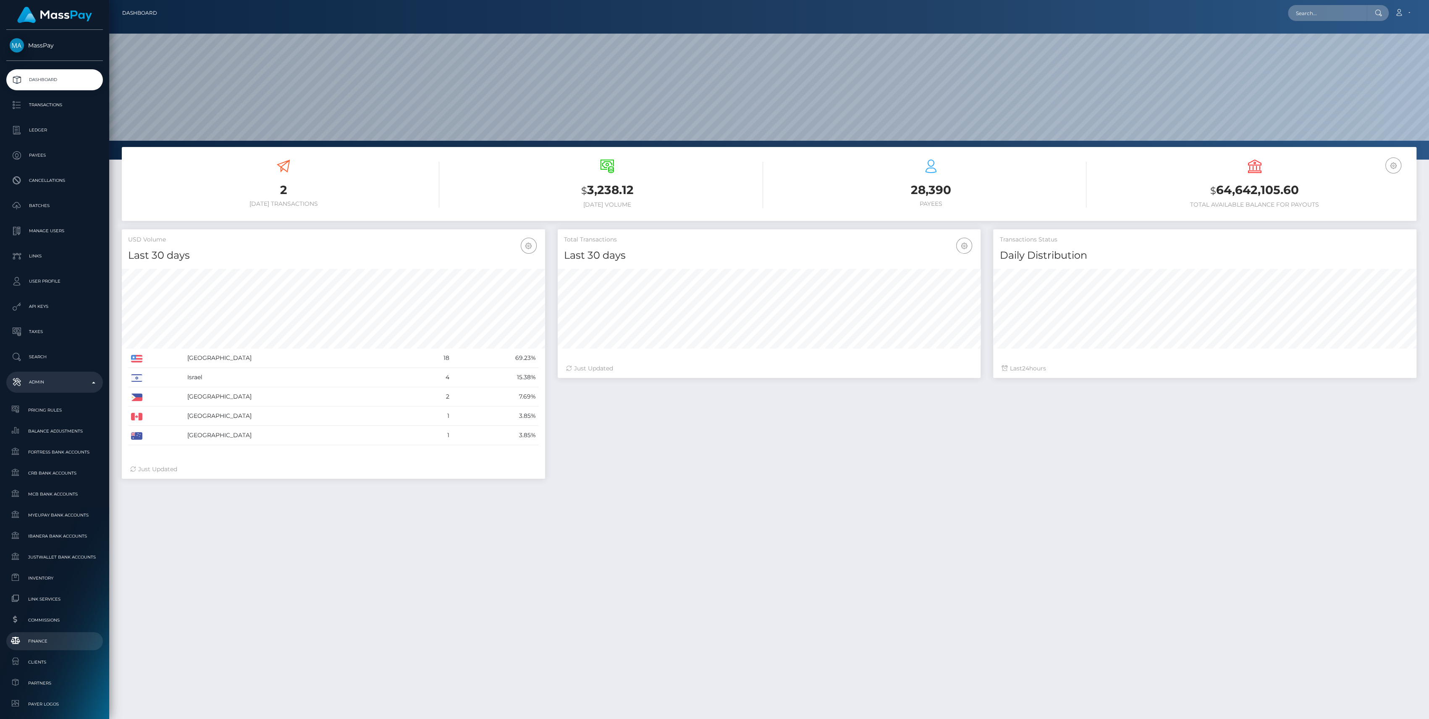
scroll to position [148, 423]
click at [50, 634] on link "Finance" at bounding box center [54, 641] width 97 height 18
click at [55, 575] on span "Inventory" at bounding box center [55, 578] width 90 height 10
click at [73, 629] on ul "Pricing Rules Balance Adjustments Fortress Bank Accounts CRB Bank Accounts" at bounding box center [54, 620] width 109 height 438
click at [69, 635] on link "Finance" at bounding box center [54, 641] width 97 height 18
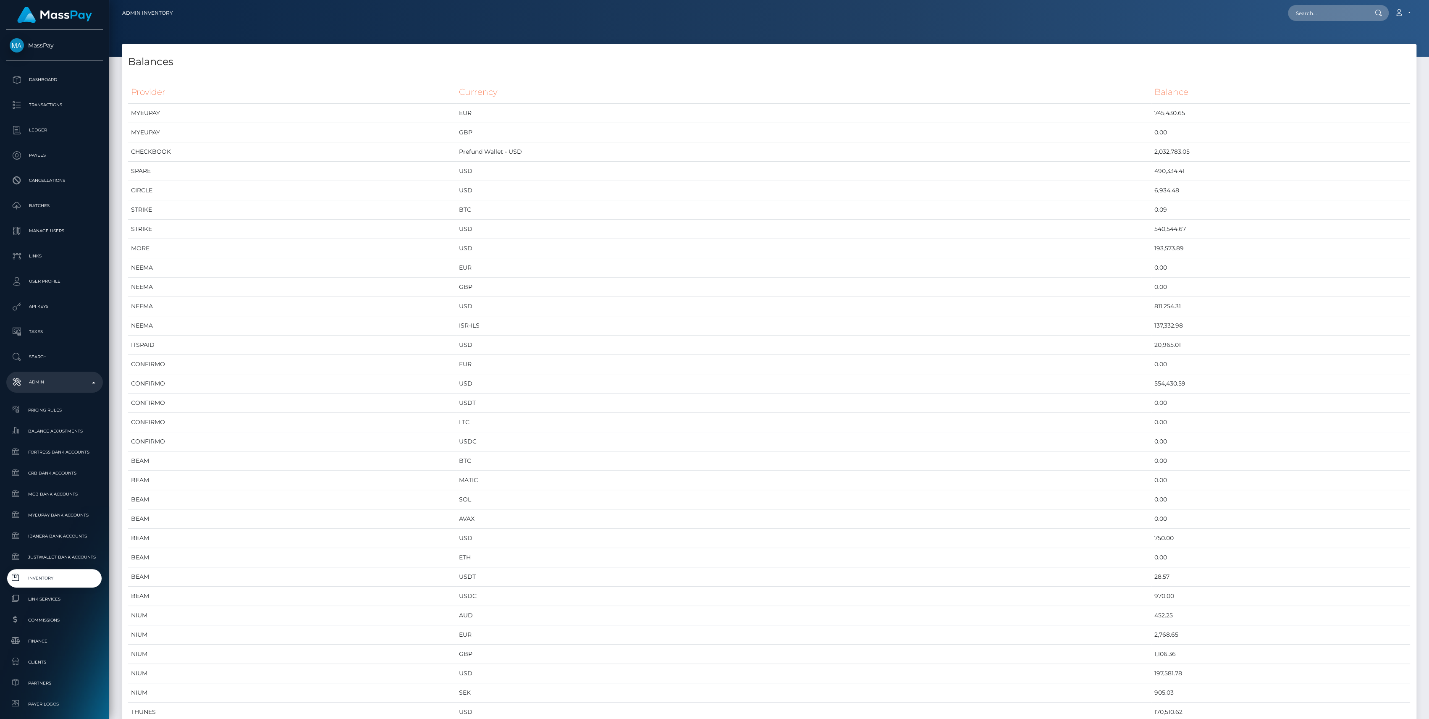
scroll to position [4110, 1294]
